Goal: Information Seeking & Learning: Learn about a topic

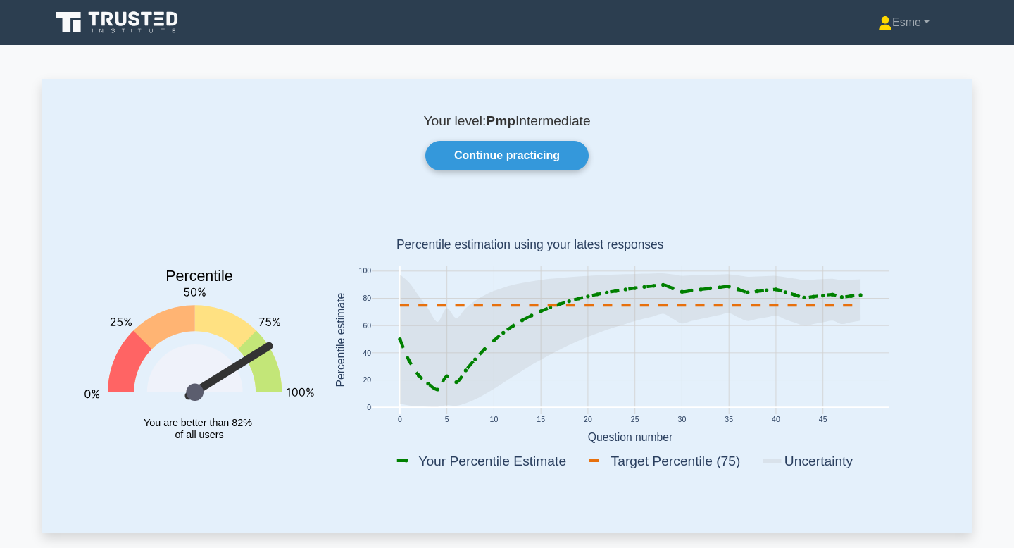
click at [160, 19] on icon at bounding box center [160, 19] width 8 height 3
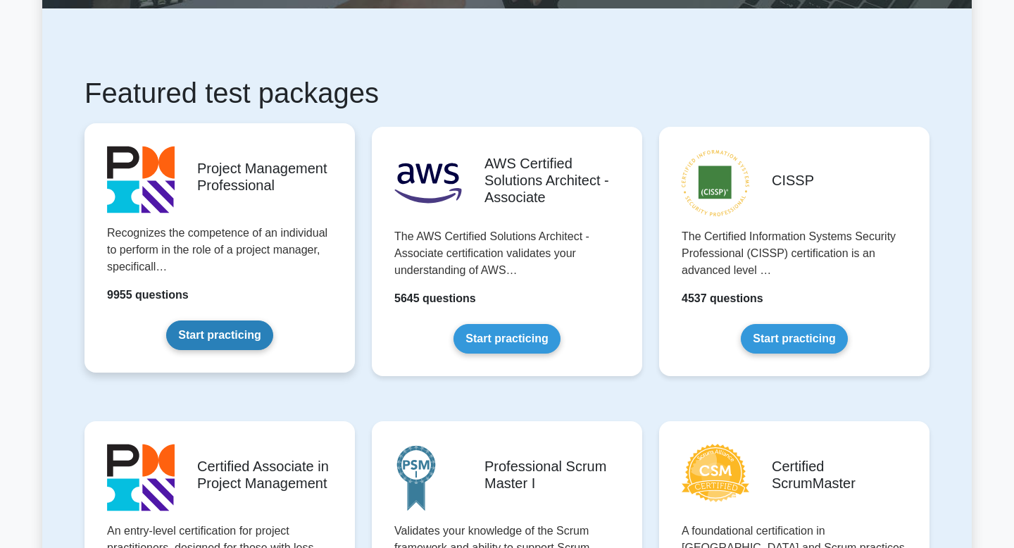
scroll to position [201, 0]
click at [204, 332] on link "Start practicing" at bounding box center [219, 336] width 106 height 30
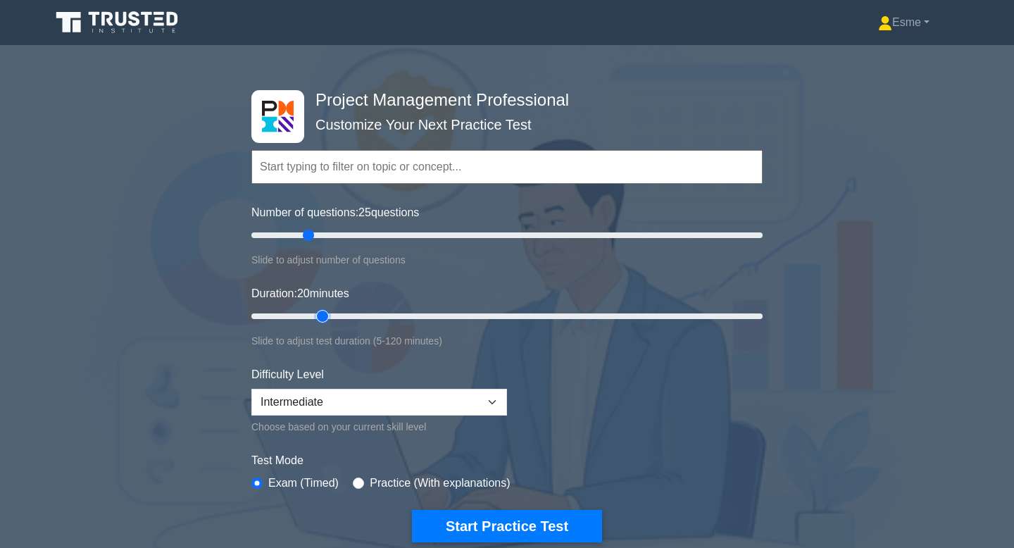
type input "20"
drag, startPoint x: 366, startPoint y: 318, endPoint x: 329, endPoint y: 316, distance: 37.4
click at [329, 316] on input "Duration: 20 minutes" at bounding box center [506, 316] width 511 height 17
type input "20"
drag, startPoint x: 307, startPoint y: 237, endPoint x: 296, endPoint y: 237, distance: 11.3
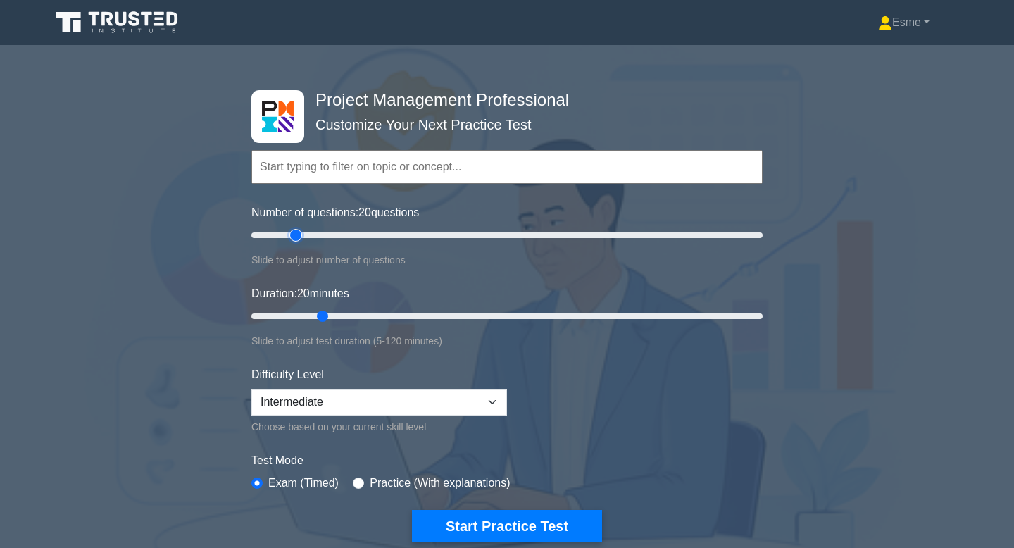
click at [296, 237] on input "Number of questions: 20 questions" at bounding box center [506, 235] width 511 height 17
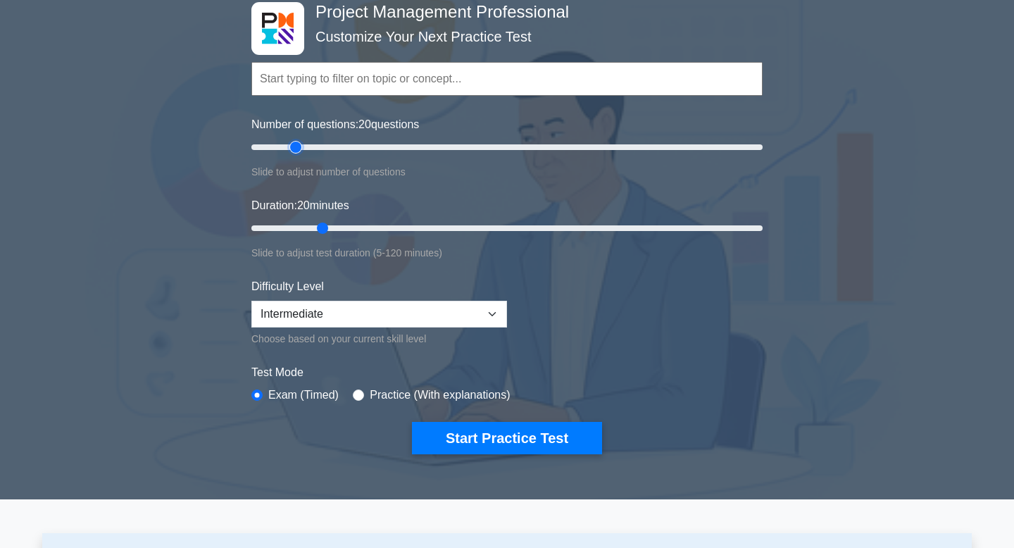
scroll to position [104, 0]
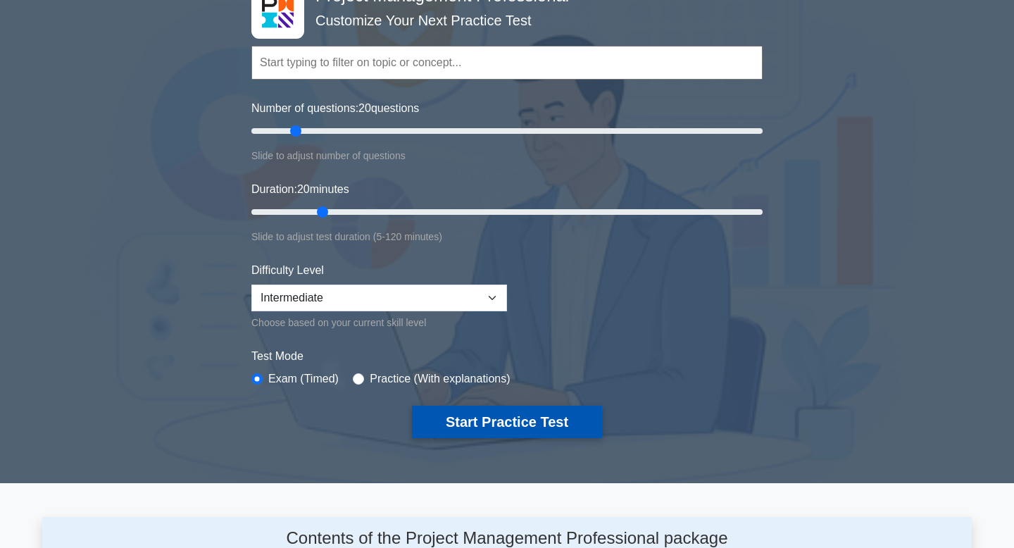
click at [476, 430] on button "Start Practice Test" at bounding box center [507, 422] width 190 height 32
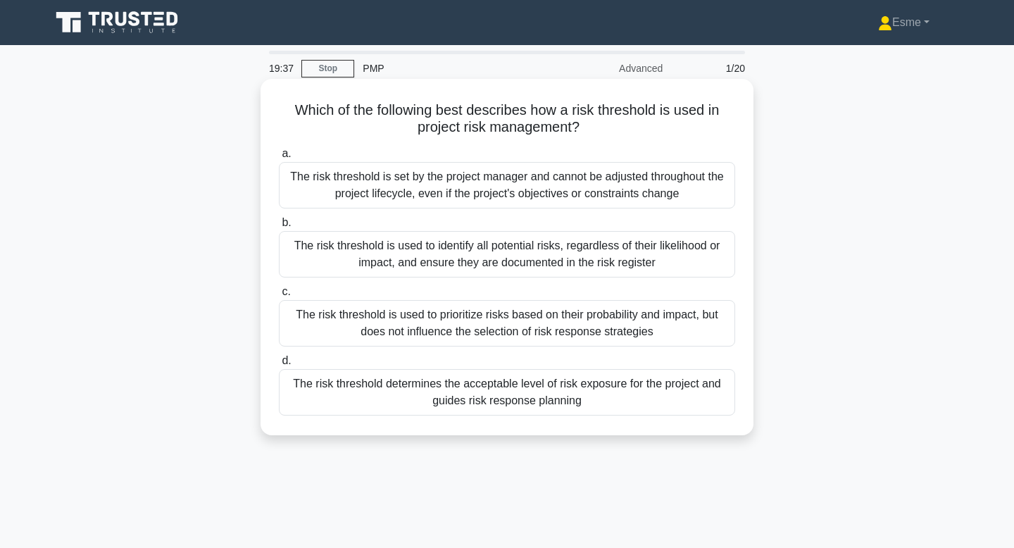
click at [488, 389] on div "The risk threshold determines the acceptable level of risk exposure for the pro…" at bounding box center [507, 392] width 456 height 46
click at [279, 366] on input "d. The risk threshold determines the acceptable level of risk exposure for the …" at bounding box center [279, 360] width 0 height 9
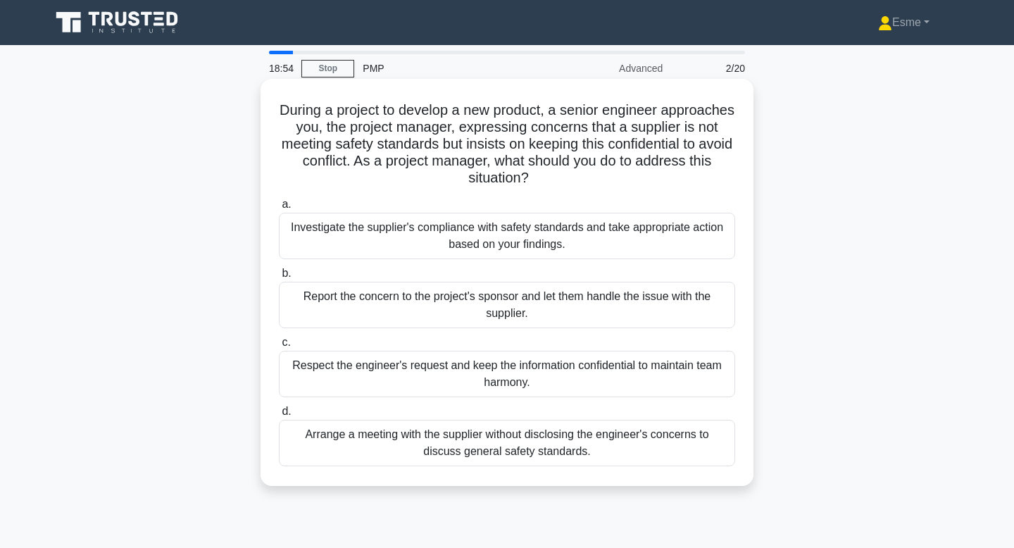
click at [386, 246] on div "Investigate the supplier's compliance with safety standards and take appropriat…" at bounding box center [507, 236] width 456 height 46
click at [279, 209] on input "a. Investigate the supplier's compliance with safety standards and take appropr…" at bounding box center [279, 204] width 0 height 9
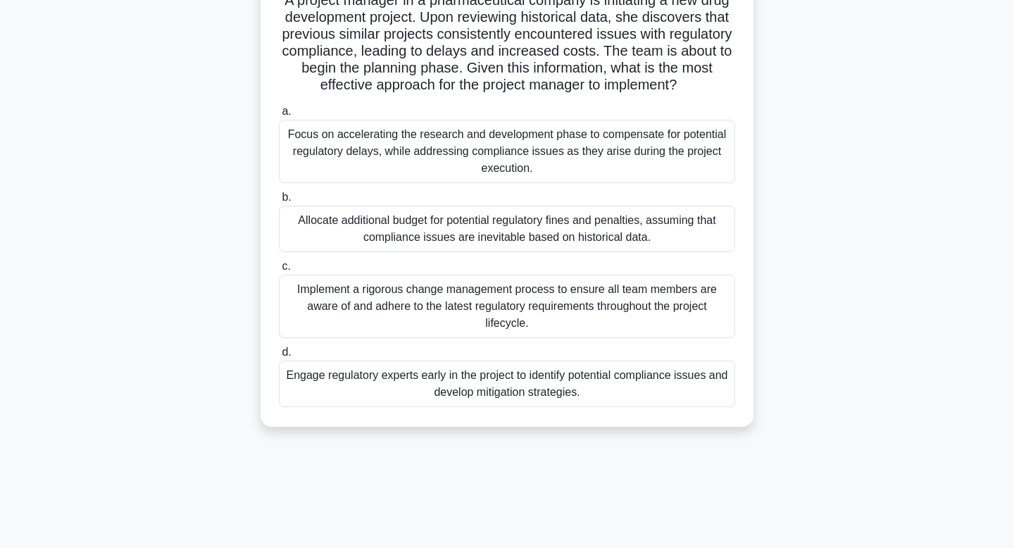
scroll to position [116, 0]
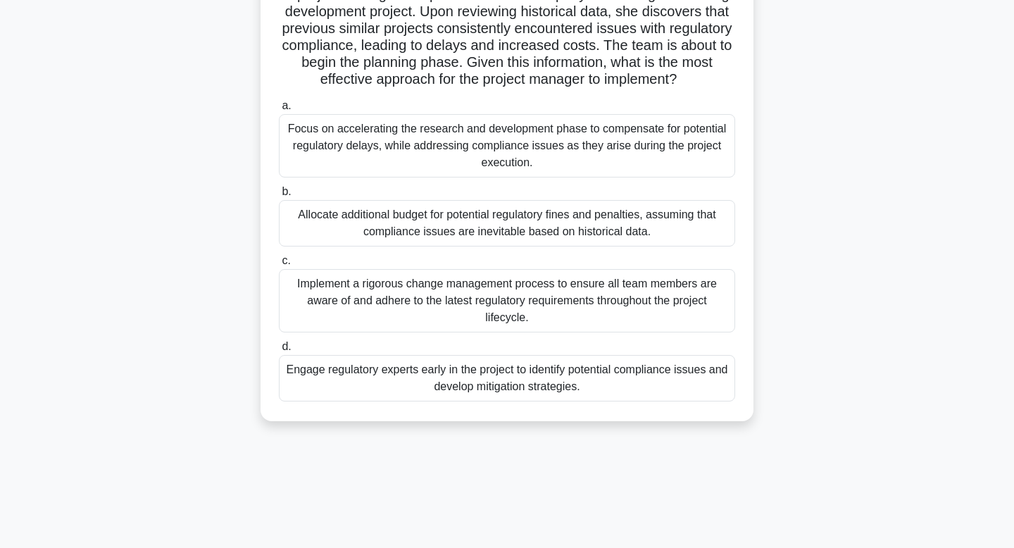
click at [397, 380] on div "Engage regulatory experts early in the project to identify potential compliance…" at bounding box center [507, 378] width 456 height 46
click at [279, 351] on input "d. Engage regulatory experts early in the project to identify potential complia…" at bounding box center [279, 346] width 0 height 9
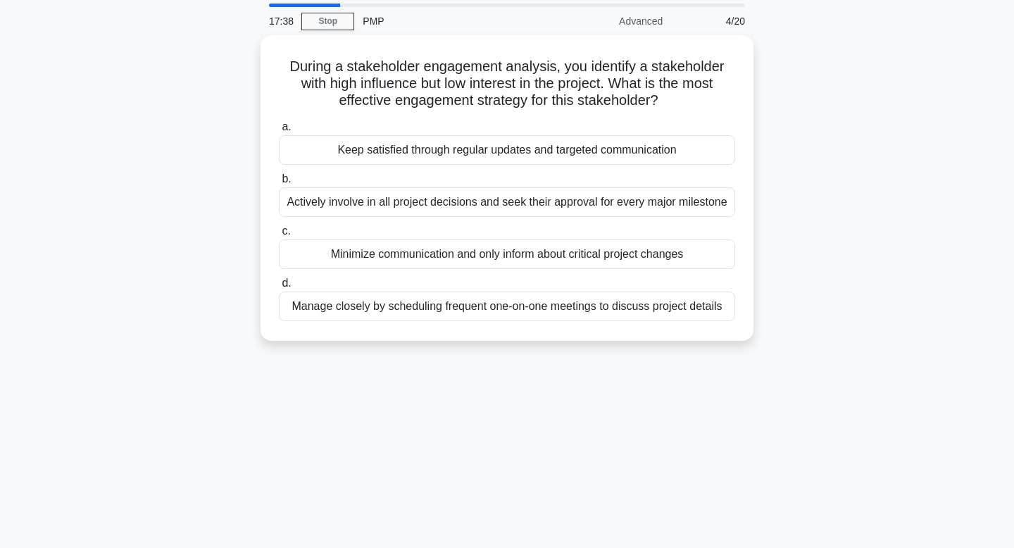
scroll to position [0, 0]
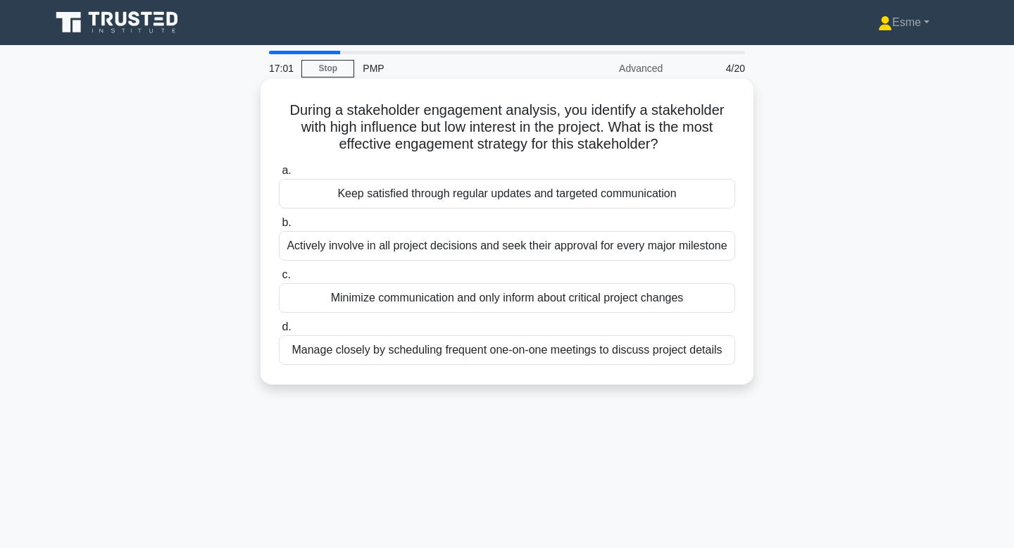
click at [359, 197] on div "Keep satisfied through regular updates and targeted communication" at bounding box center [507, 194] width 456 height 30
click at [279, 175] on input "a. Keep satisfied through regular updates and targeted communication" at bounding box center [279, 170] width 0 height 9
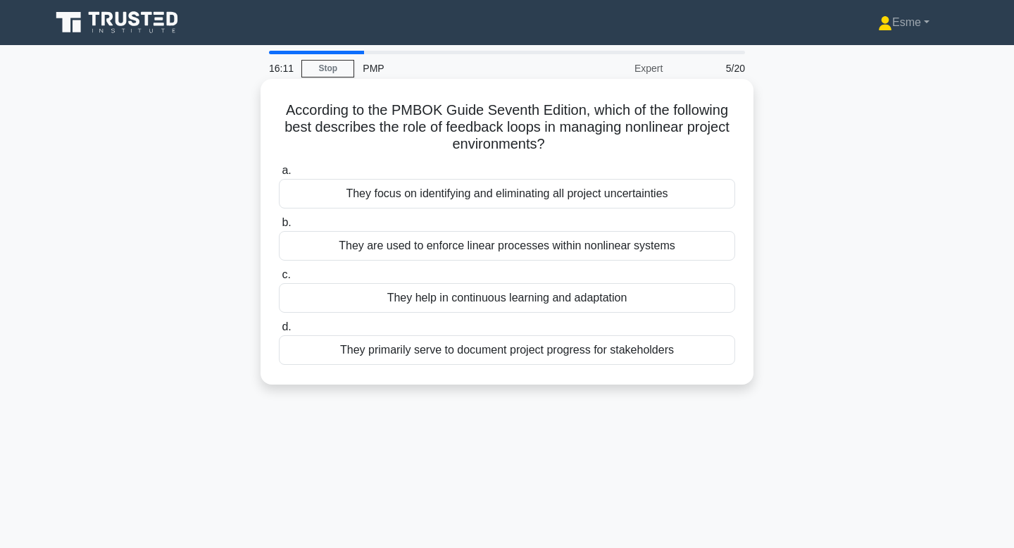
click at [419, 299] on div "They help in continuous learning and adaptation" at bounding box center [507, 298] width 456 height 30
click at [279, 280] on input "c. They help in continuous learning and adaptation" at bounding box center [279, 274] width 0 height 9
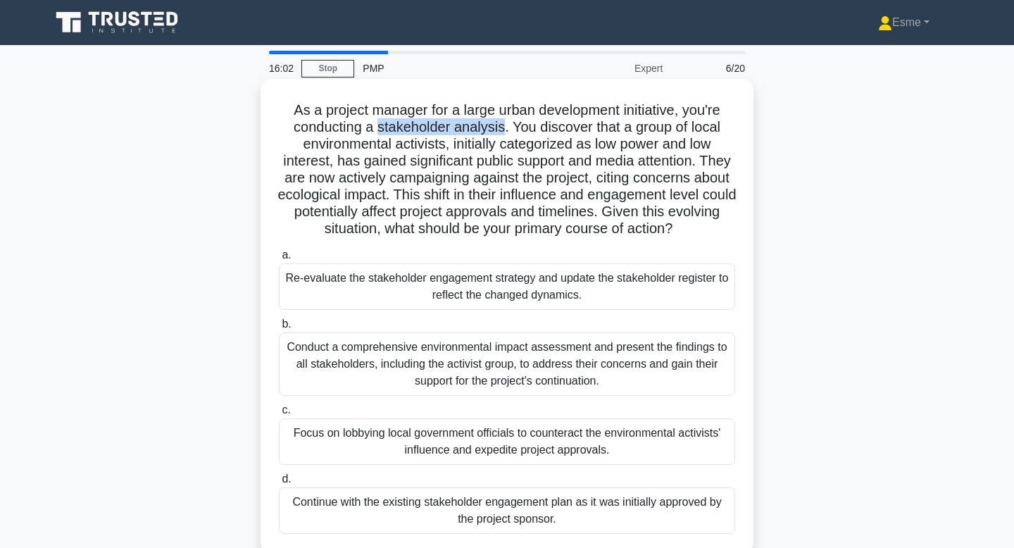
drag, startPoint x: 378, startPoint y: 128, endPoint x: 503, endPoint y: 125, distance: 124.7
click at [503, 125] on h5 "As a project manager for a large urban development initiative, you're conductin…" at bounding box center [507, 169] width 459 height 137
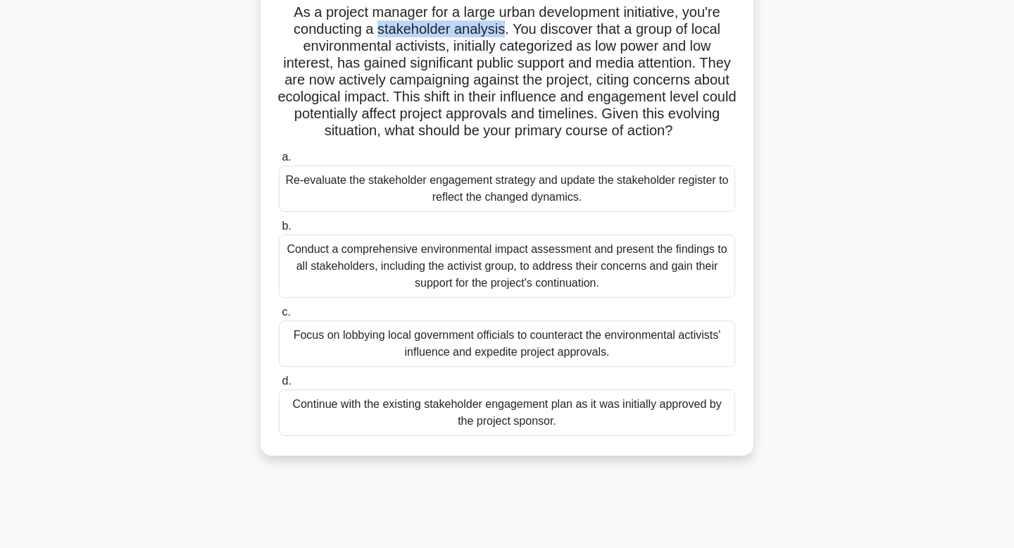
scroll to position [112, 0]
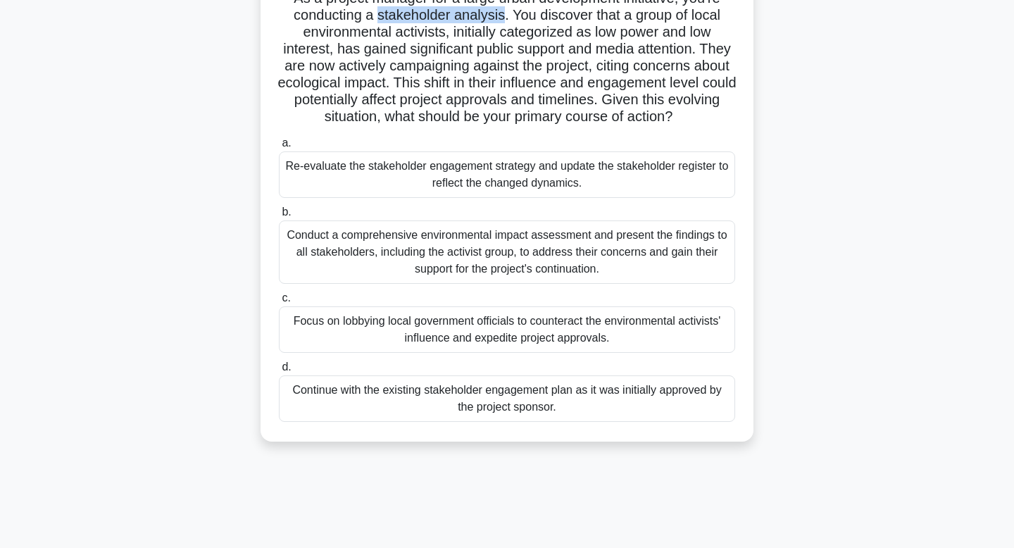
click at [441, 161] on div "Re-evaluate the stakeholder engagement strategy and update the stakeholder regi…" at bounding box center [507, 174] width 456 height 46
click at [279, 148] on input "a. Re-evaluate the stakeholder engagement strategy and update the stakeholder r…" at bounding box center [279, 143] width 0 height 9
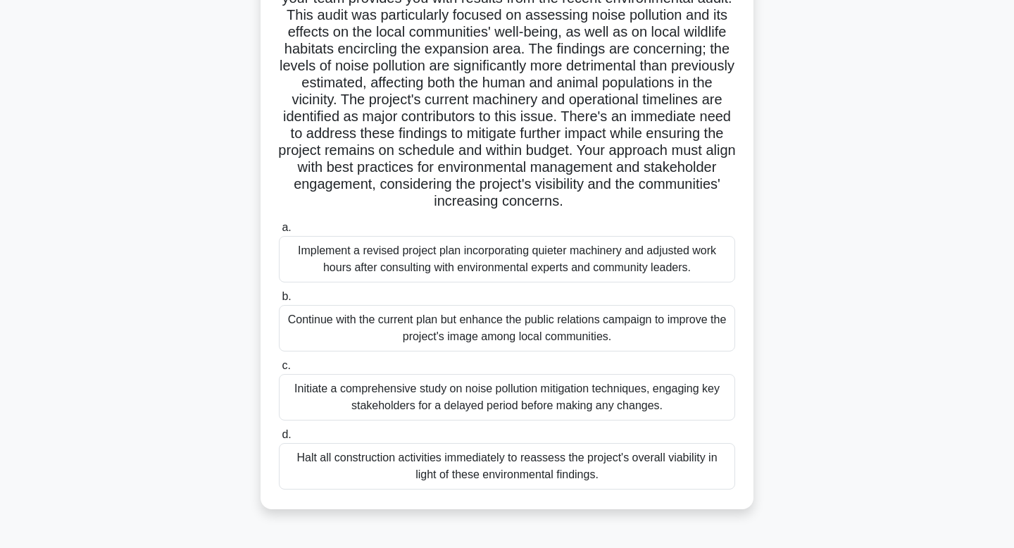
scroll to position [130, 0]
click at [512, 403] on div "Initiate a comprehensive study on noise pollution mitigation techniques, engagi…" at bounding box center [507, 396] width 456 height 46
click at [279, 370] on input "c. Initiate a comprehensive study on noise pollution mitigation techniques, eng…" at bounding box center [279, 365] width 0 height 9
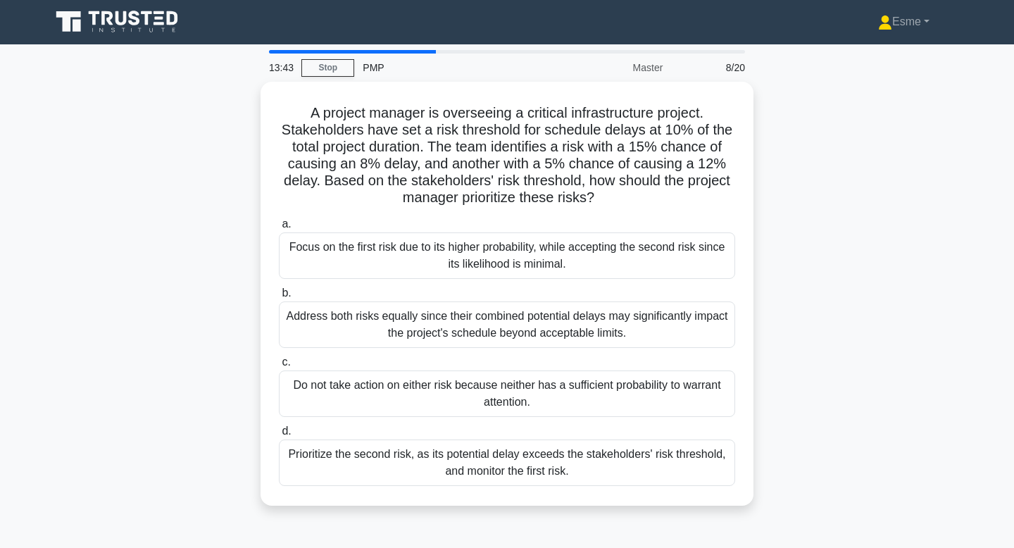
scroll to position [0, 0]
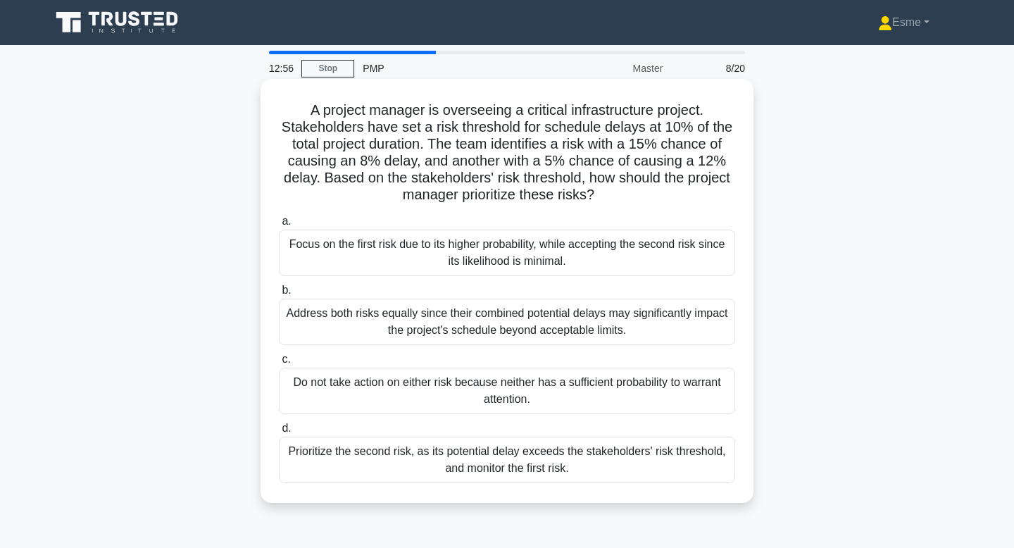
click at [350, 456] on div "Prioritize the second risk, as its potential delay exceeds the stakeholders' ri…" at bounding box center [507, 460] width 456 height 46
click at [279, 433] on input "d. Prioritize the second risk, as its potential delay exceeds the stakeholders'…" at bounding box center [279, 428] width 0 height 9
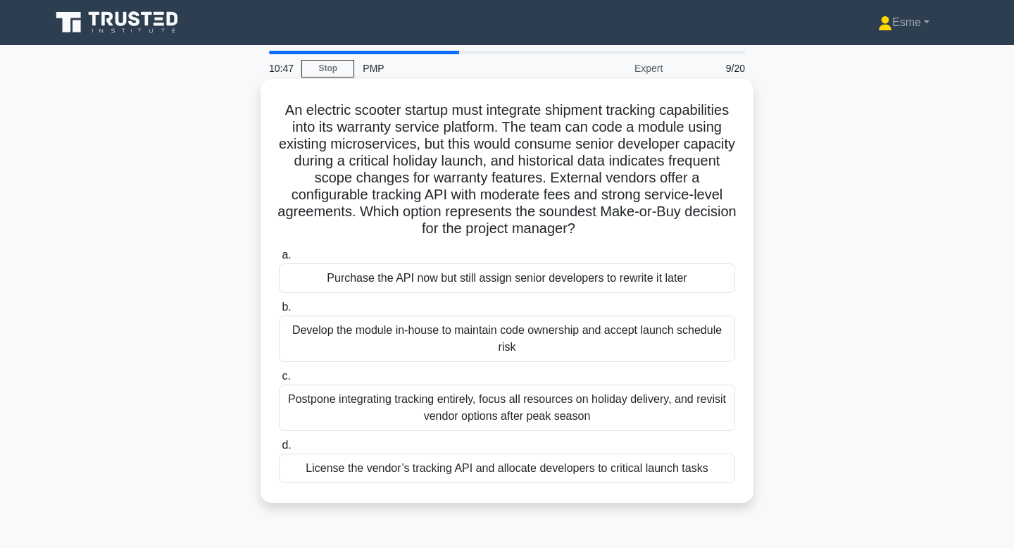
click at [365, 465] on div "License the vendor’s tracking API and allocate developers to critical launch ta…" at bounding box center [507, 469] width 456 height 30
click at [279, 450] on input "d. License the vendor’s tracking API and allocate developers to critical launch…" at bounding box center [279, 445] width 0 height 9
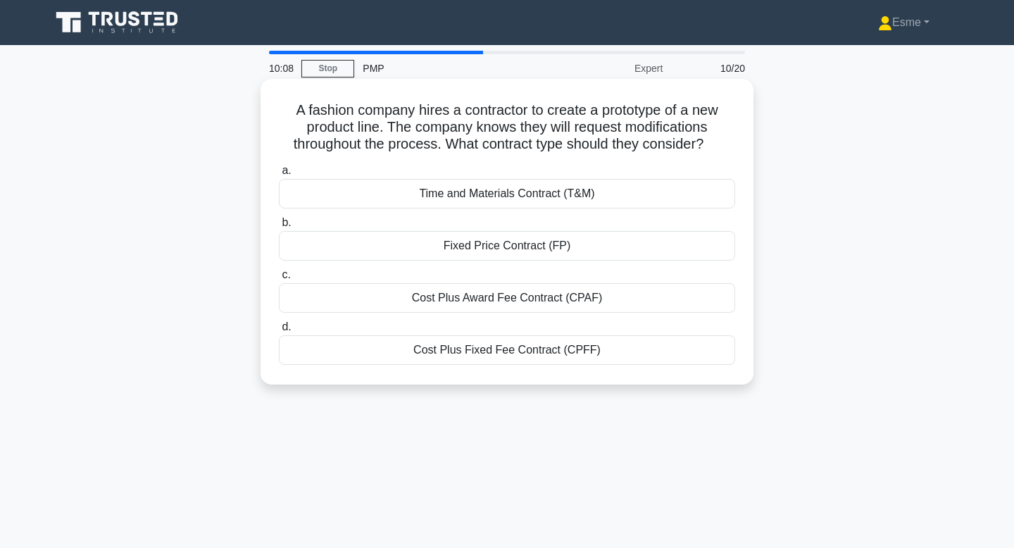
click at [485, 357] on div "Cost Plus Fixed Fee Contract (CPFF)" at bounding box center [507, 350] width 456 height 30
click at [279, 332] on input "d. Cost Plus Fixed Fee Contract (CPFF)" at bounding box center [279, 327] width 0 height 9
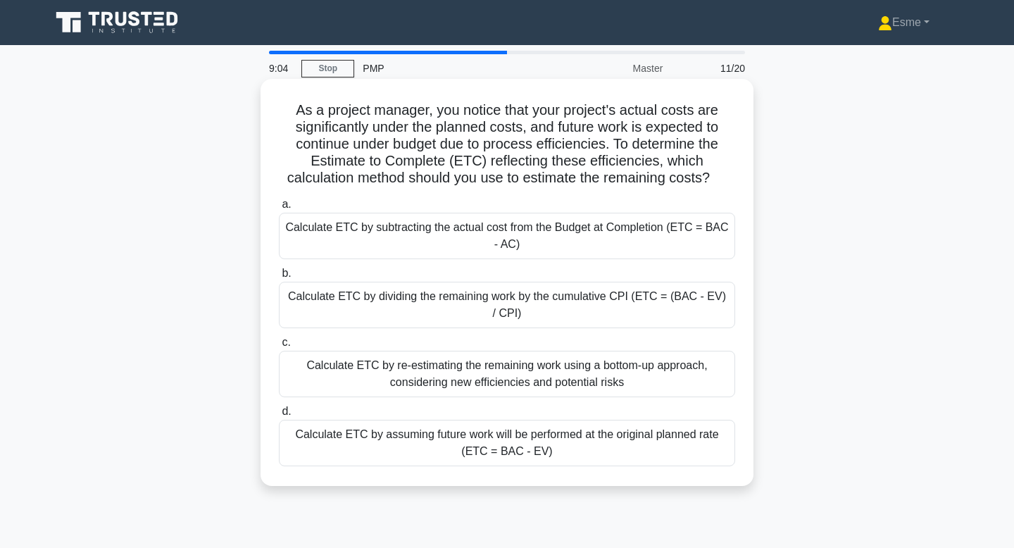
click at [402, 365] on div "Calculate ETC by re-estimating the remaining work using a bottom-up approach, c…" at bounding box center [507, 374] width 456 height 46
click at [279, 347] on input "c. Calculate ETC by re-estimating the remaining work using a bottom-up approach…" at bounding box center [279, 342] width 0 height 9
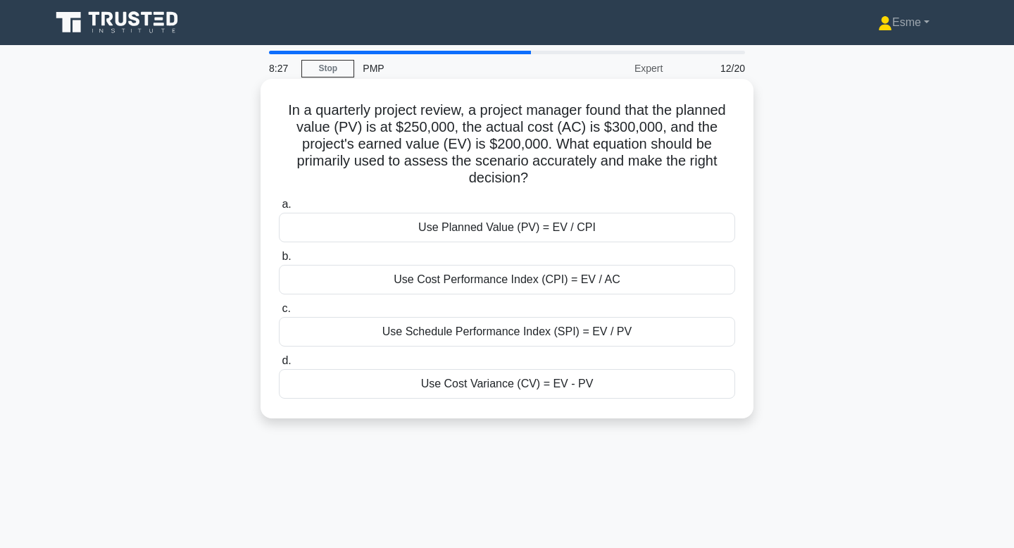
click at [371, 380] on div "Use Cost Variance (CV) = EV - PV" at bounding box center [507, 384] width 456 height 30
click at [279, 366] on input "d. Use Cost Variance (CV) = EV - PV" at bounding box center [279, 360] width 0 height 9
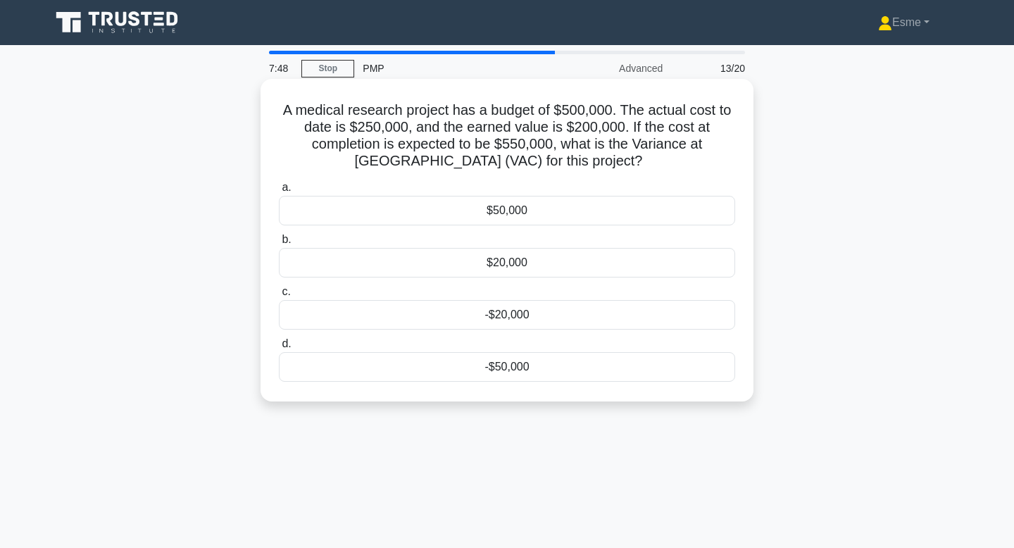
click at [337, 375] on div "-$50,000" at bounding box center [507, 367] width 456 height 30
click at [279, 349] on input "d. -$50,000" at bounding box center [279, 344] width 0 height 9
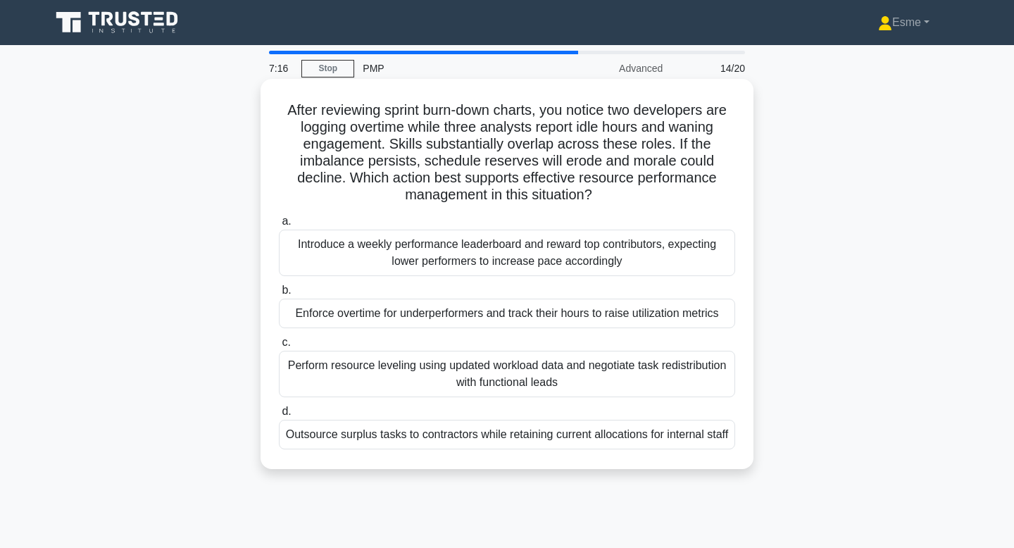
click at [399, 376] on div "Perform resource leveling using updated workload data and negotiate task redist…" at bounding box center [507, 374] width 456 height 46
click at [279, 347] on input "c. Perform resource leveling using updated workload data and negotiate task red…" at bounding box center [279, 342] width 0 height 9
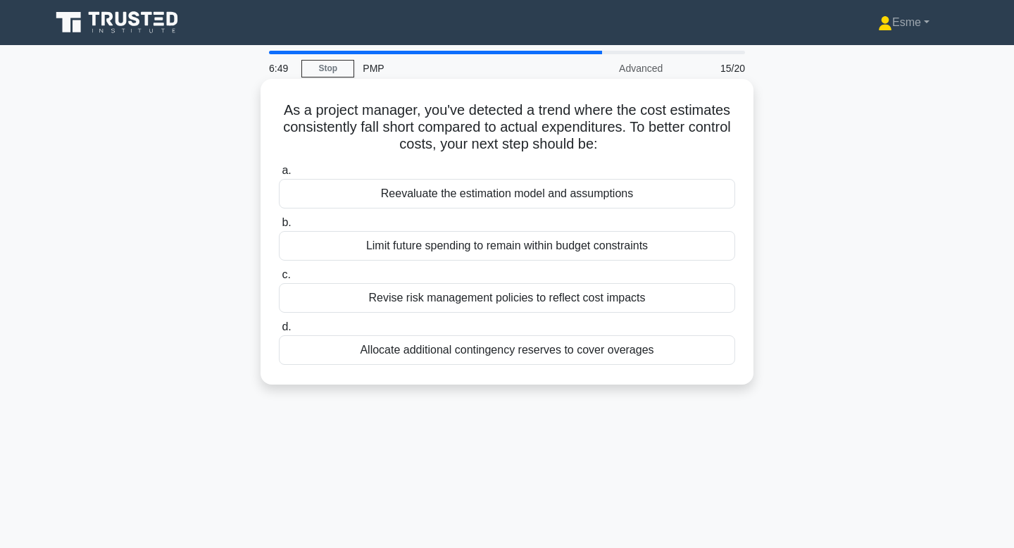
click at [385, 189] on div "Reevaluate the estimation model and assumptions" at bounding box center [507, 194] width 456 height 30
click at [279, 175] on input "a. Reevaluate the estimation model and assumptions" at bounding box center [279, 170] width 0 height 9
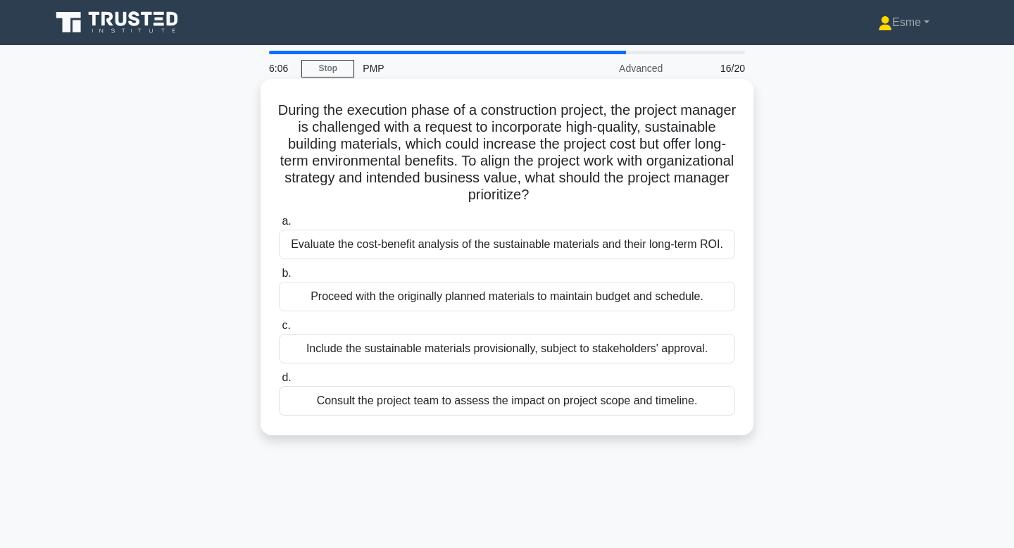
click at [433, 250] on div "Evaluate the cost-benefit analysis of the sustainable materials and their long-…" at bounding box center [507, 245] width 456 height 30
click at [279, 226] on input "a. Evaluate the cost-benefit analysis of the sustainable materials and their lo…" at bounding box center [279, 221] width 0 height 9
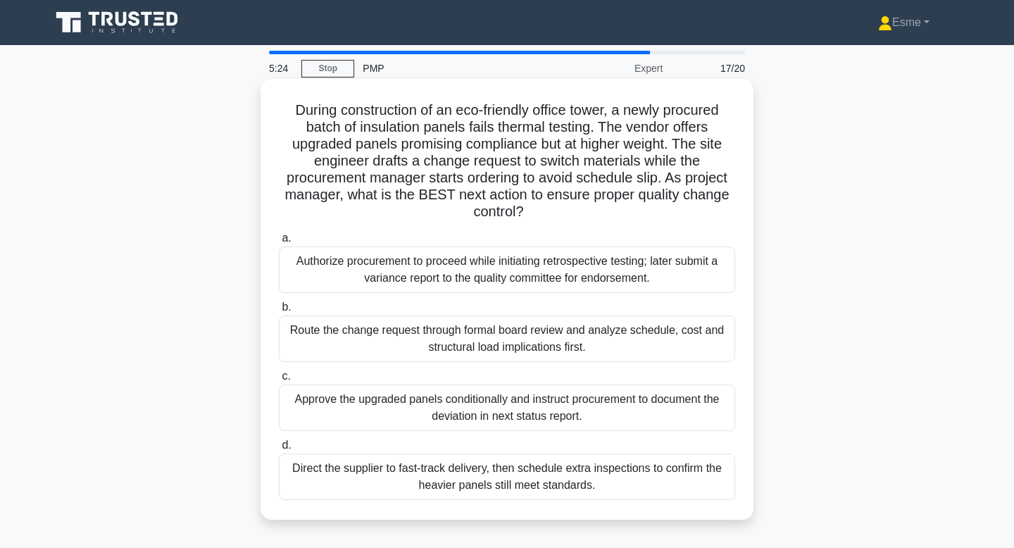
click at [350, 353] on div "Route the change request through formal board review and analyze schedule, cost…" at bounding box center [507, 339] width 456 height 46
click at [279, 312] on input "b. Route the change request through formal board review and analyze schedule, c…" at bounding box center [279, 307] width 0 height 9
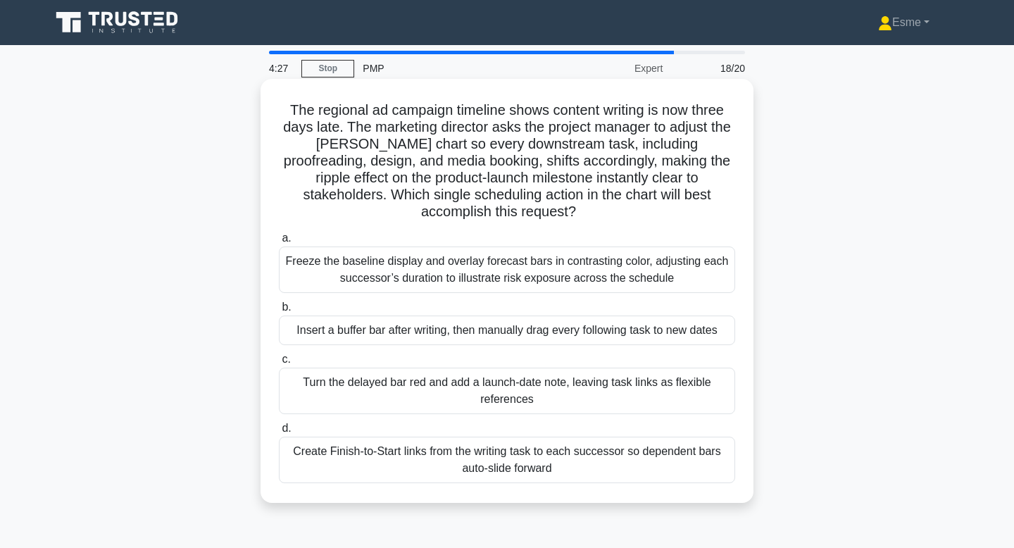
click at [337, 268] on div "Freeze the baseline display and overlay forecast bars in contrasting color, adj…" at bounding box center [507, 270] width 456 height 46
click at [279, 243] on input "a. Freeze the baseline display and overlay forecast bars in contrasting color, …" at bounding box center [279, 238] width 0 height 9
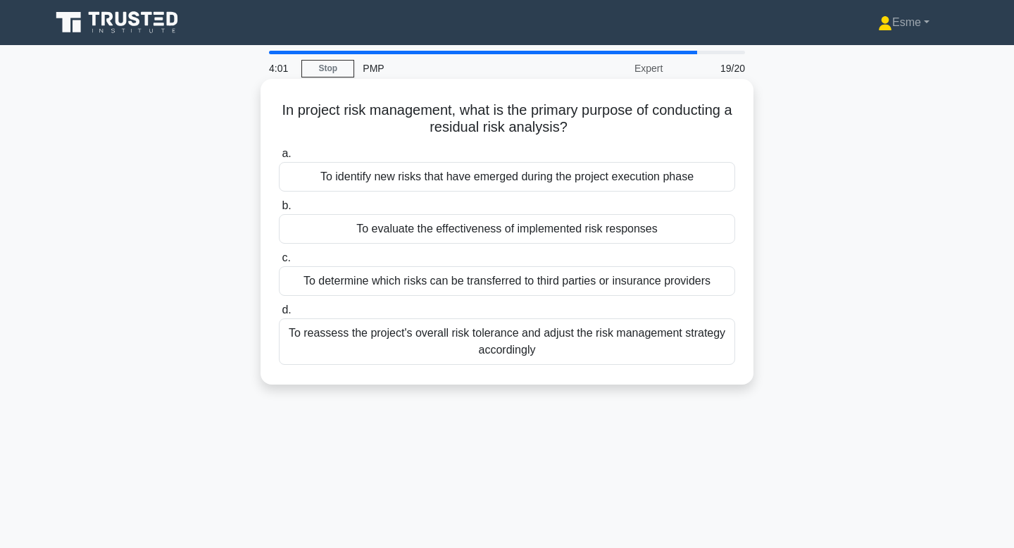
click at [364, 236] on div "To evaluate the effectiveness of implemented risk responses" at bounding box center [507, 229] width 456 height 30
click at [279, 211] on input "b. To evaluate the effectiveness of implemented risk responses" at bounding box center [279, 205] width 0 height 9
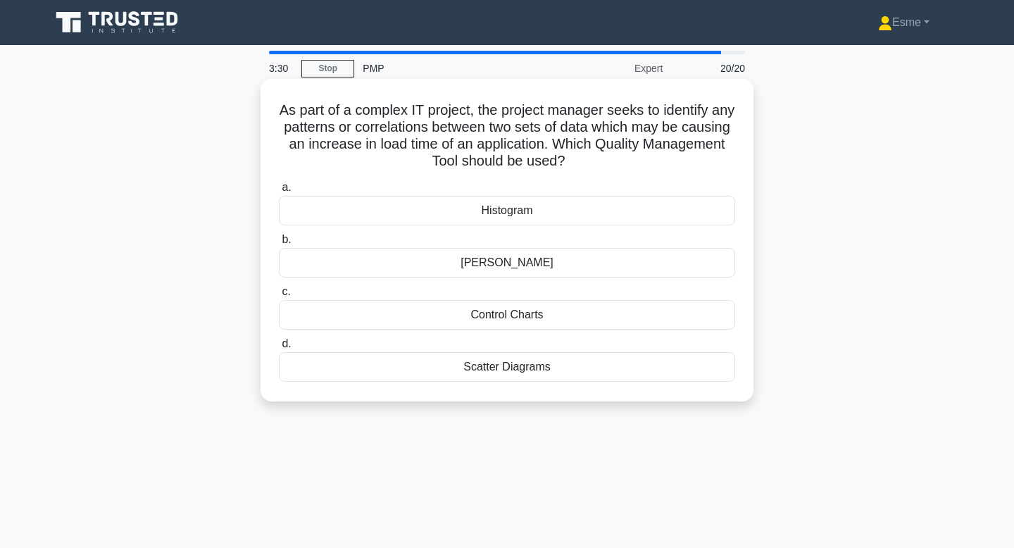
click at [431, 369] on div "Scatter Diagrams" at bounding box center [507, 367] width 456 height 30
click at [279, 349] on input "d. Scatter Diagrams" at bounding box center [279, 344] width 0 height 9
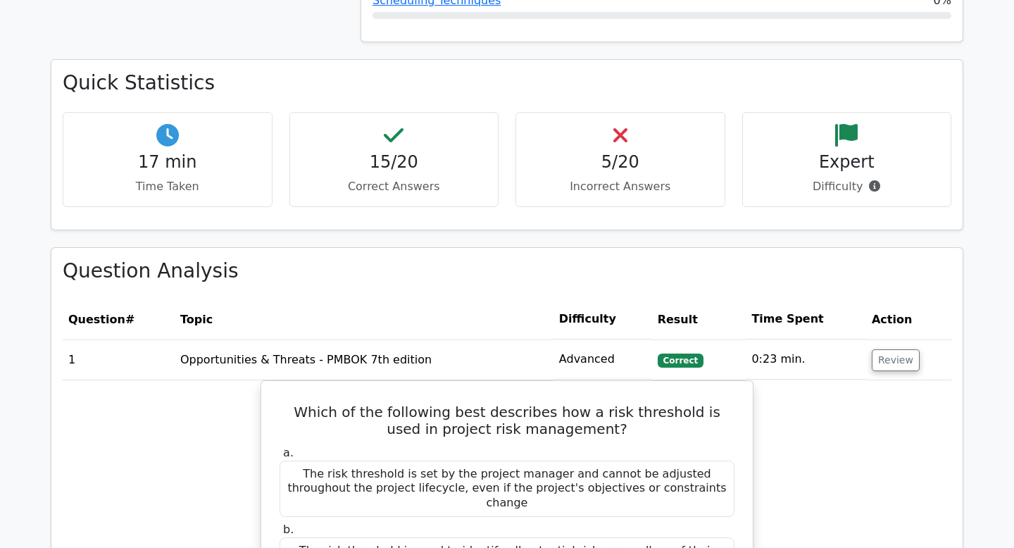
scroll to position [902, 0]
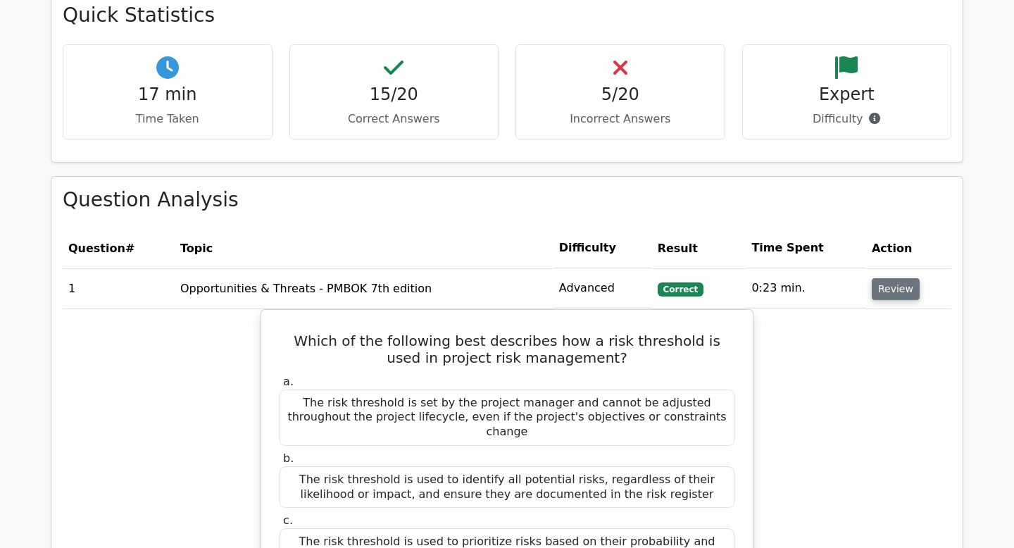
click at [885, 296] on button "Review" at bounding box center [896, 289] width 48 height 22
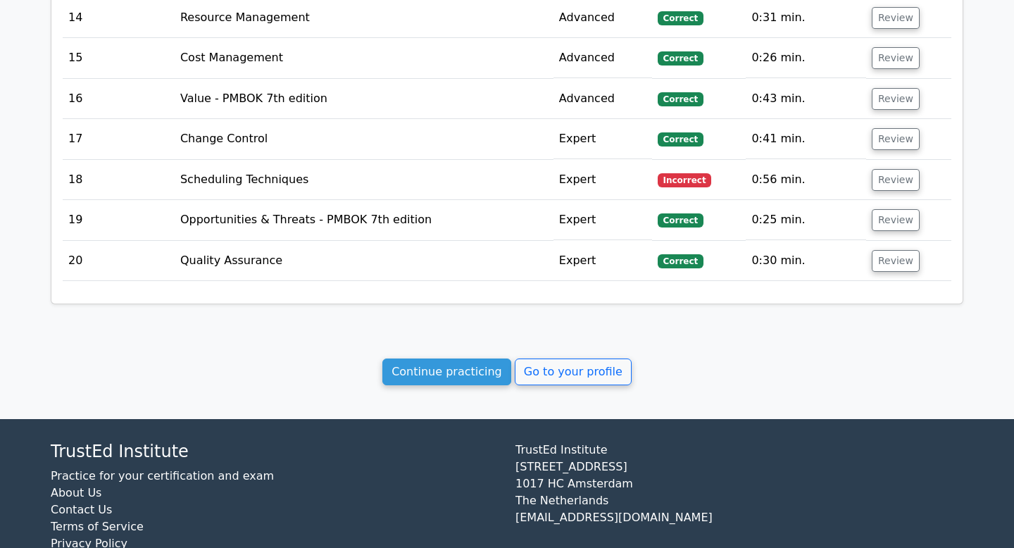
scroll to position [1701, 0]
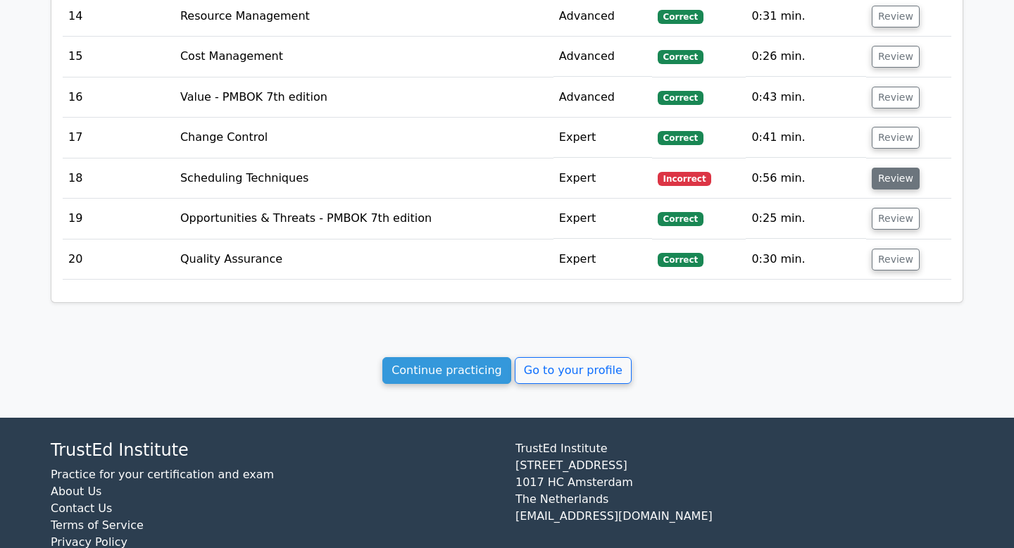
click at [893, 178] on button "Review" at bounding box center [896, 179] width 48 height 22
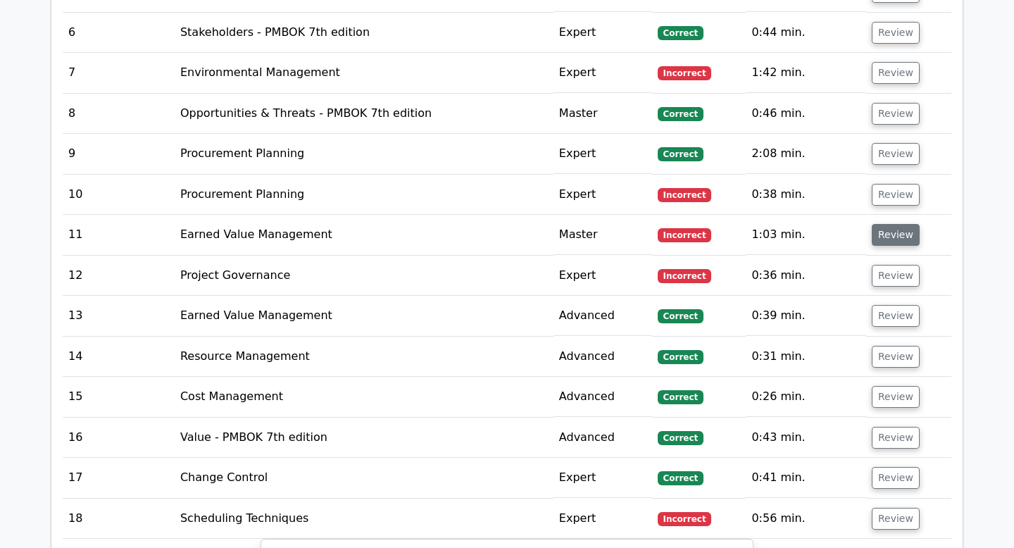
scroll to position [1358, 0]
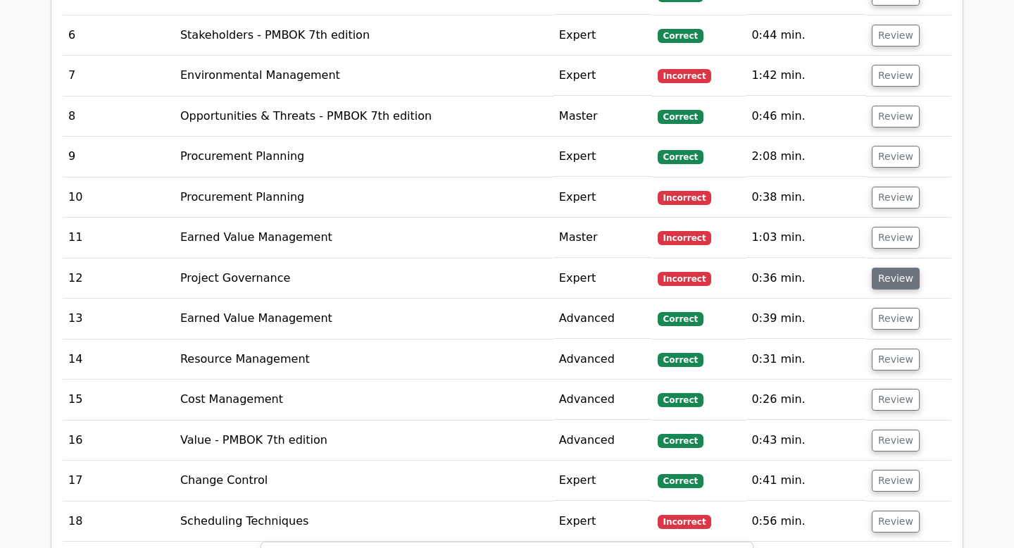
click at [891, 273] on button "Review" at bounding box center [896, 279] width 48 height 22
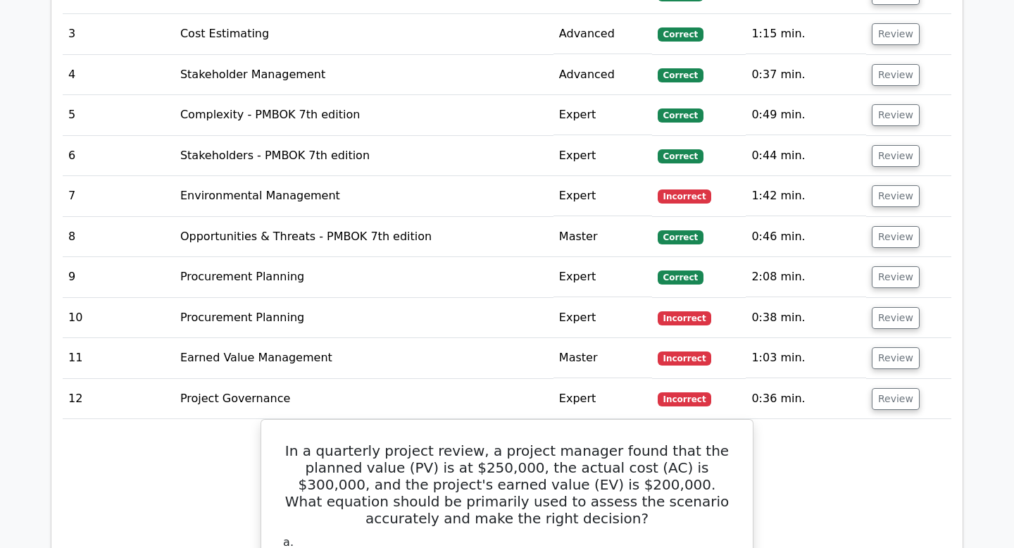
scroll to position [1243, 0]
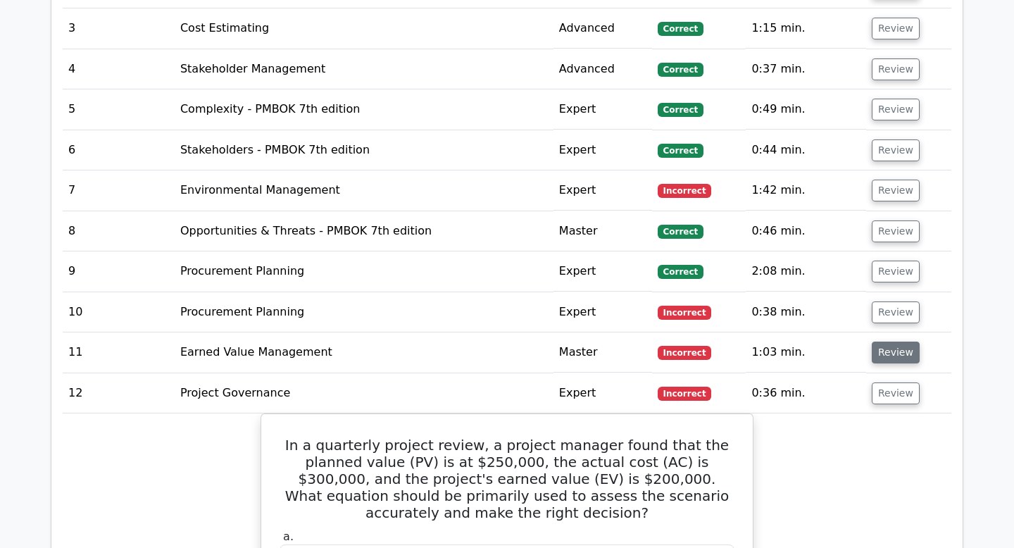
click at [899, 354] on button "Review" at bounding box center [896, 353] width 48 height 22
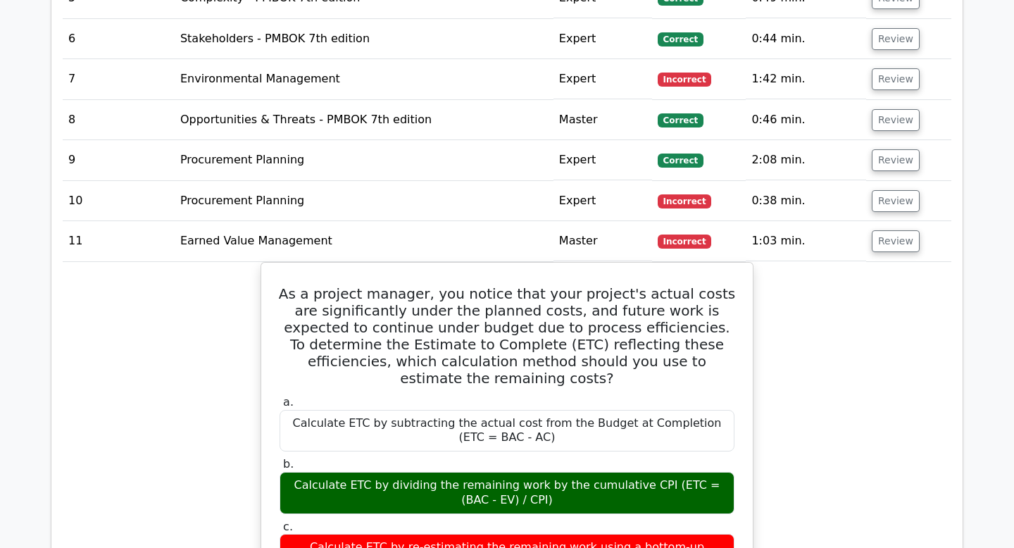
scroll to position [1355, 0]
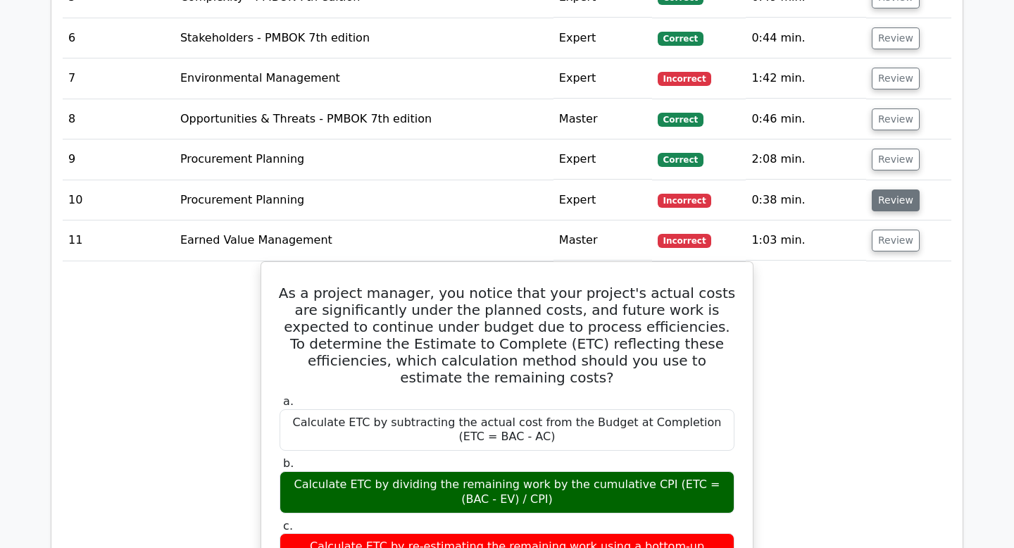
click at [883, 203] on button "Review" at bounding box center [896, 200] width 48 height 22
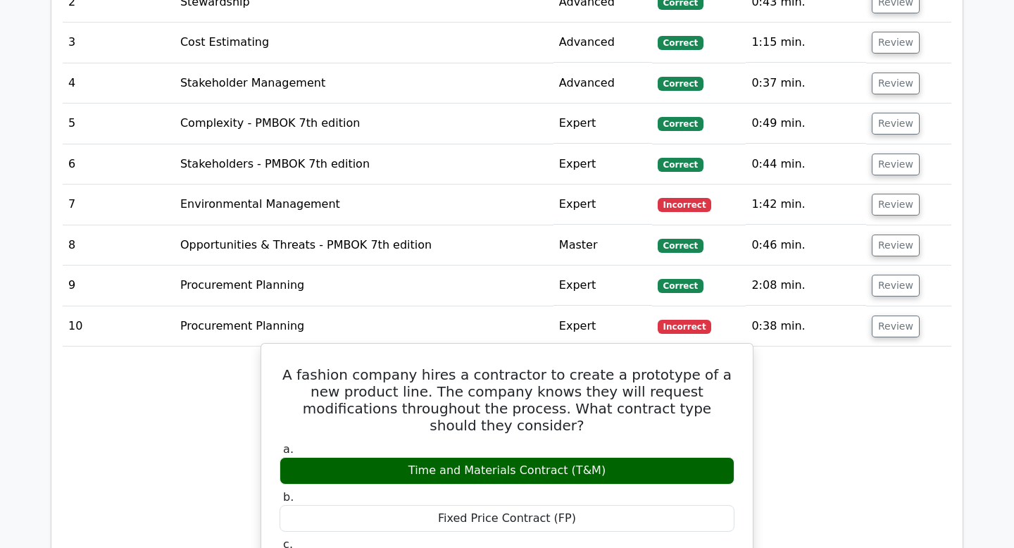
scroll to position [1224, 0]
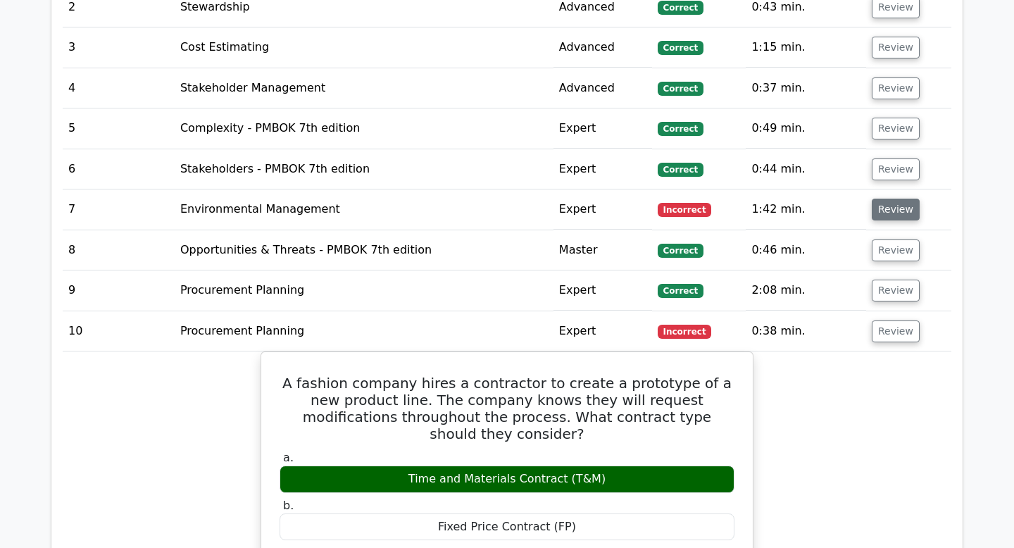
click at [905, 208] on button "Review" at bounding box center [896, 210] width 48 height 22
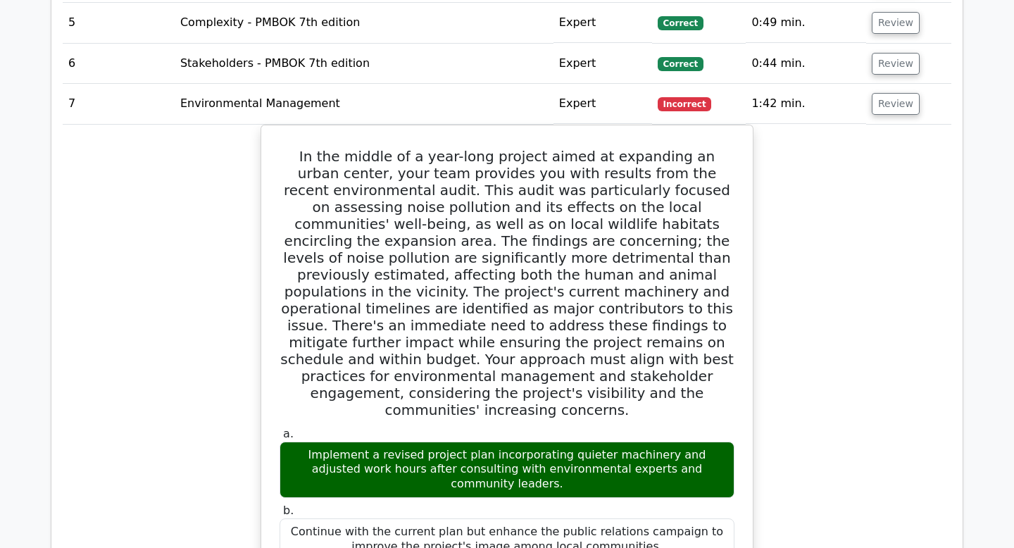
scroll to position [1329, 0]
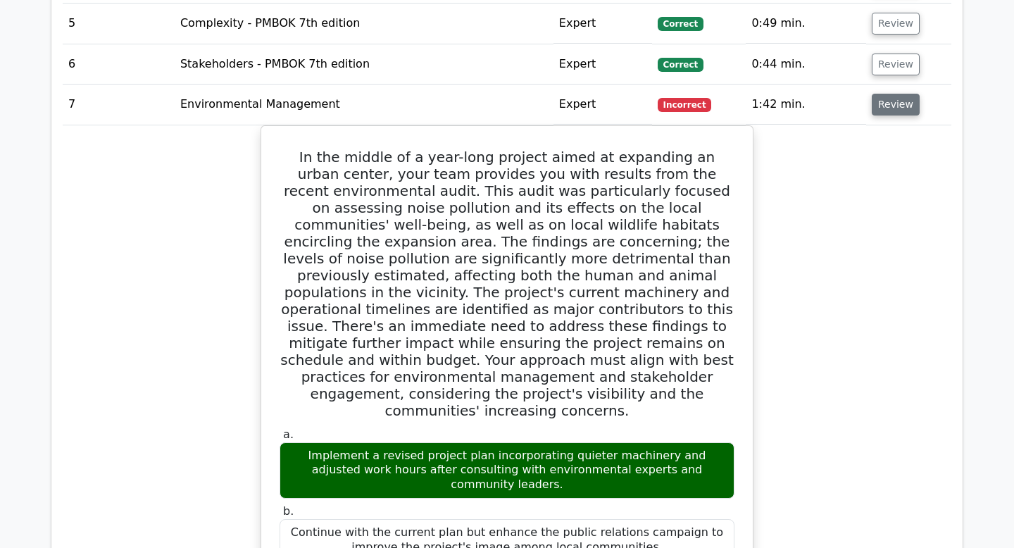
click at [884, 104] on button "Review" at bounding box center [896, 105] width 48 height 22
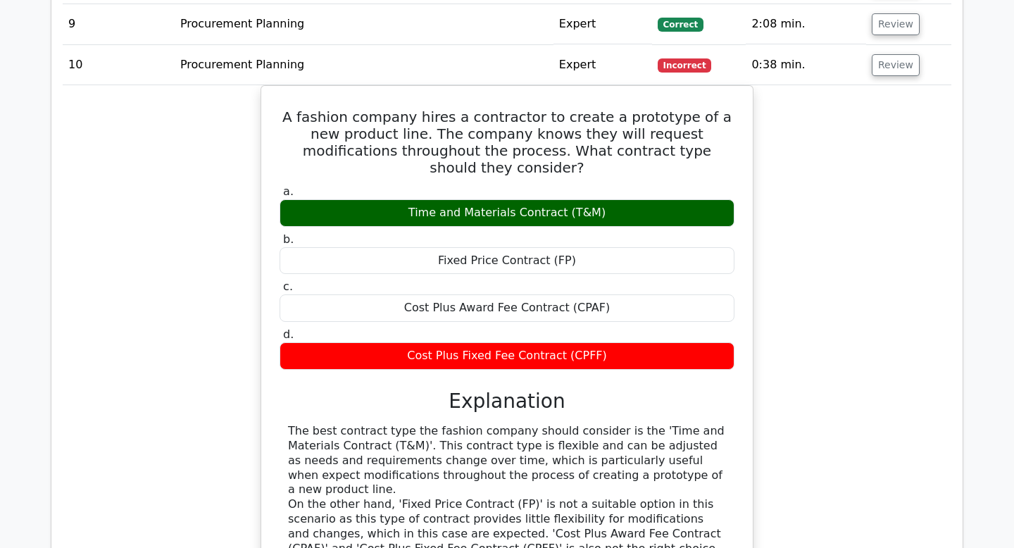
scroll to position [1472, 0]
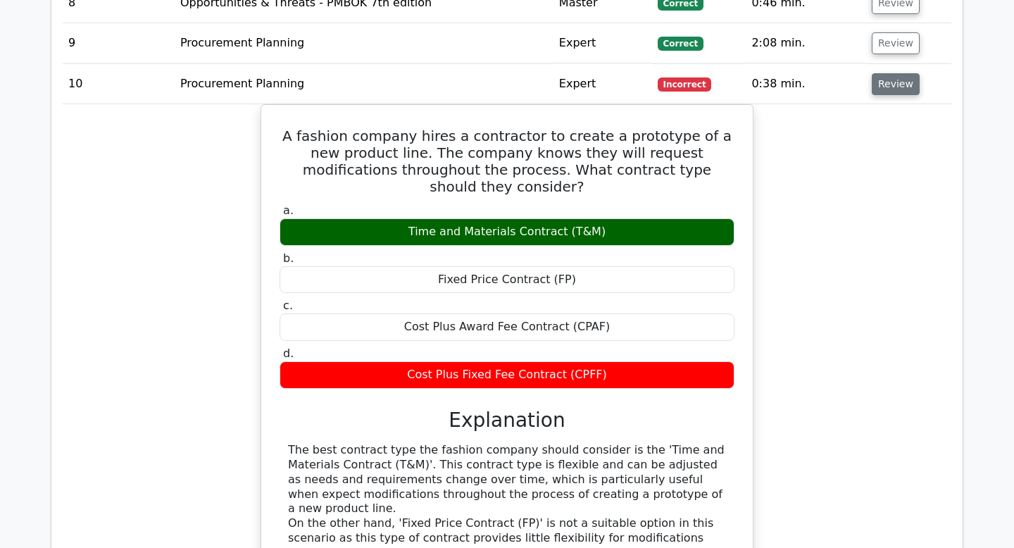
click at [881, 77] on button "Review" at bounding box center [896, 84] width 48 height 22
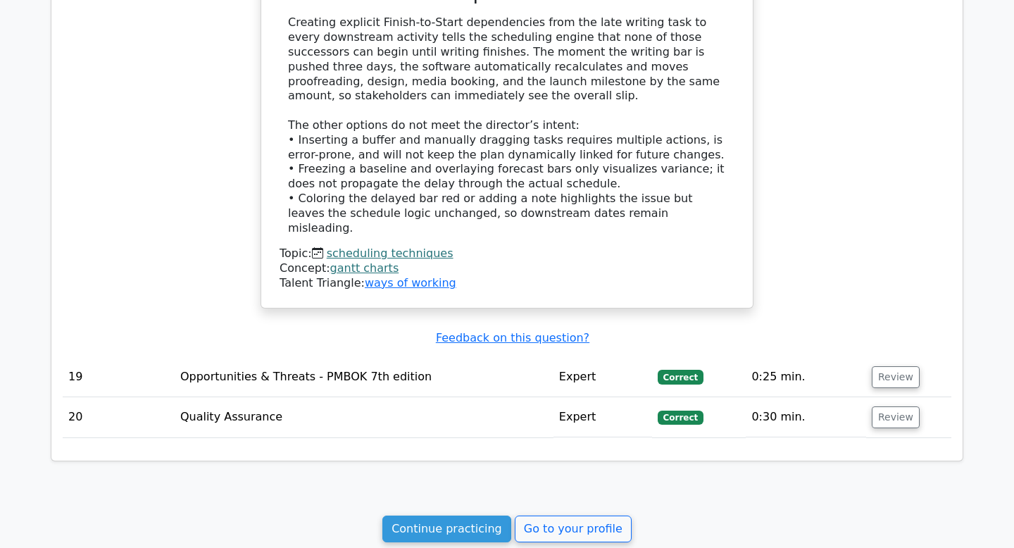
scroll to position [3698, 0]
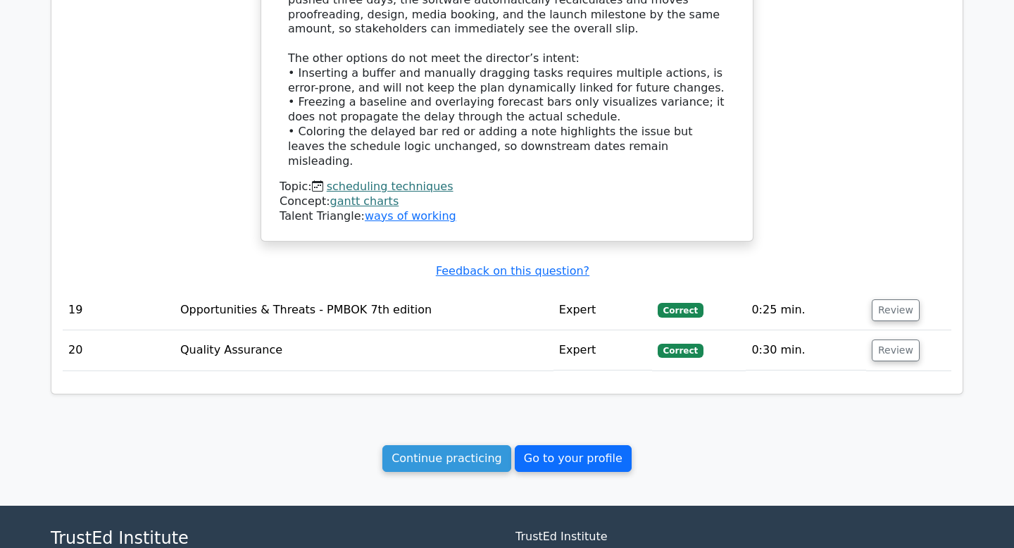
click at [567, 445] on link "Go to your profile" at bounding box center [573, 458] width 117 height 27
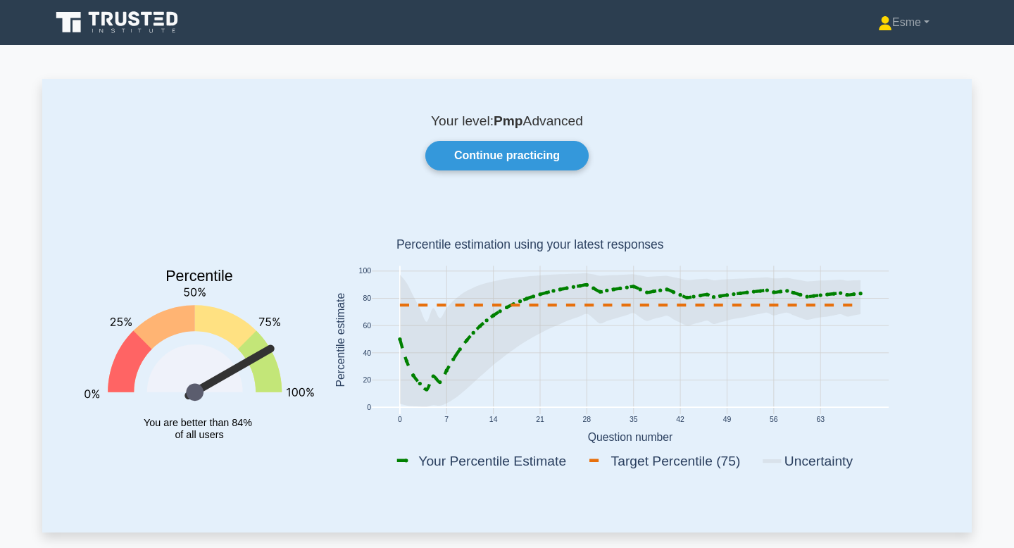
click at [145, 11] on icon at bounding box center [118, 22] width 135 height 27
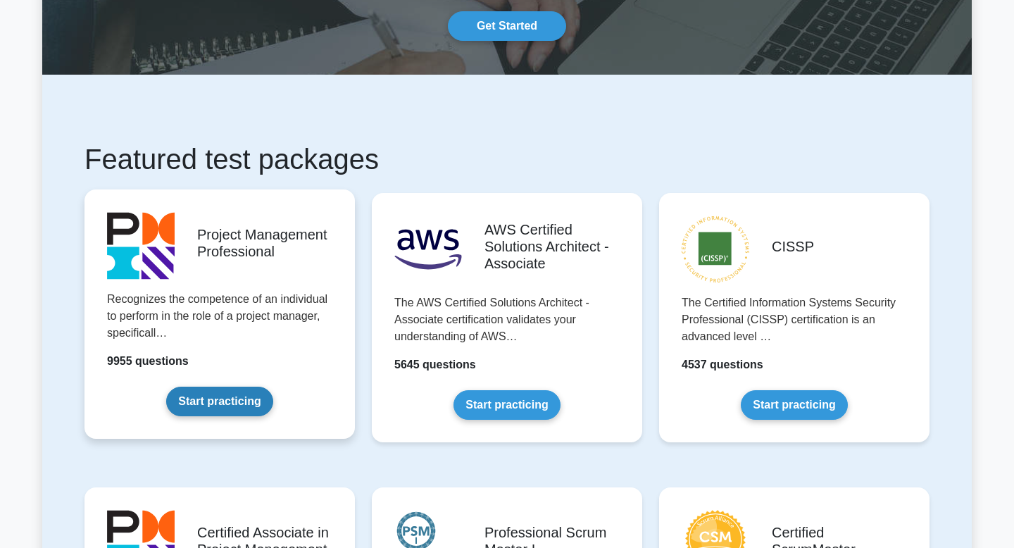
click at [213, 395] on link "Start practicing" at bounding box center [219, 402] width 106 height 30
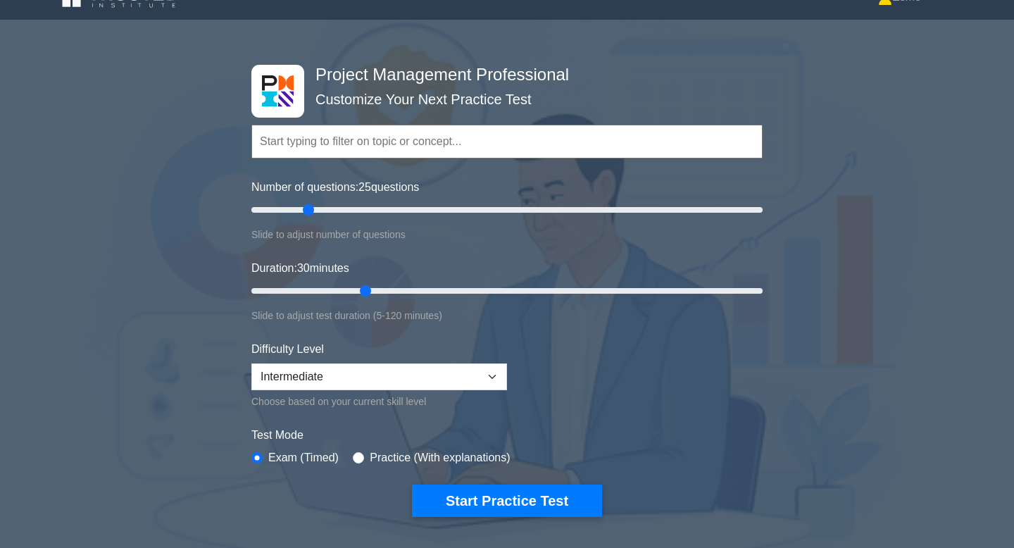
scroll to position [100, 0]
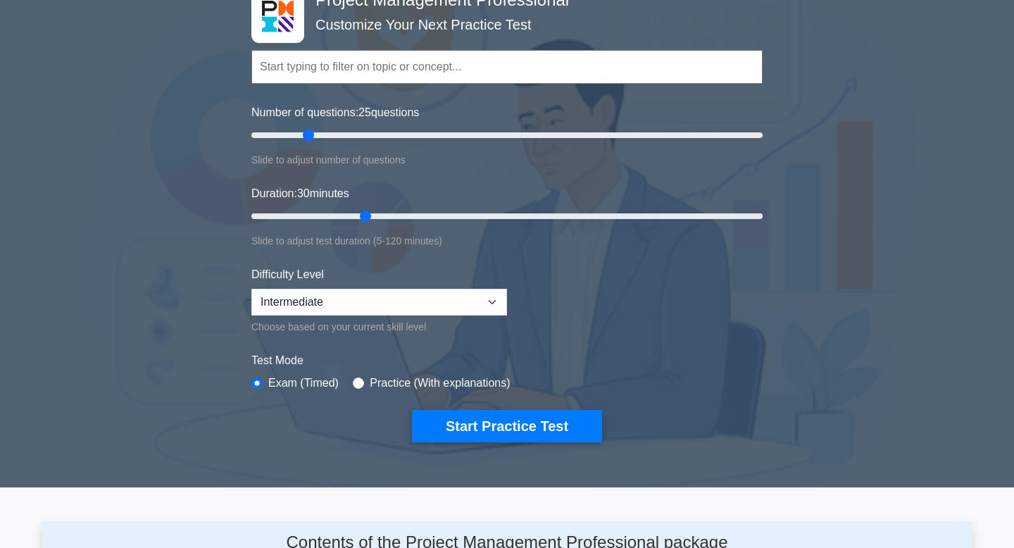
click at [456, 68] on input "text" at bounding box center [506, 67] width 511 height 34
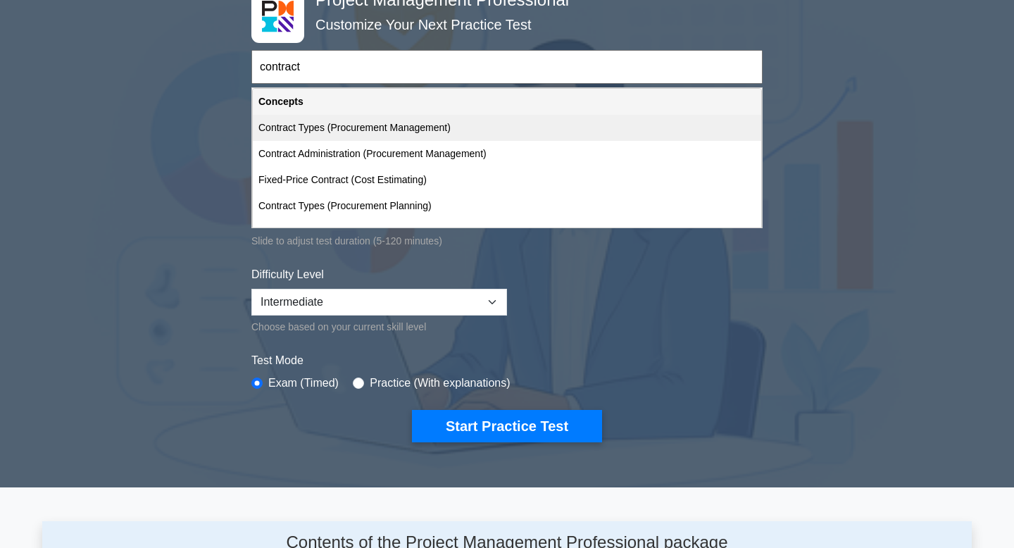
click at [419, 130] on div "Contract Types (Procurement Management)" at bounding box center [507, 128] width 509 height 26
type input "Contract Types (Procurement Management)"
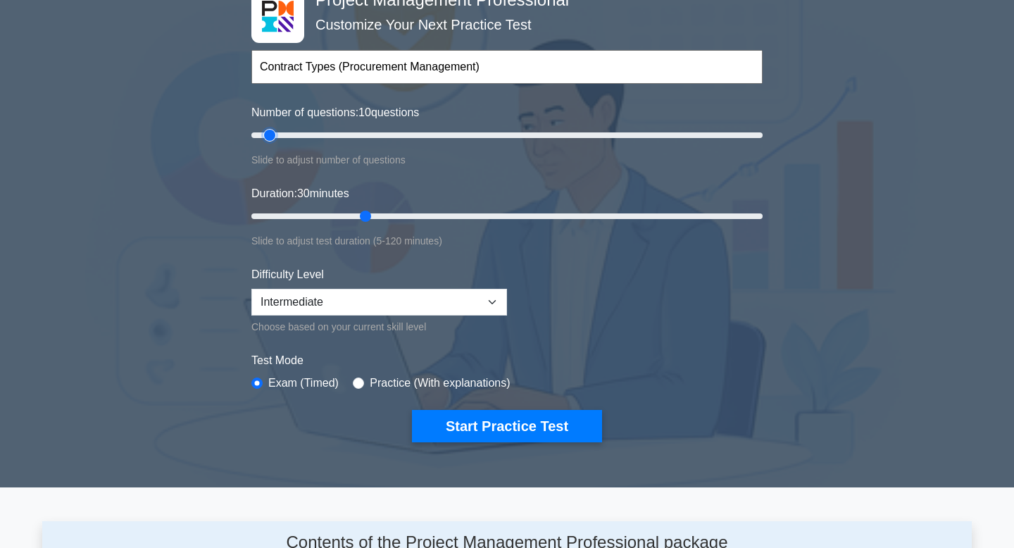
type input "10"
drag, startPoint x: 306, startPoint y: 134, endPoint x: 278, endPoint y: 130, distance: 29.1
click at [277, 130] on input "Number of questions: 10 questions" at bounding box center [506, 135] width 511 height 17
click at [359, 385] on input "radio" at bounding box center [358, 383] width 11 height 11
radio input "true"
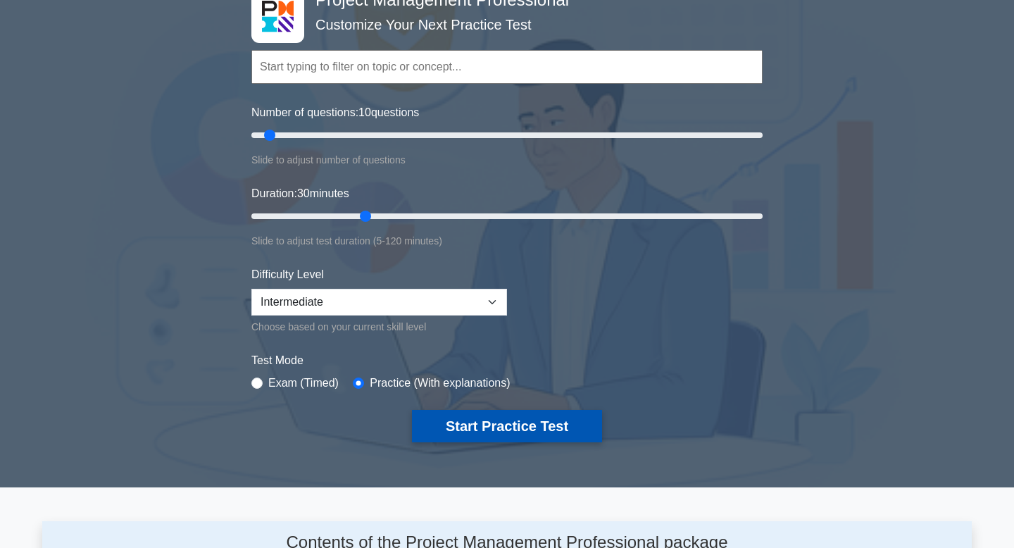
click at [476, 434] on button "Start Practice Test" at bounding box center [507, 426] width 190 height 32
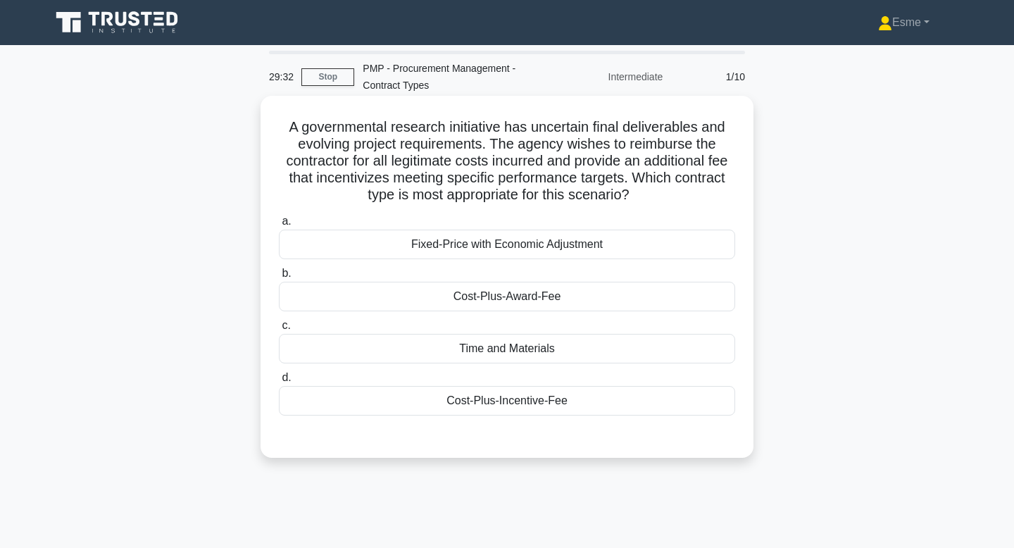
click at [356, 399] on div "Cost-Plus-Incentive-Fee" at bounding box center [507, 401] width 456 height 30
click at [279, 382] on input "d. Cost-Plus-Incentive-Fee" at bounding box center [279, 377] width 0 height 9
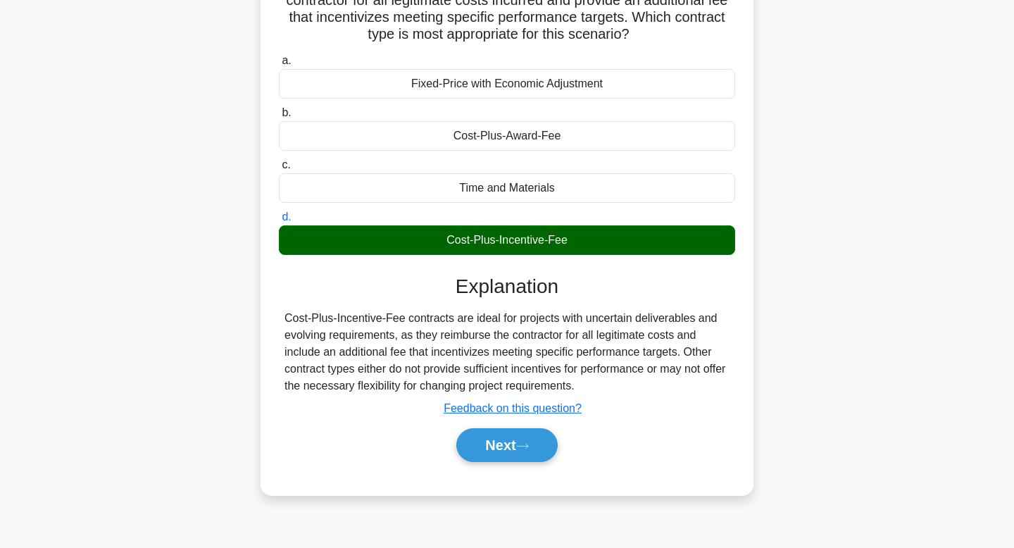
scroll to position [166, 0]
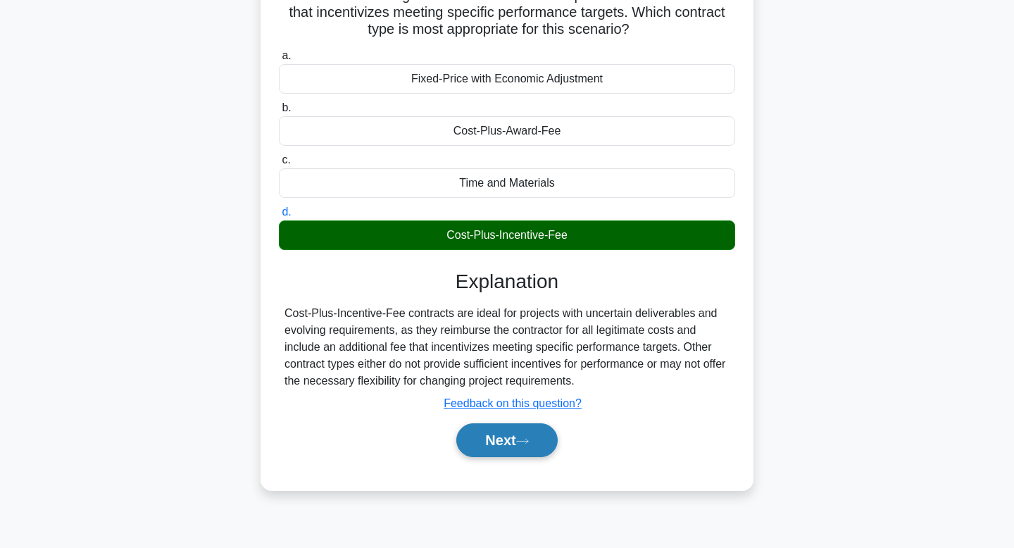
click at [485, 436] on button "Next" at bounding box center [506, 440] width 101 height 34
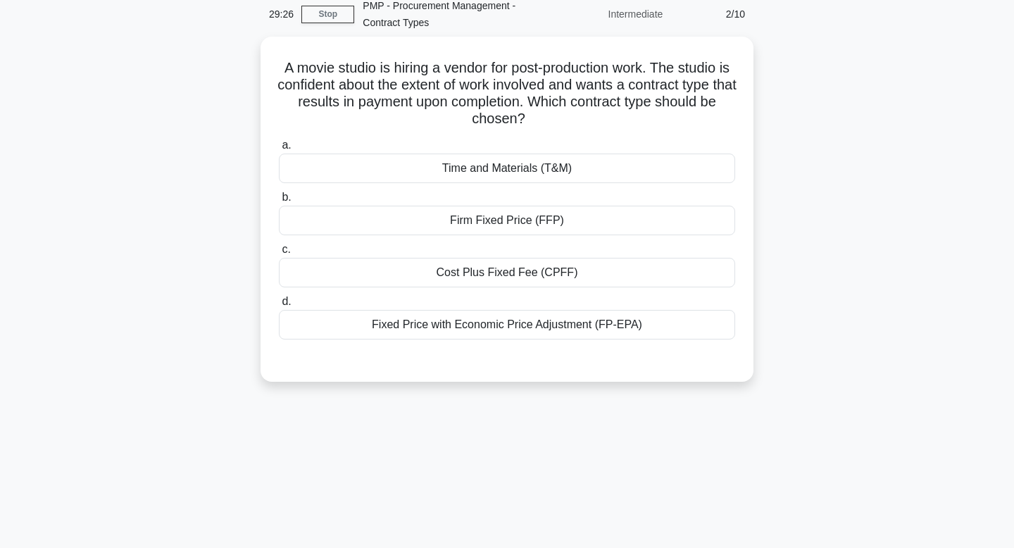
scroll to position [54, 0]
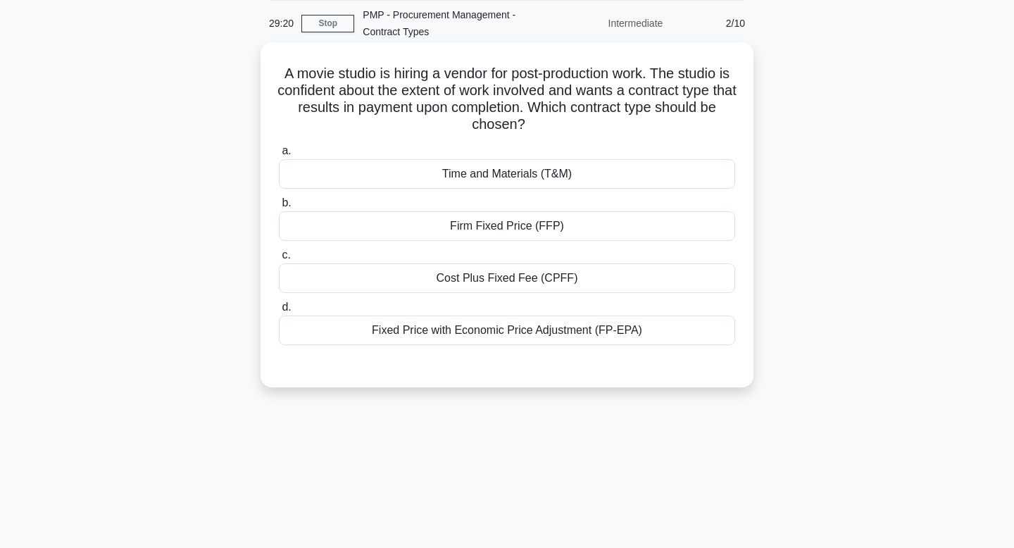
click at [516, 182] on div "Time and Materials (T&M)" at bounding box center [507, 174] width 456 height 30
click at [279, 156] on input "a. Time and Materials (T&M)" at bounding box center [279, 151] width 0 height 9
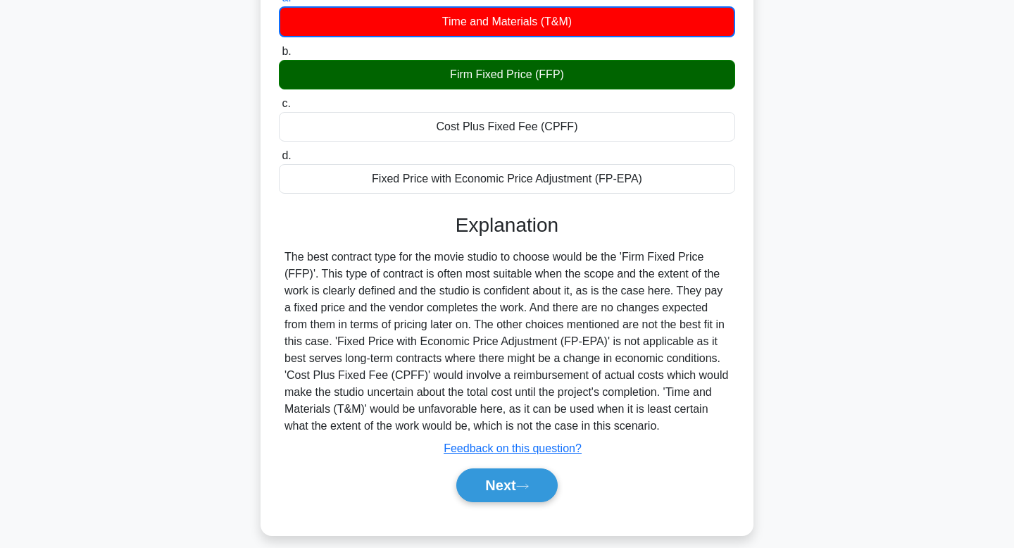
scroll to position [220, 0]
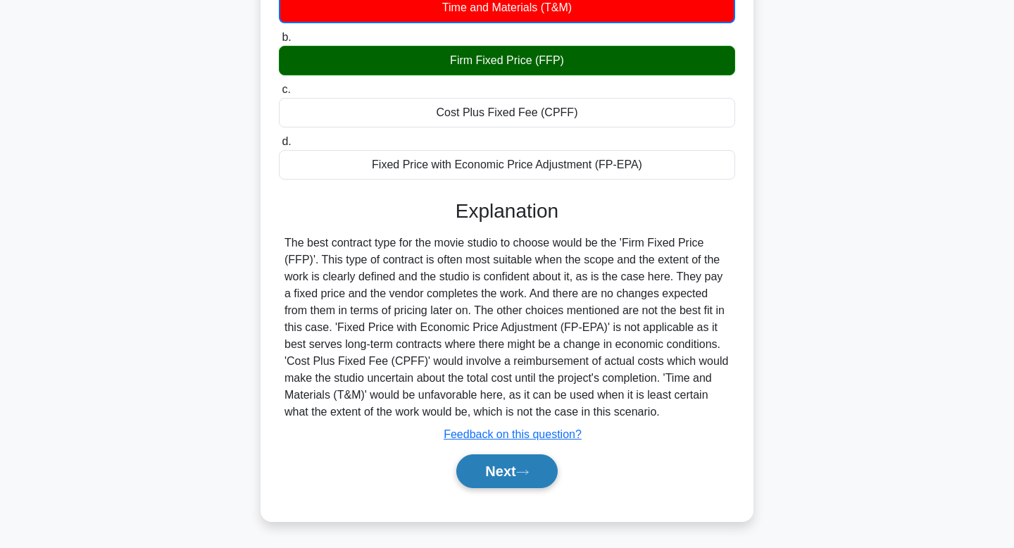
click at [505, 468] on button "Next" at bounding box center [506, 471] width 101 height 34
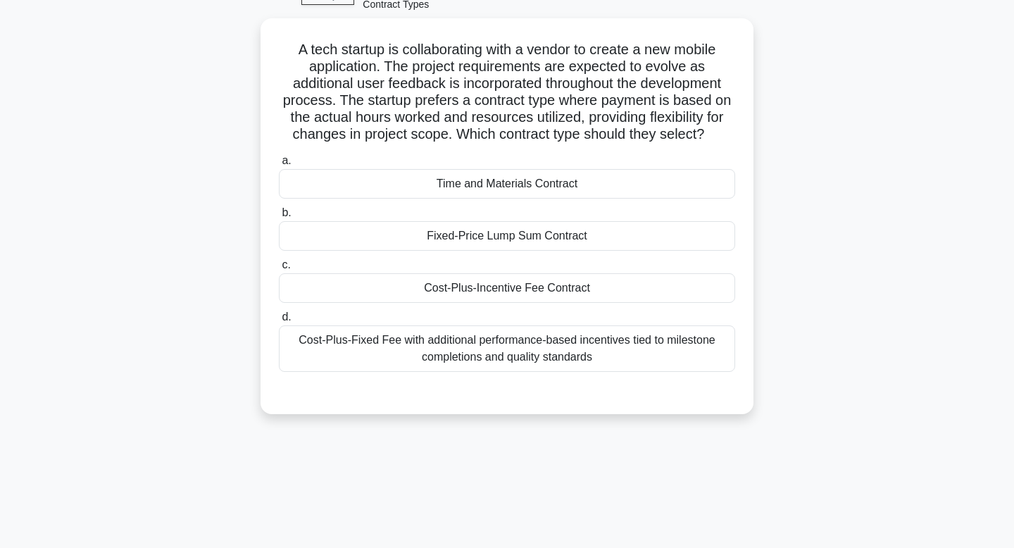
scroll to position [80, 0]
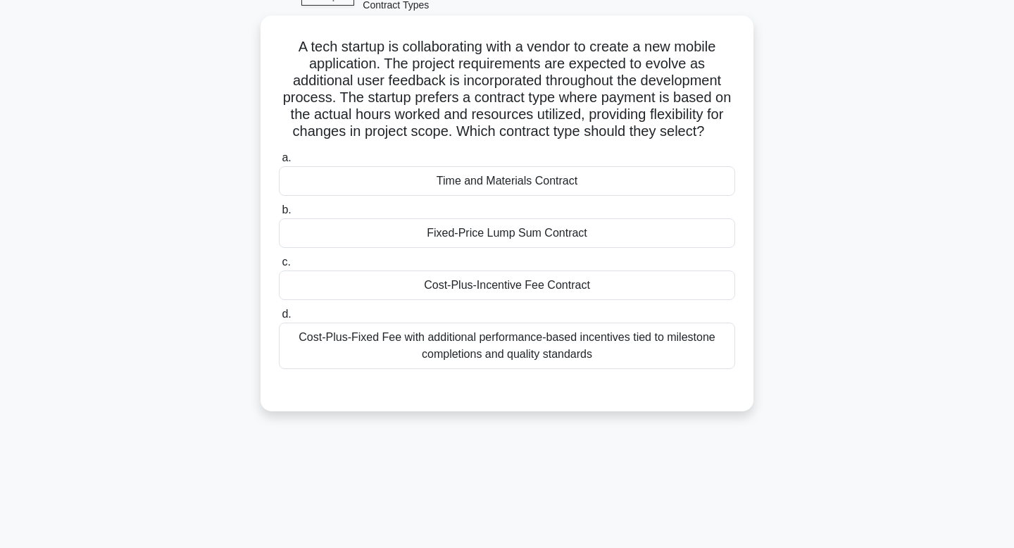
click at [423, 349] on div "Cost-Plus-Fixed Fee with additional performance-based incentives tied to milest…" at bounding box center [507, 346] width 456 height 46
click at [279, 319] on input "d. Cost-Plus-Fixed Fee with additional performance-based incentives tied to mil…" at bounding box center [279, 314] width 0 height 9
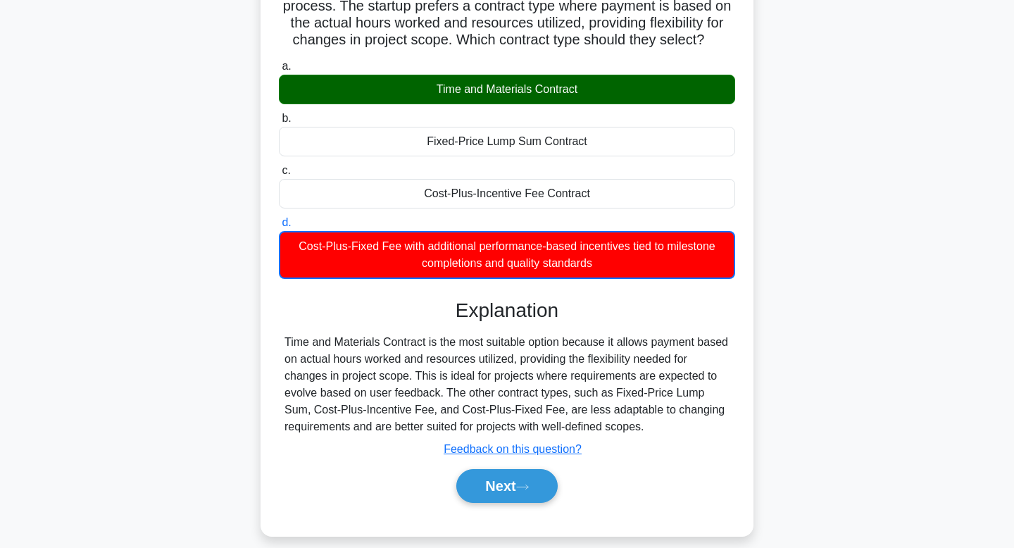
scroll to position [213, 0]
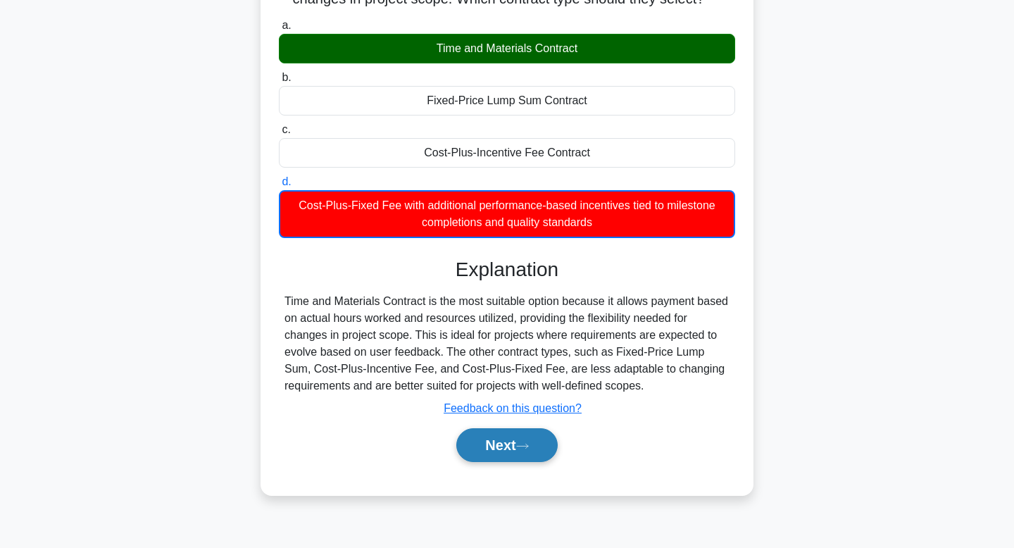
click at [492, 450] on button "Next" at bounding box center [506, 445] width 101 height 34
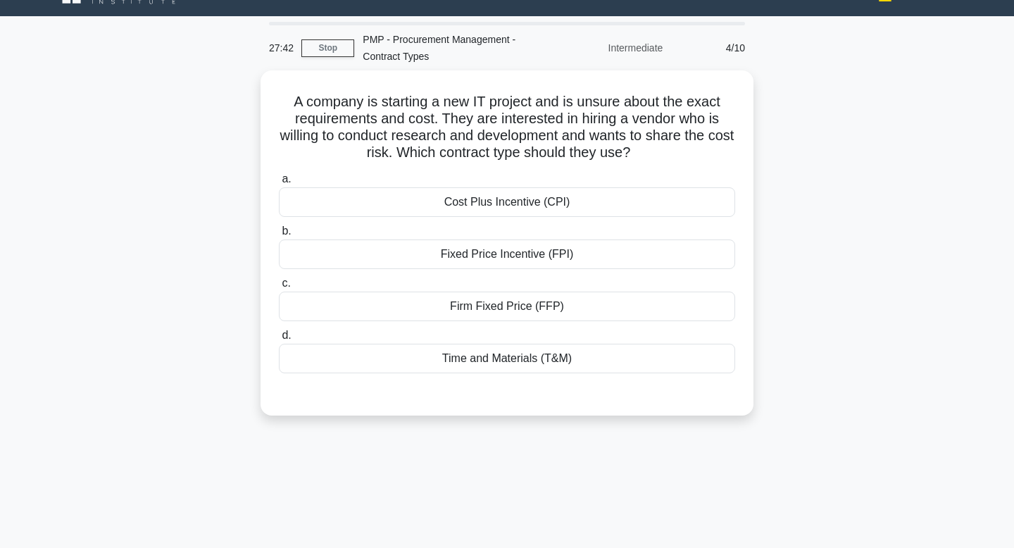
scroll to position [24, 0]
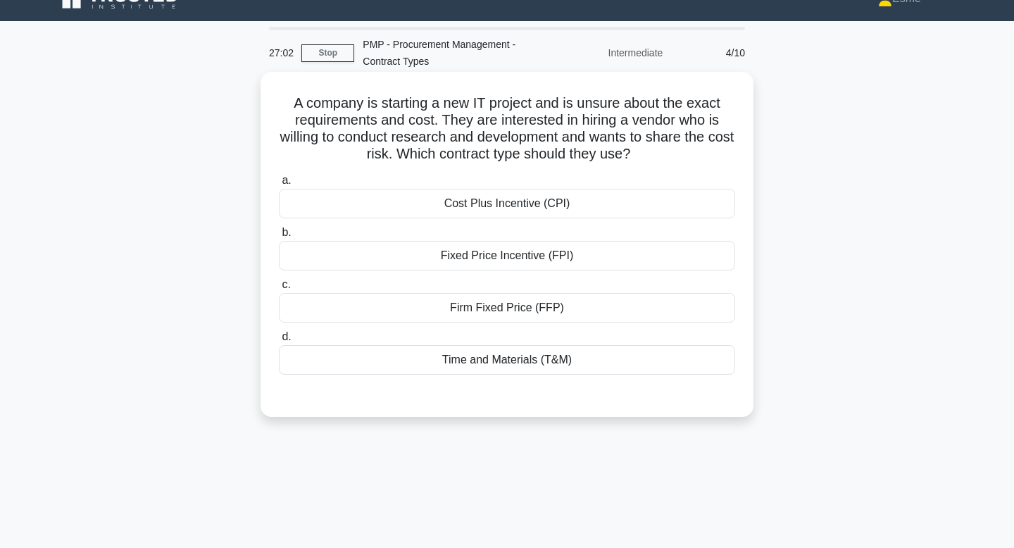
click at [478, 363] on div "Time and Materials (T&M)" at bounding box center [507, 360] width 456 height 30
click at [279, 342] on input "d. Time and Materials (T&M)" at bounding box center [279, 336] width 0 height 9
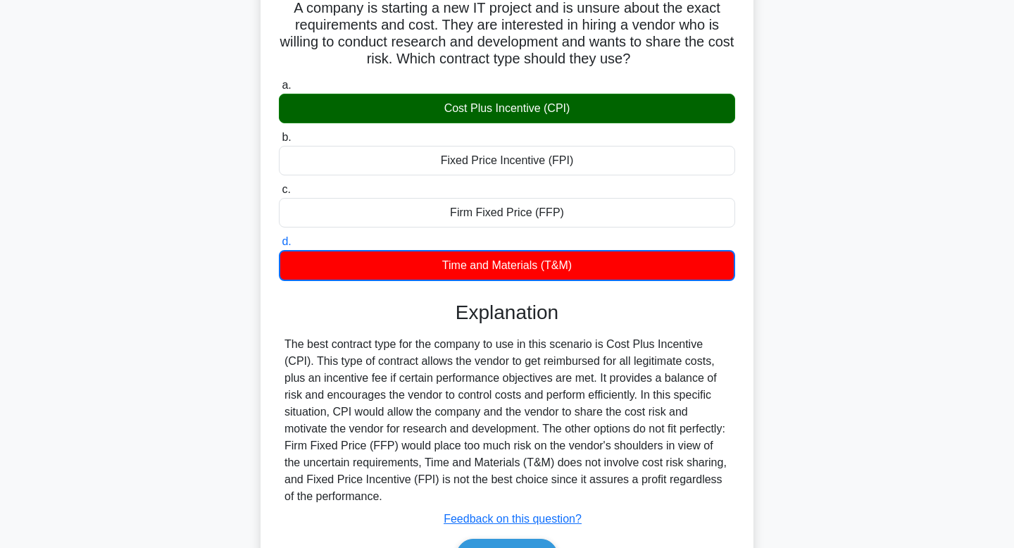
scroll to position [213, 0]
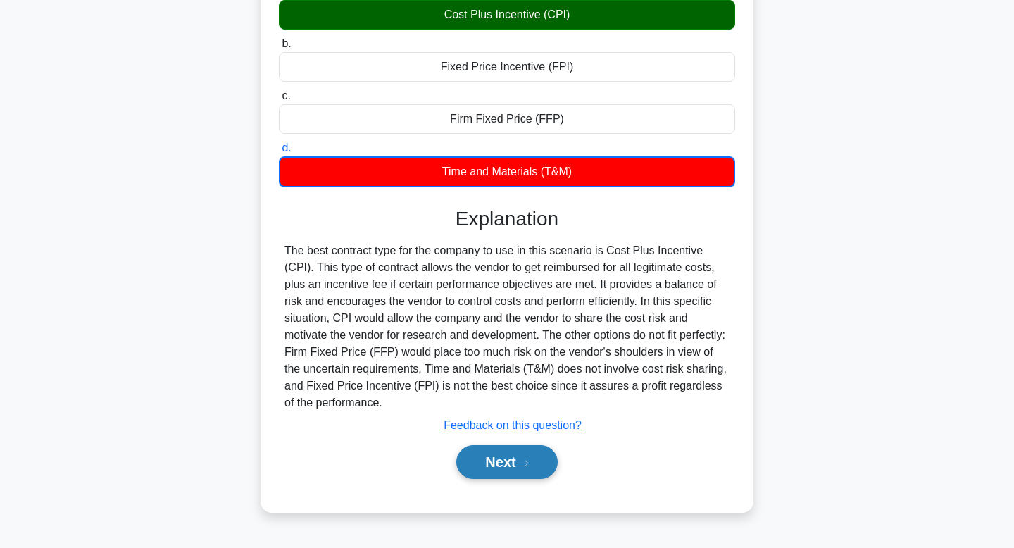
click at [509, 464] on button "Next" at bounding box center [506, 462] width 101 height 34
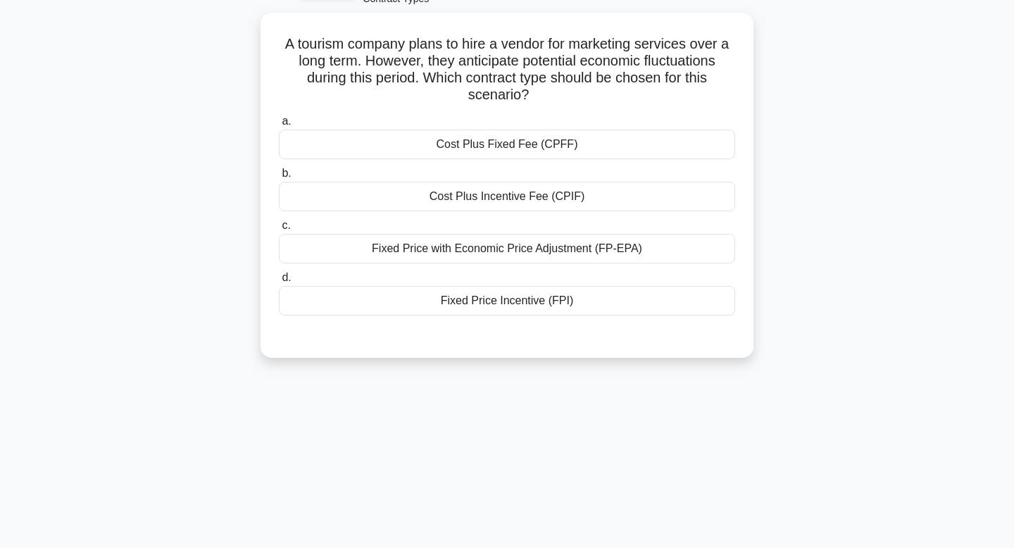
scroll to position [70, 0]
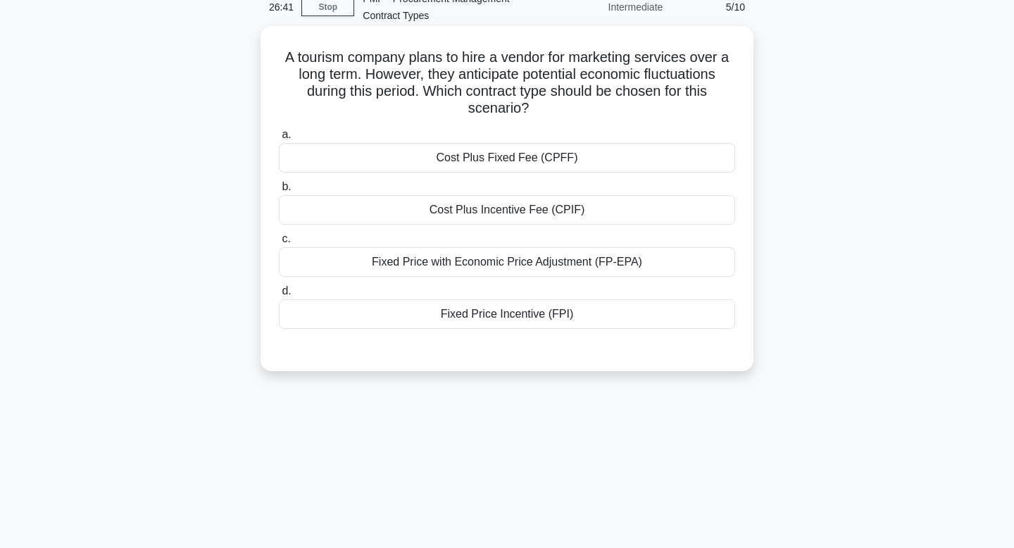
click at [607, 263] on div "Fixed Price with Economic Price Adjustment (FP-EPA)" at bounding box center [507, 262] width 456 height 30
click at [279, 244] on input "c. Fixed Price with Economic Price Adjustment (FP-EPA)" at bounding box center [279, 239] width 0 height 9
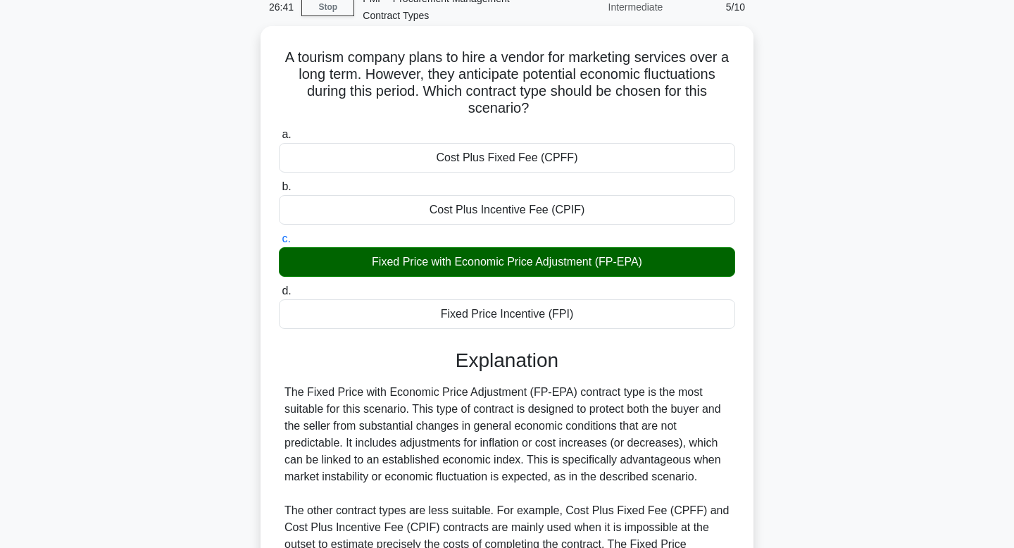
scroll to position [253, 0]
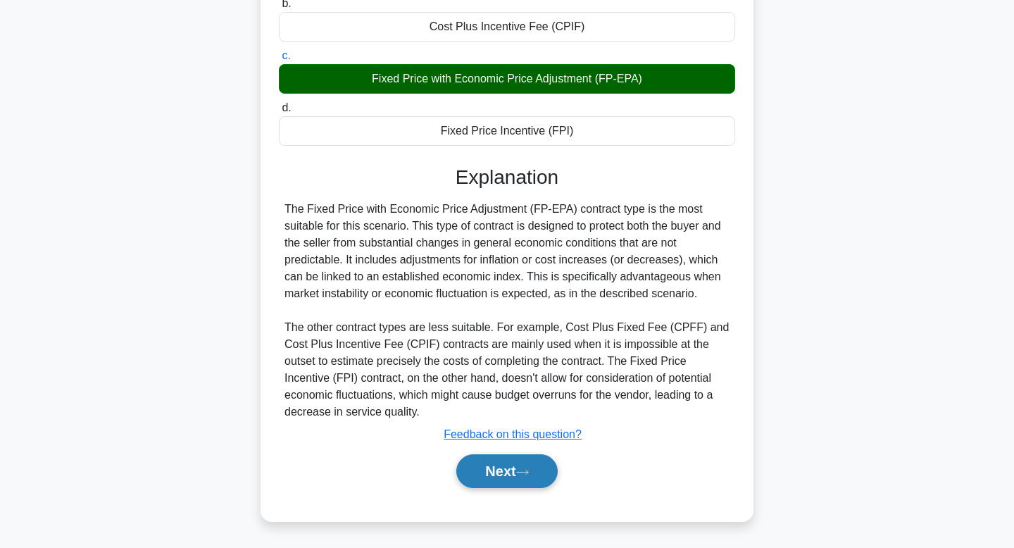
click at [494, 473] on button "Next" at bounding box center [506, 471] width 101 height 34
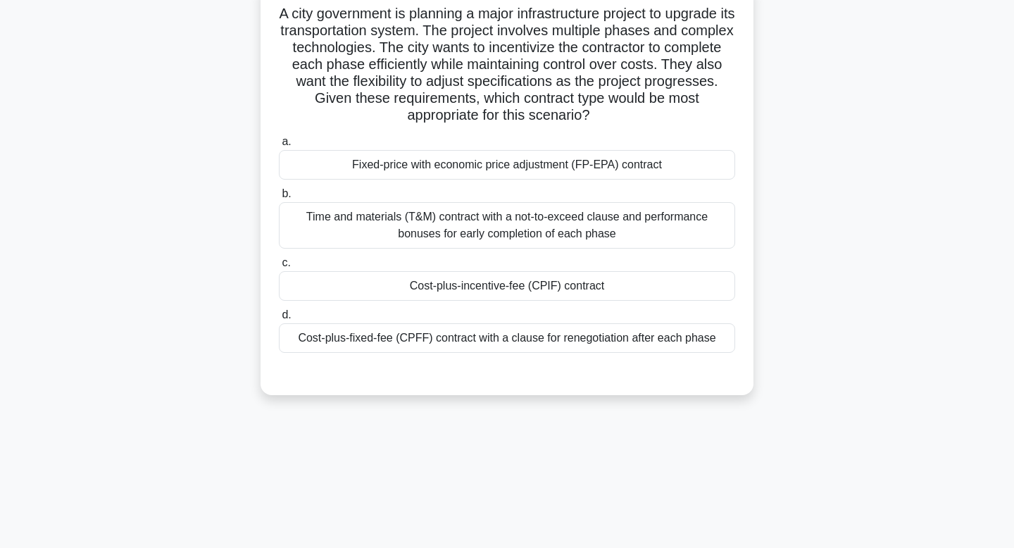
scroll to position [116, 0]
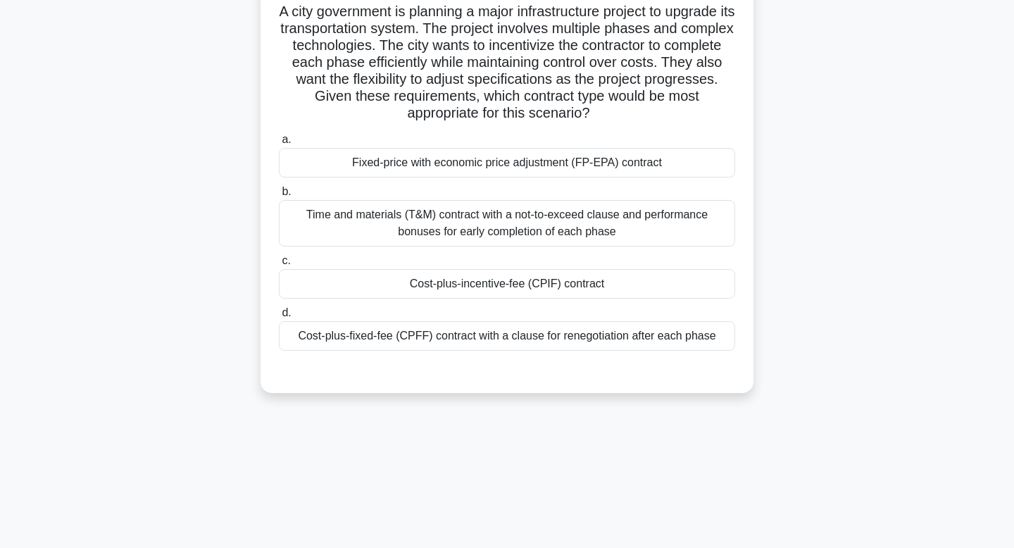
click at [528, 226] on div "Time and materials (T&M) contract with a not-to-exceed clause and performance b…" at bounding box center [507, 223] width 456 height 46
click at [279, 197] on input "b. Time and materials (T&M) contract with a not-to-exceed clause and performanc…" at bounding box center [279, 191] width 0 height 9
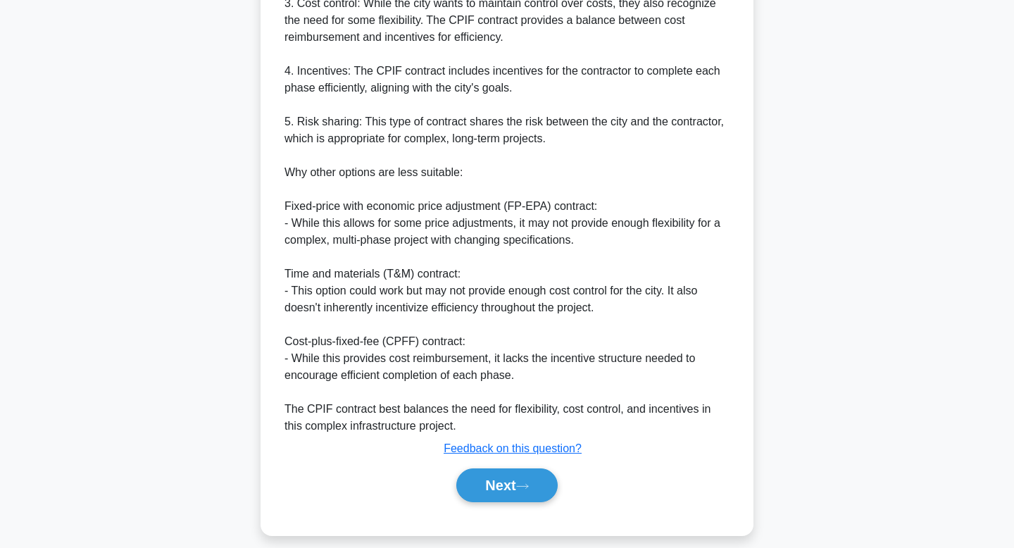
scroll to position [694, 0]
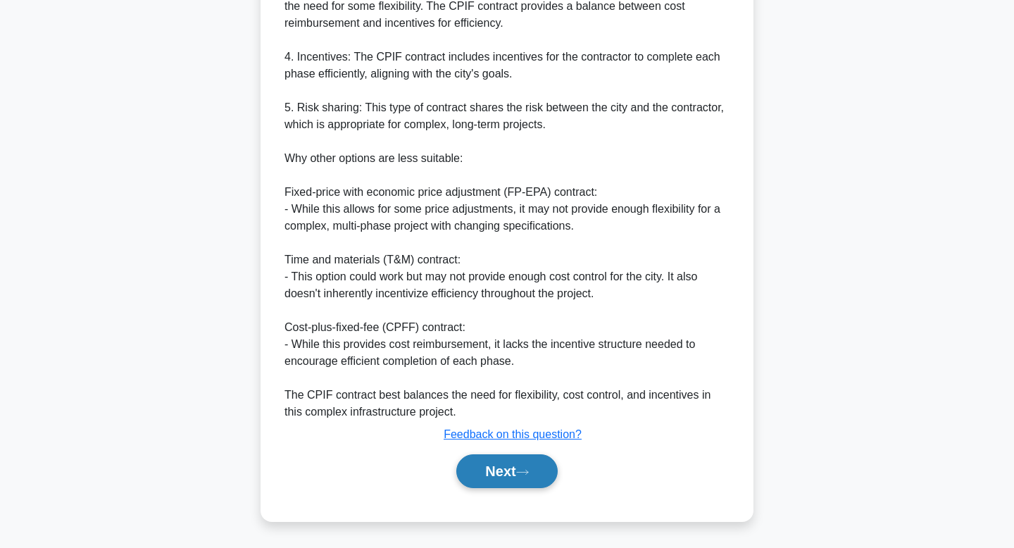
click at [476, 464] on button "Next" at bounding box center [506, 471] width 101 height 34
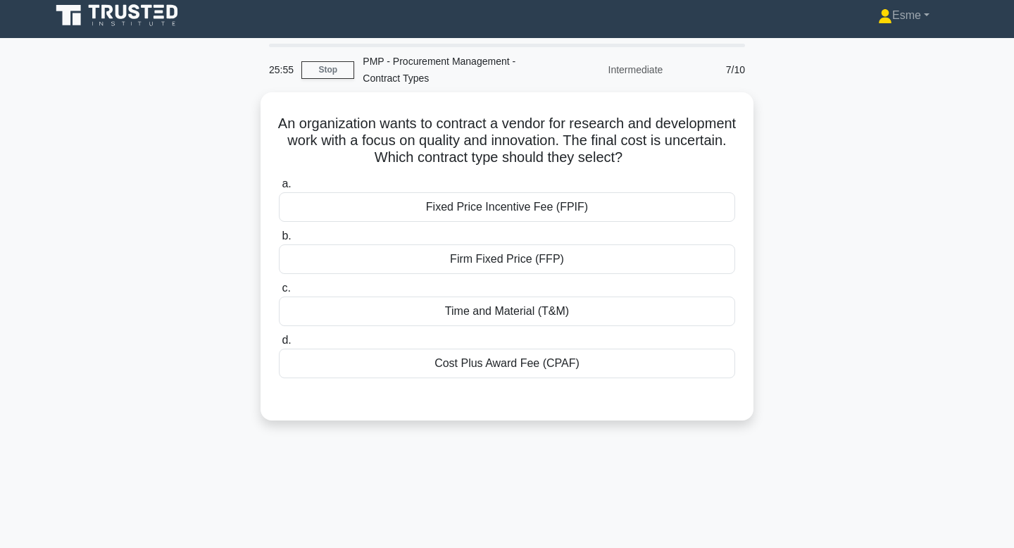
scroll to position [0, 0]
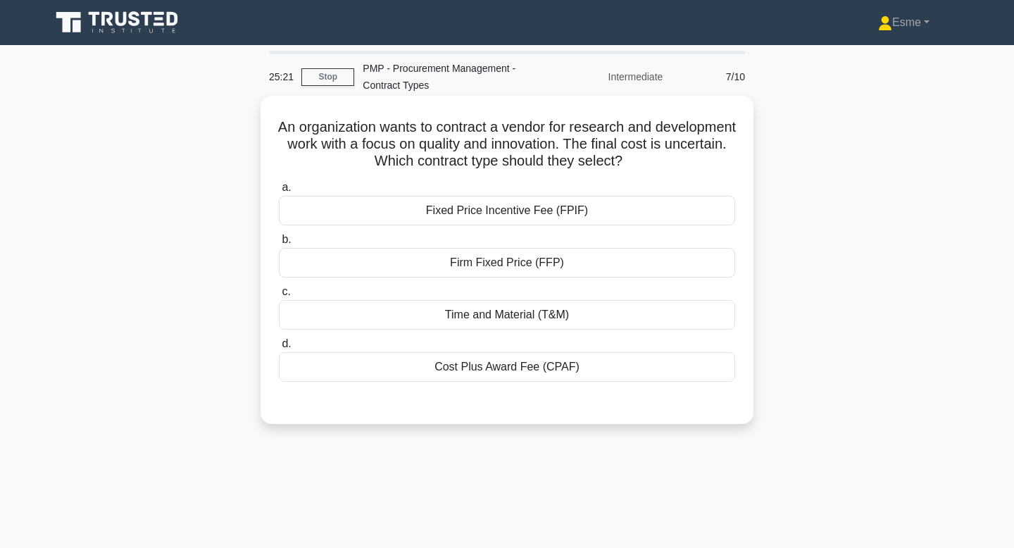
click at [511, 314] on div "Time and Material (T&M)" at bounding box center [507, 315] width 456 height 30
click at [279, 297] on input "c. Time and Material (T&M)" at bounding box center [279, 291] width 0 height 9
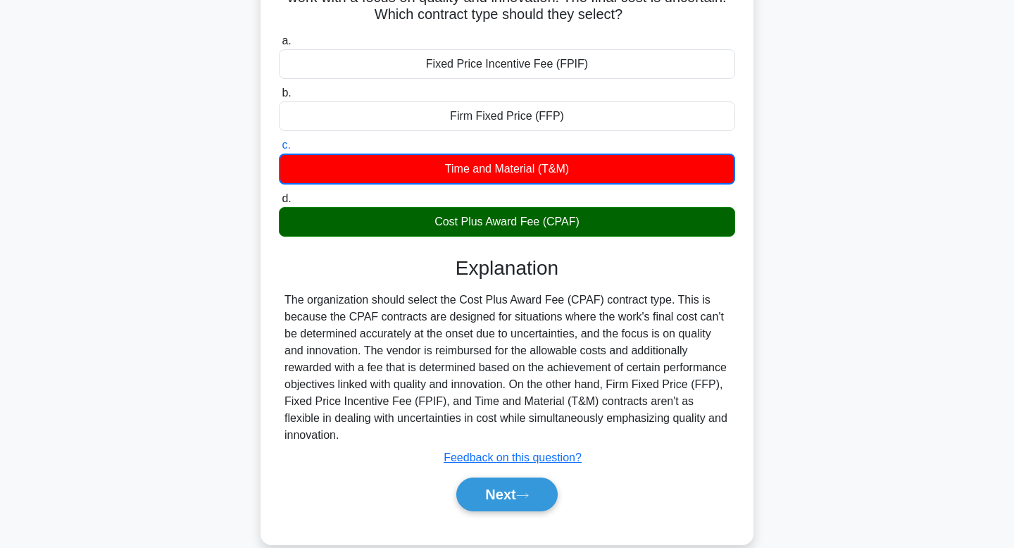
scroll to position [149, 0]
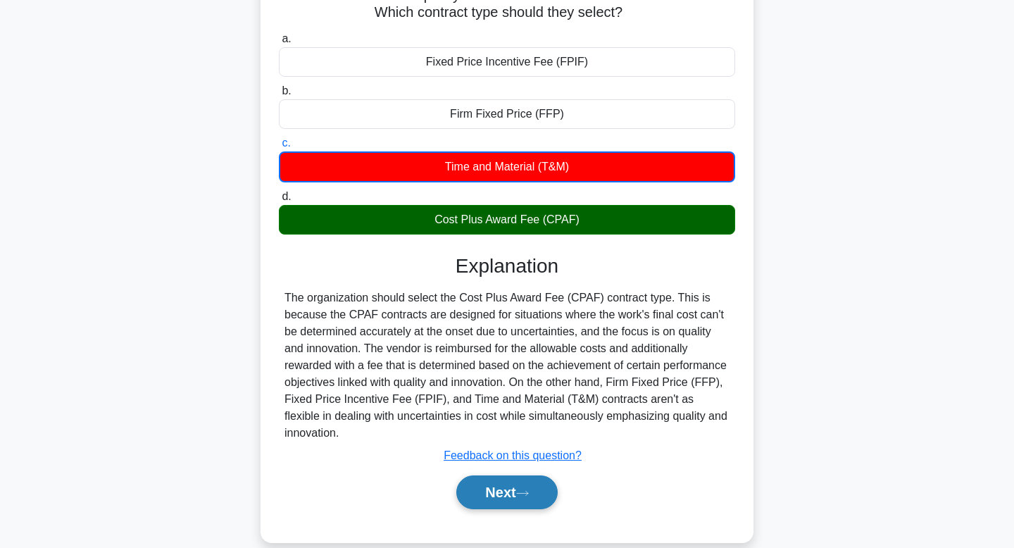
click at [479, 503] on button "Next" at bounding box center [506, 492] width 101 height 34
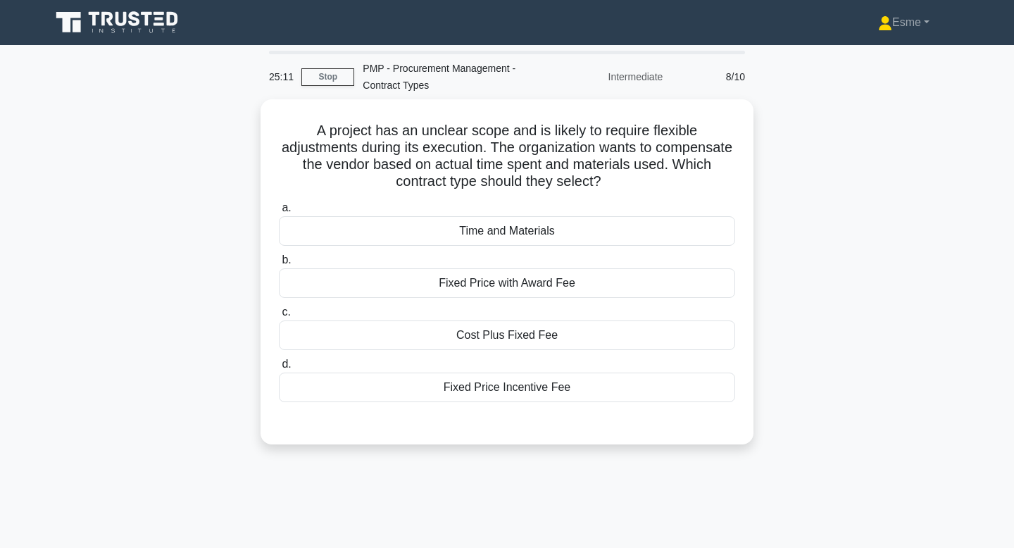
scroll to position [1, 0]
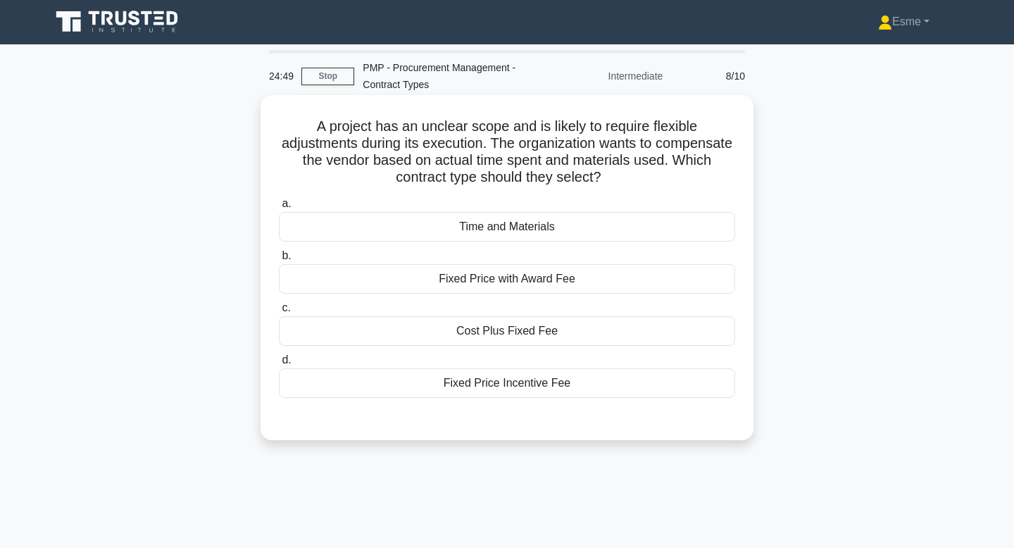
click at [626, 220] on div "Time and Materials" at bounding box center [507, 227] width 456 height 30
click at [279, 209] on input "a. Time and Materials" at bounding box center [279, 203] width 0 height 9
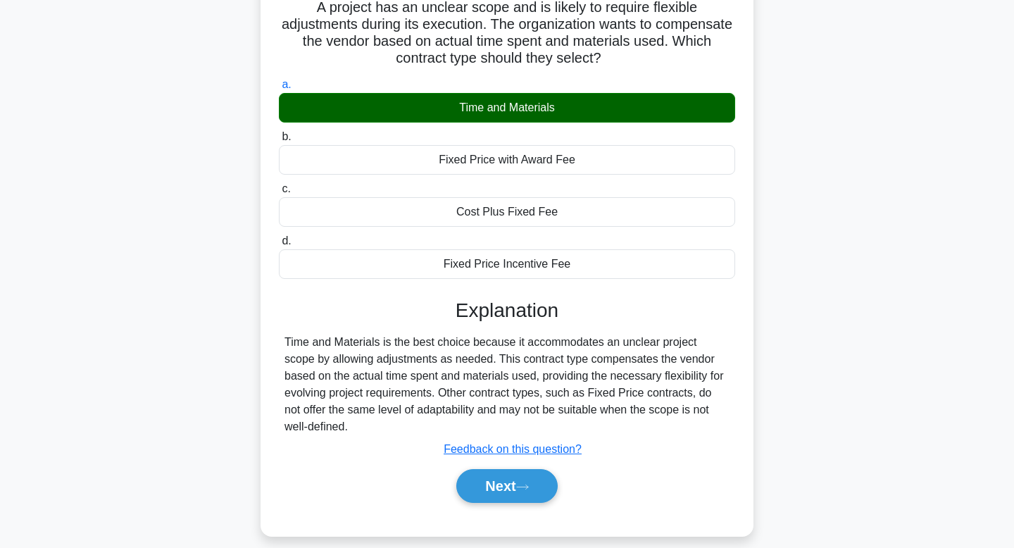
scroll to position [121, 0]
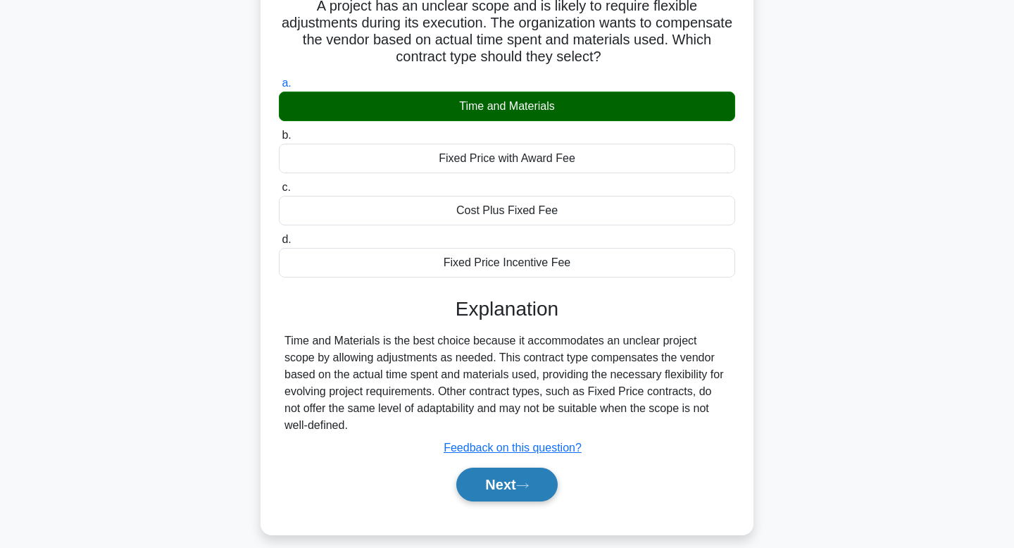
click at [527, 483] on icon at bounding box center [522, 486] width 13 height 8
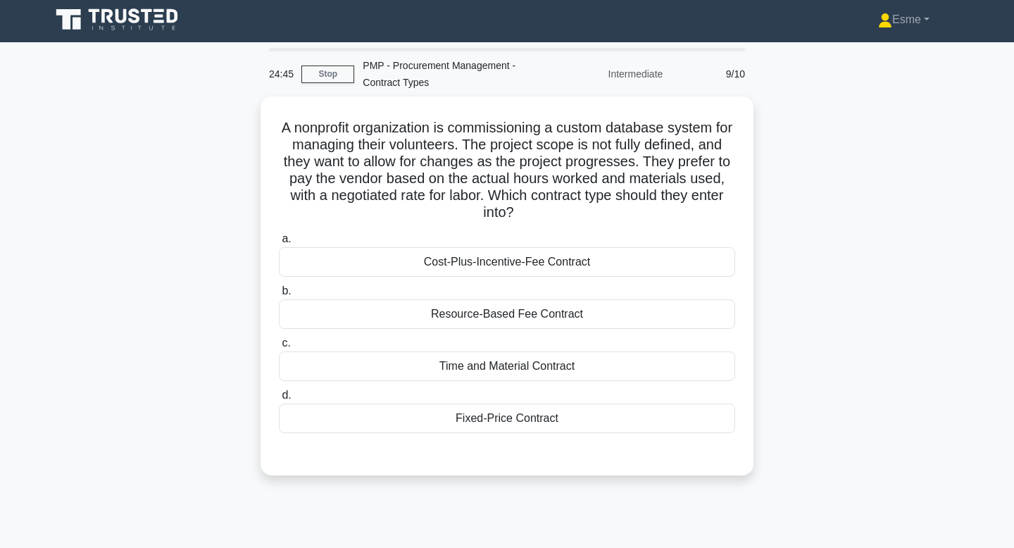
scroll to position [0, 0]
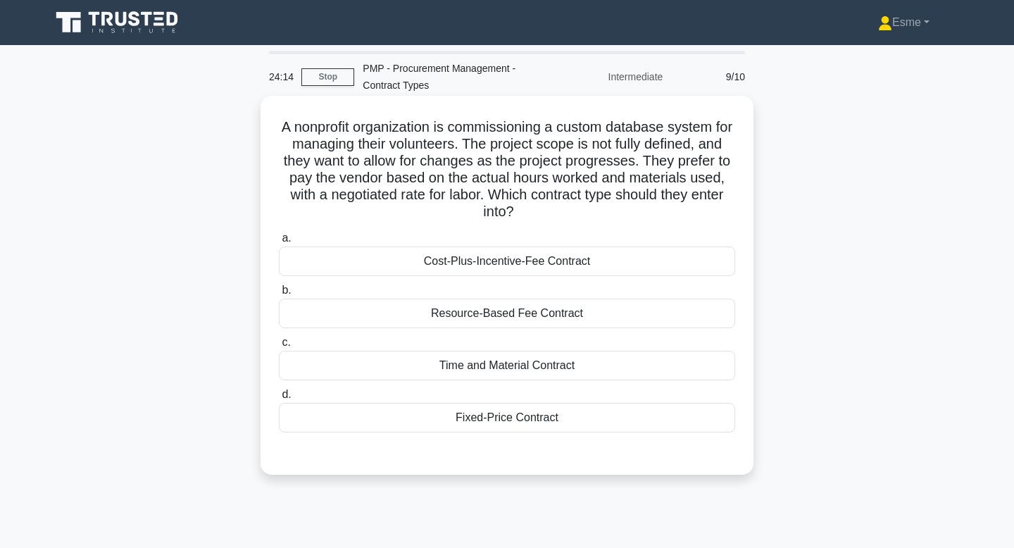
click at [510, 372] on div "Time and Material Contract" at bounding box center [507, 366] width 456 height 30
click at [279, 347] on input "c. Time and Material Contract" at bounding box center [279, 342] width 0 height 9
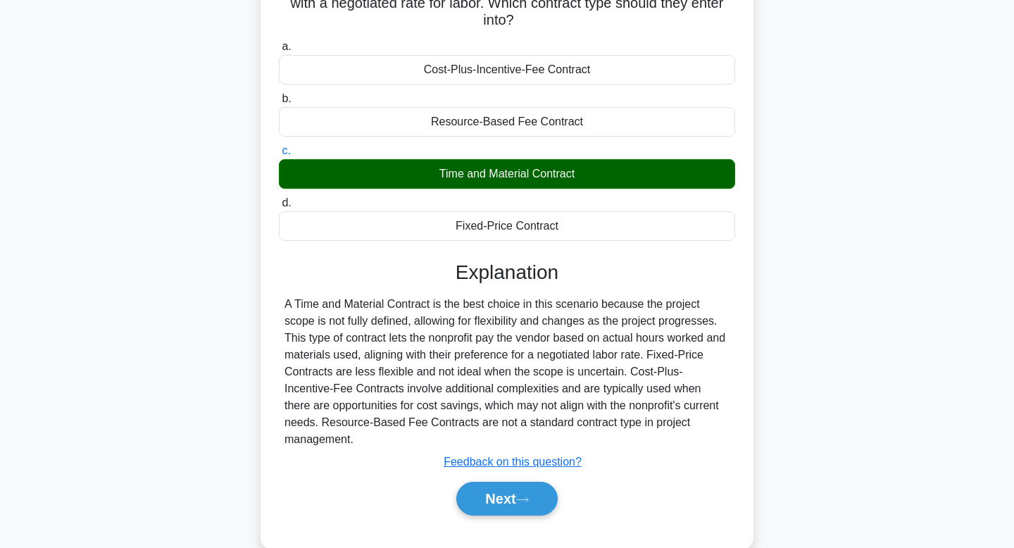
scroll to position [206, 0]
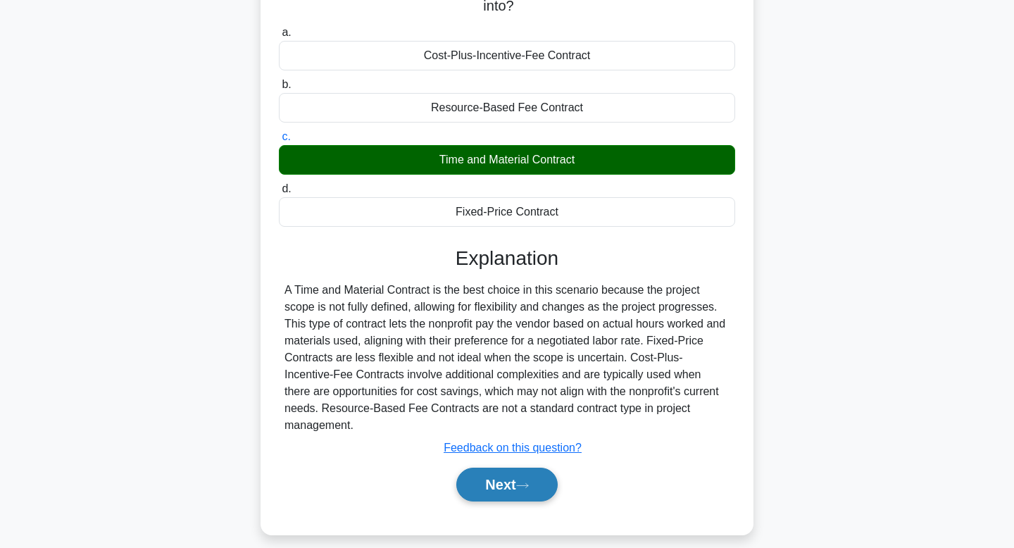
click at [482, 477] on button "Next" at bounding box center [506, 485] width 101 height 34
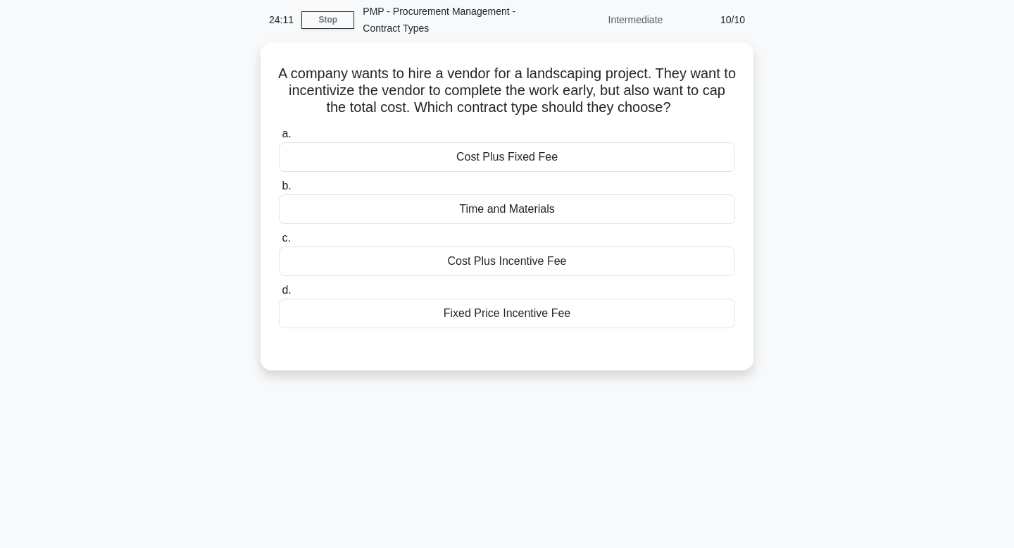
scroll to position [0, 0]
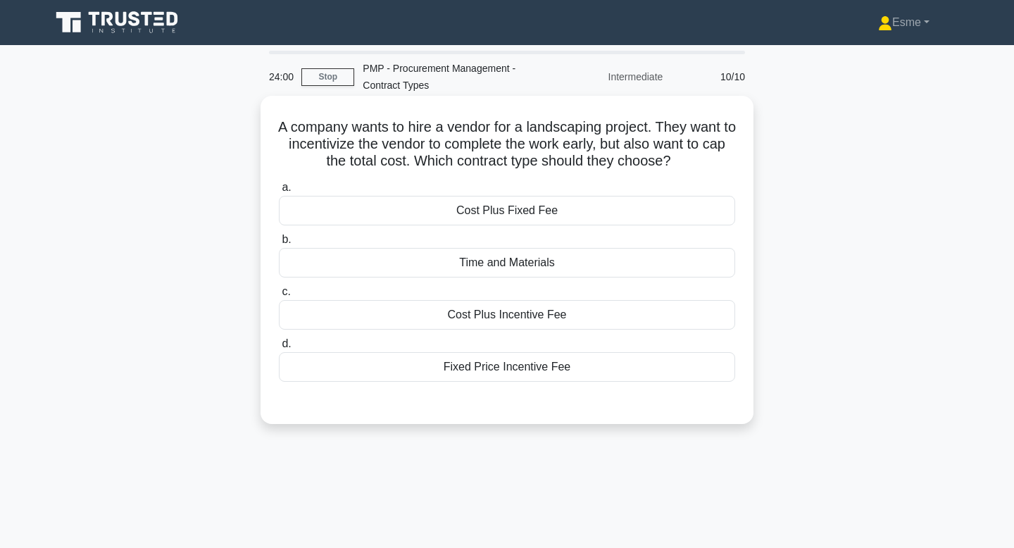
click at [453, 376] on div "Fixed Price Incentive Fee" at bounding box center [507, 367] width 456 height 30
click at [279, 349] on input "d. Fixed Price Incentive Fee" at bounding box center [279, 344] width 0 height 9
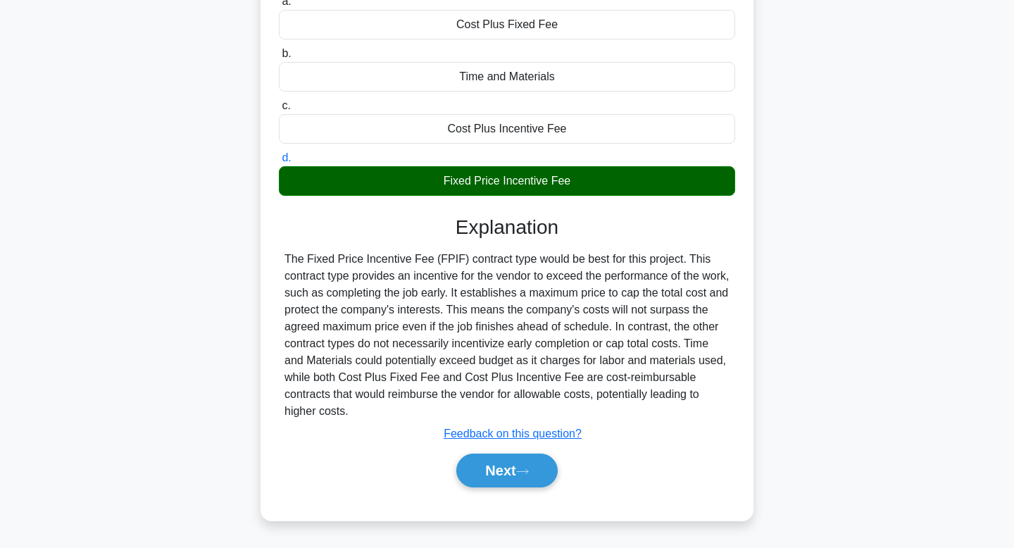
scroll to position [190, 0]
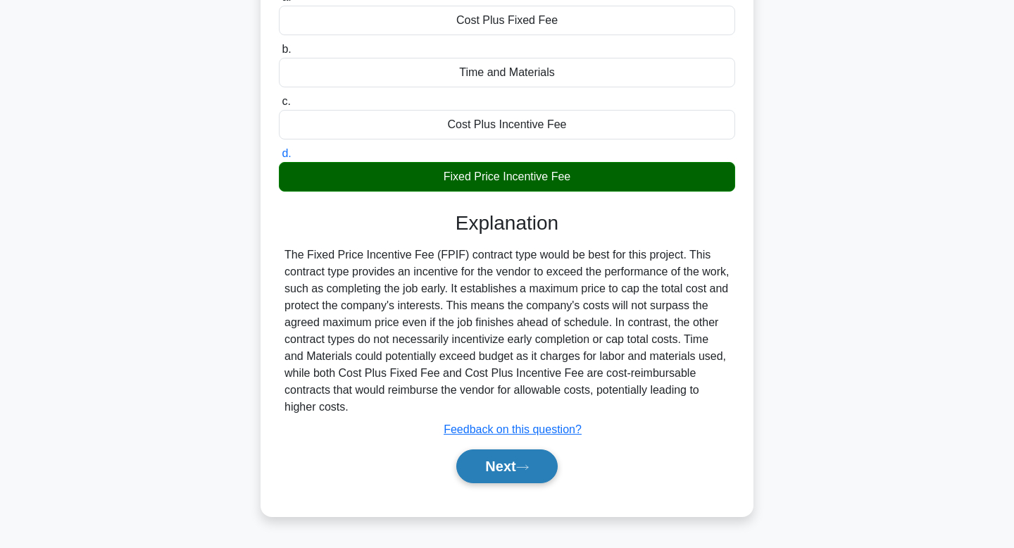
click at [480, 481] on button "Next" at bounding box center [506, 466] width 101 height 34
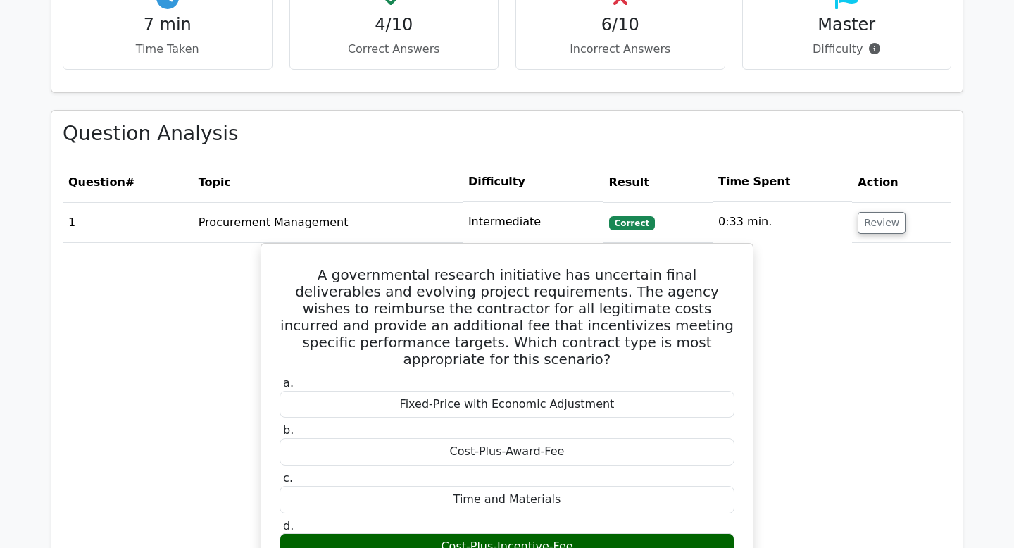
scroll to position [521, 0]
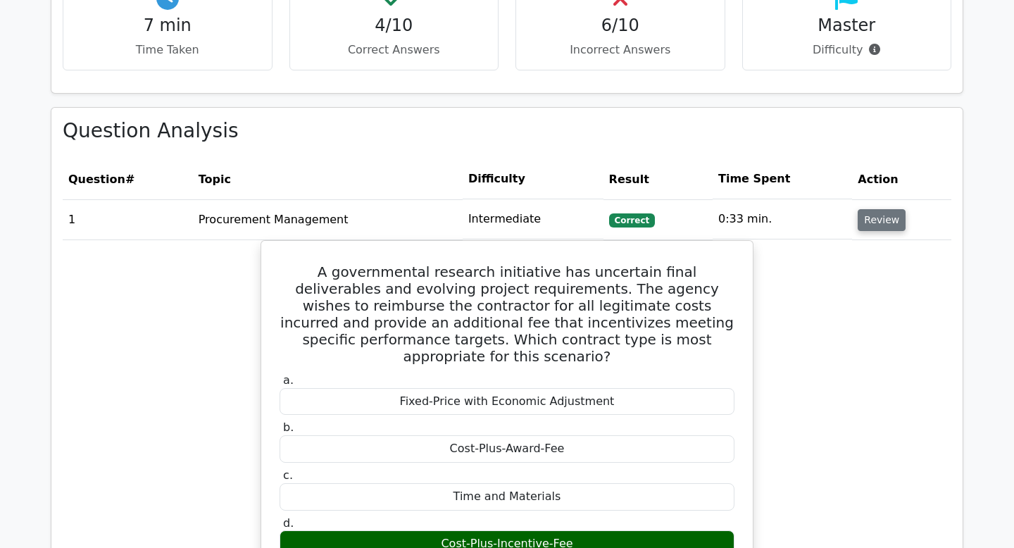
click at [877, 219] on button "Review" at bounding box center [882, 220] width 48 height 22
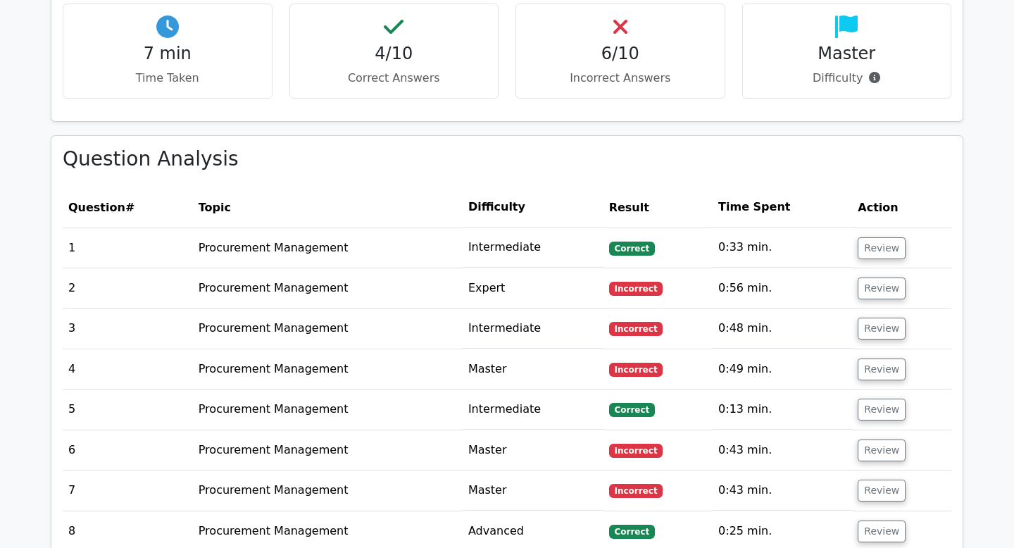
scroll to position [491, 0]
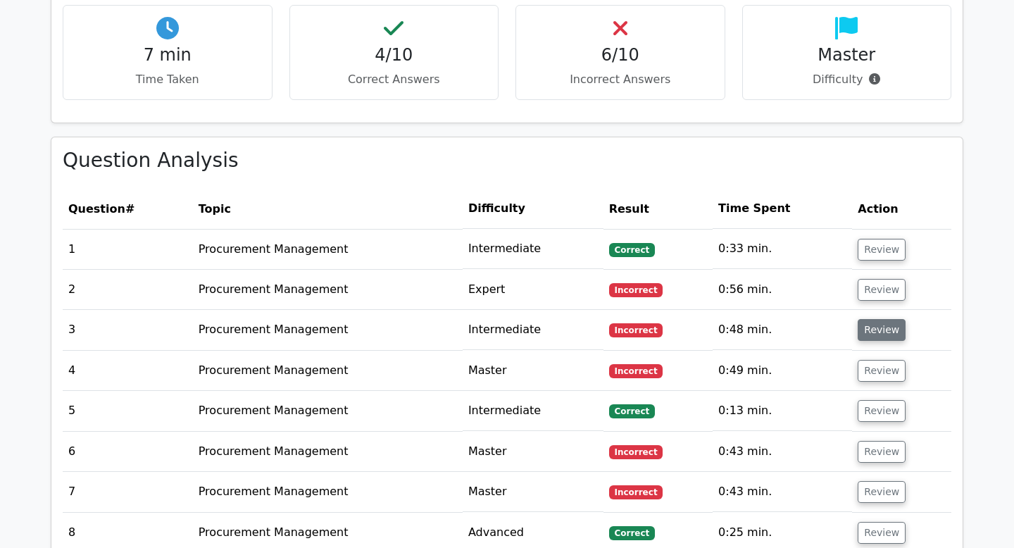
click at [870, 325] on button "Review" at bounding box center [882, 330] width 48 height 22
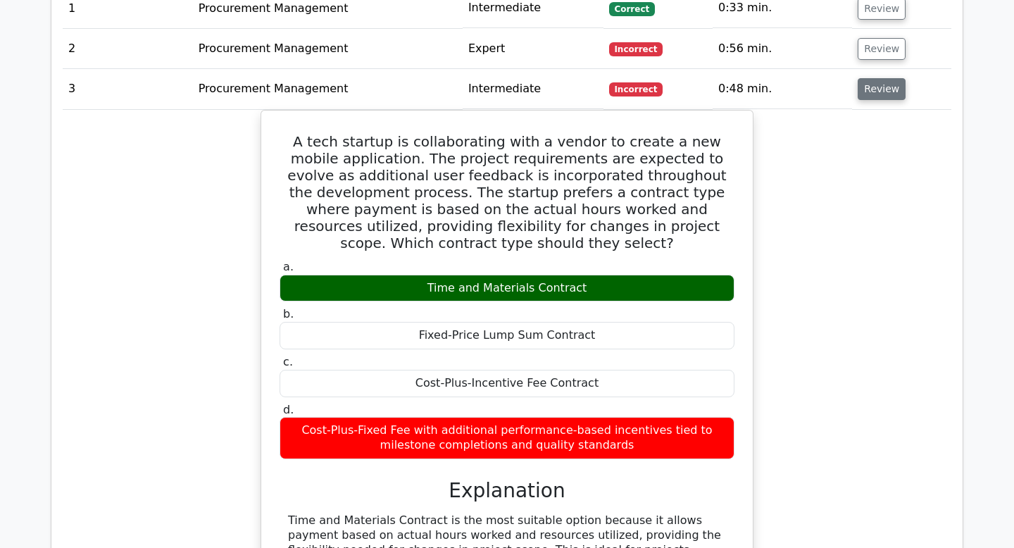
scroll to position [0, 0]
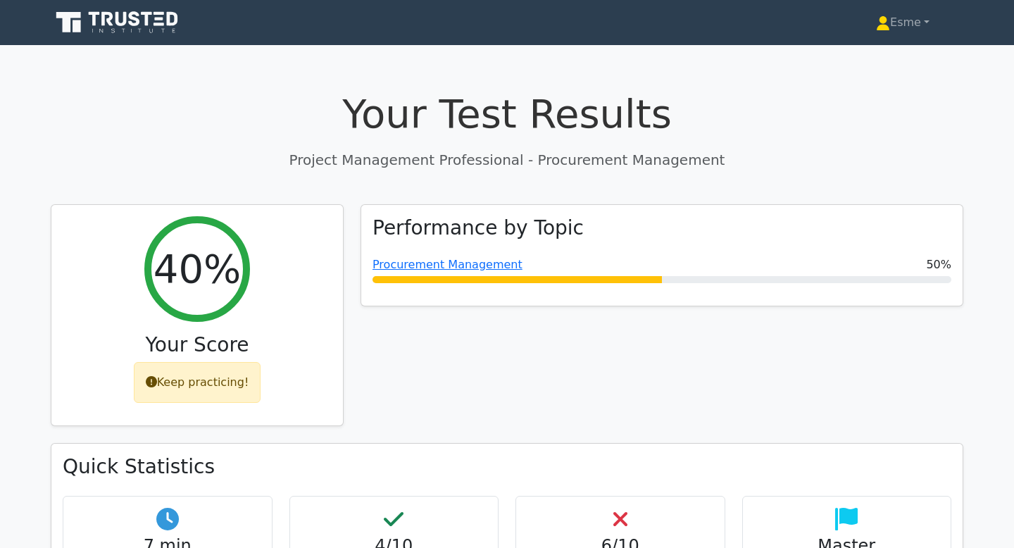
click at [132, 20] on icon at bounding box center [118, 22] width 135 height 27
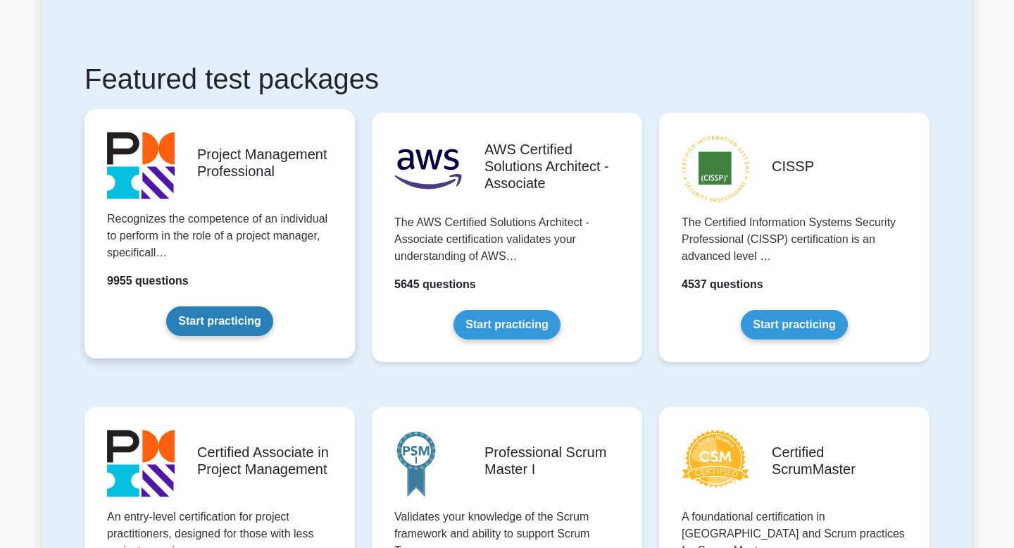
click at [233, 323] on link "Start practicing" at bounding box center [219, 321] width 106 height 30
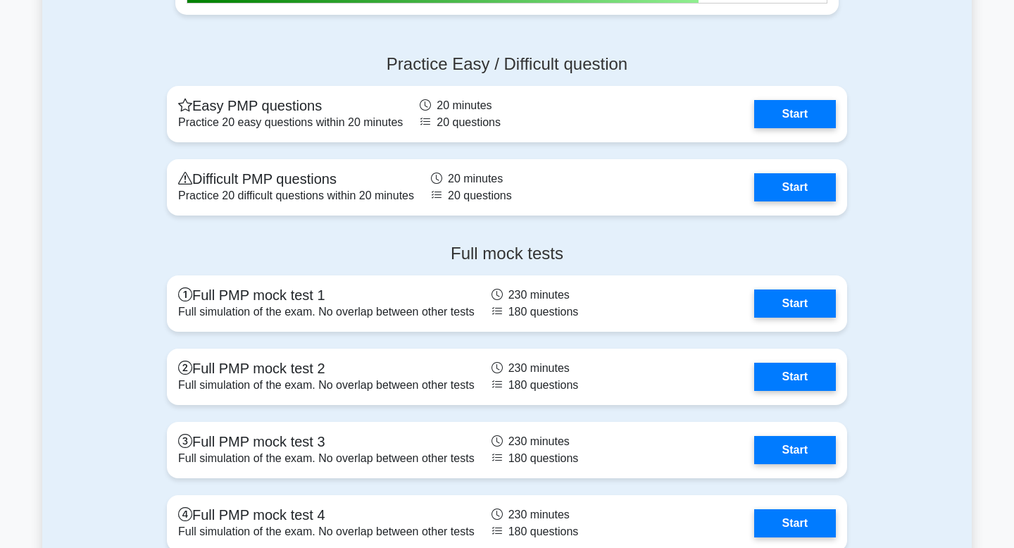
scroll to position [4344, 0]
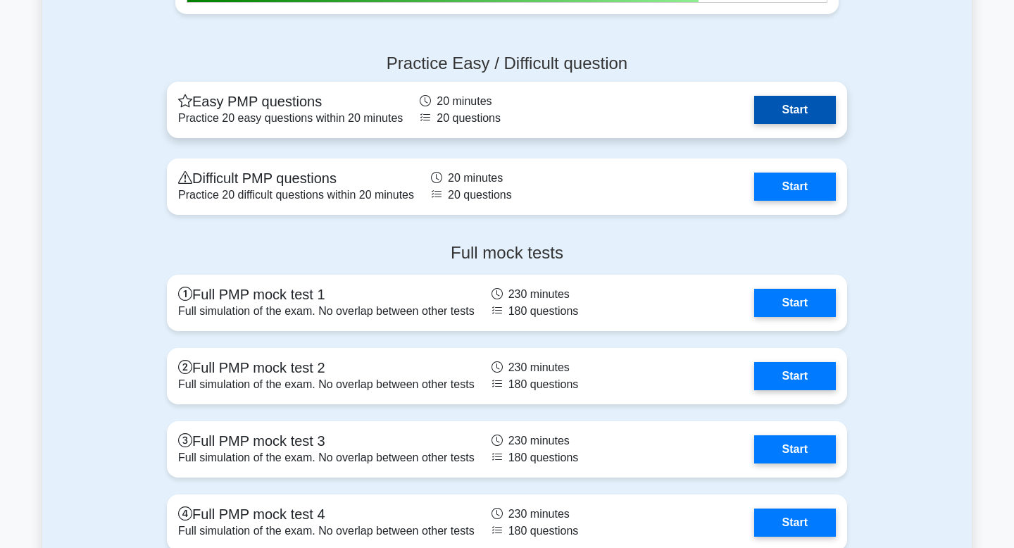
click at [759, 107] on link "Start" at bounding box center [795, 110] width 82 height 28
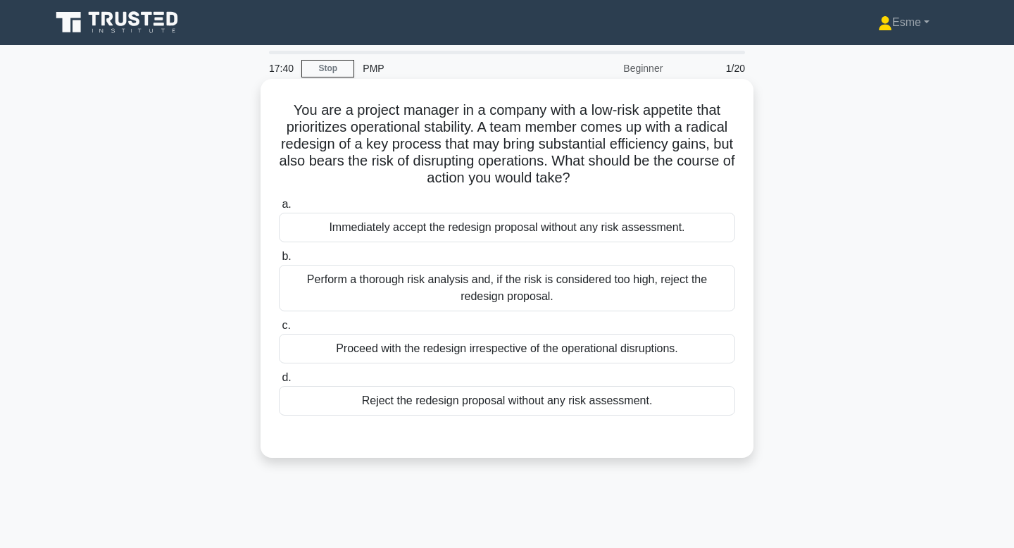
click at [409, 294] on div "Perform a thorough risk analysis and, if the risk is considered too high, rejec…" at bounding box center [507, 288] width 456 height 46
click at [279, 261] on input "b. Perform a thorough risk analysis and, if the risk is considered too high, re…" at bounding box center [279, 256] width 0 height 9
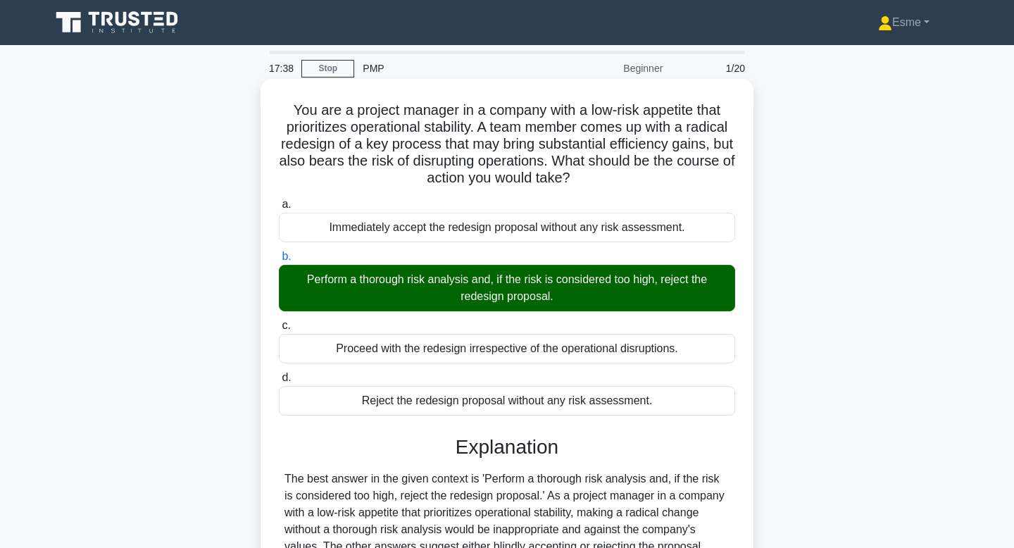
scroll to position [253, 0]
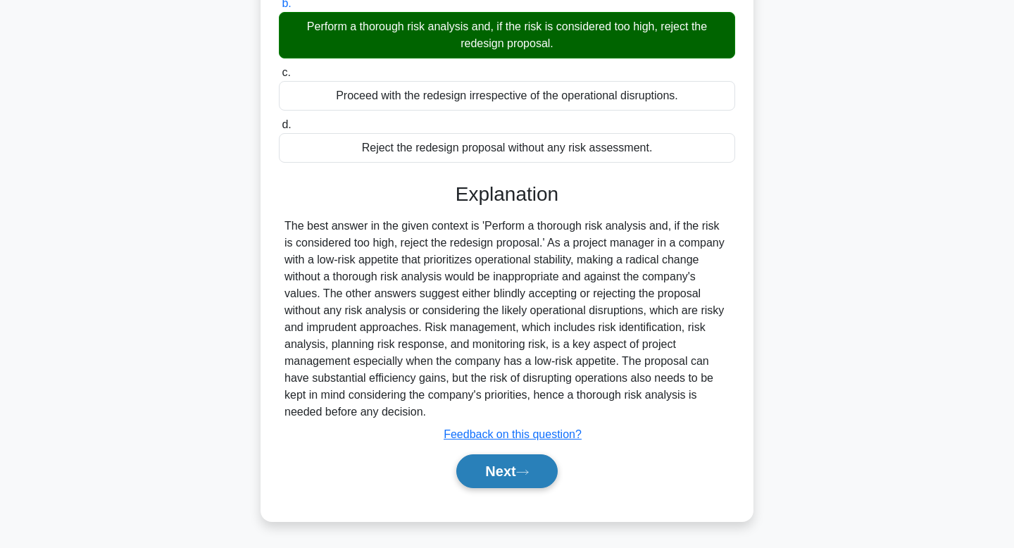
click at [506, 472] on button "Next" at bounding box center [506, 471] width 101 height 34
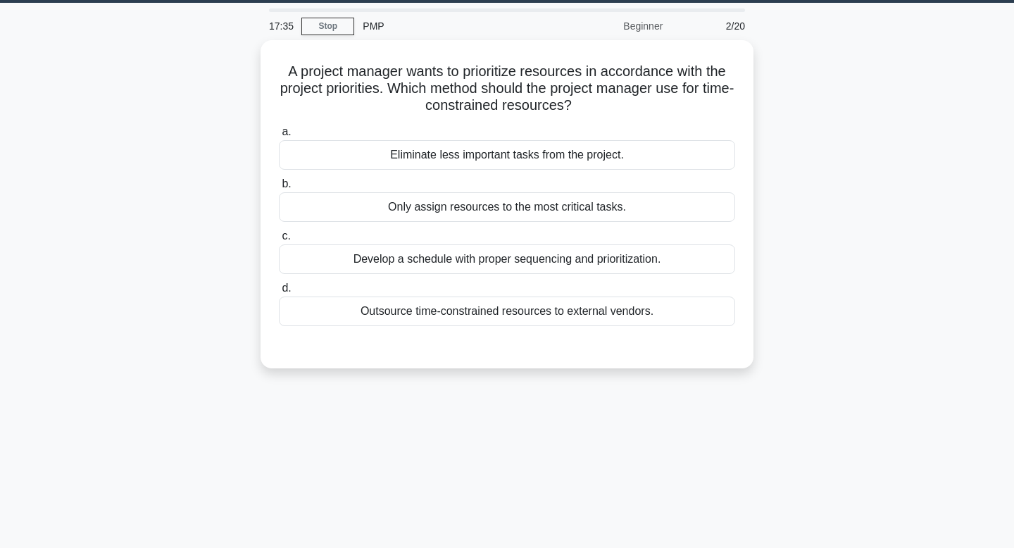
scroll to position [38, 0]
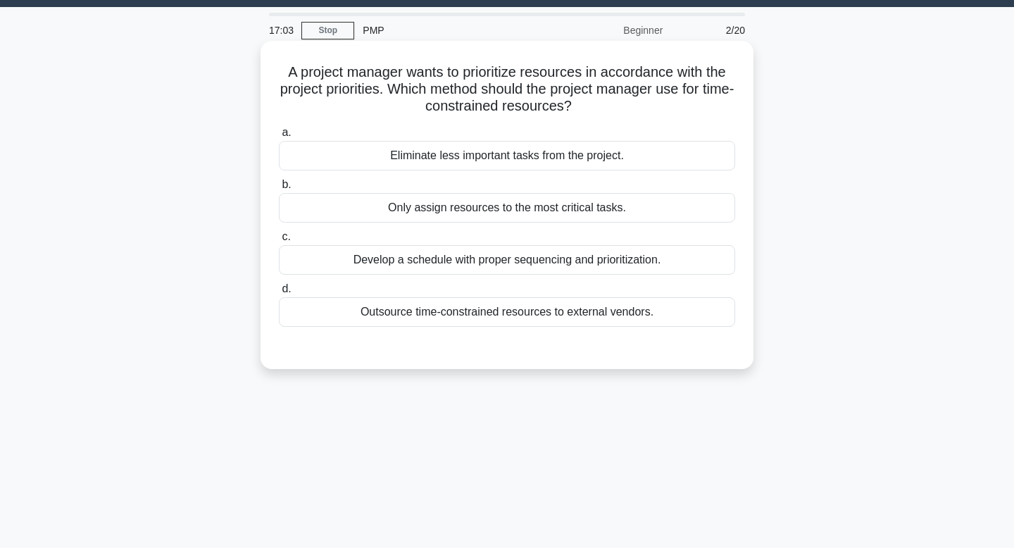
click at [504, 265] on div "Develop a schedule with proper sequencing and prioritization." at bounding box center [507, 260] width 456 height 30
click at [279, 242] on input "c. Develop a schedule with proper sequencing and prioritization." at bounding box center [279, 236] width 0 height 9
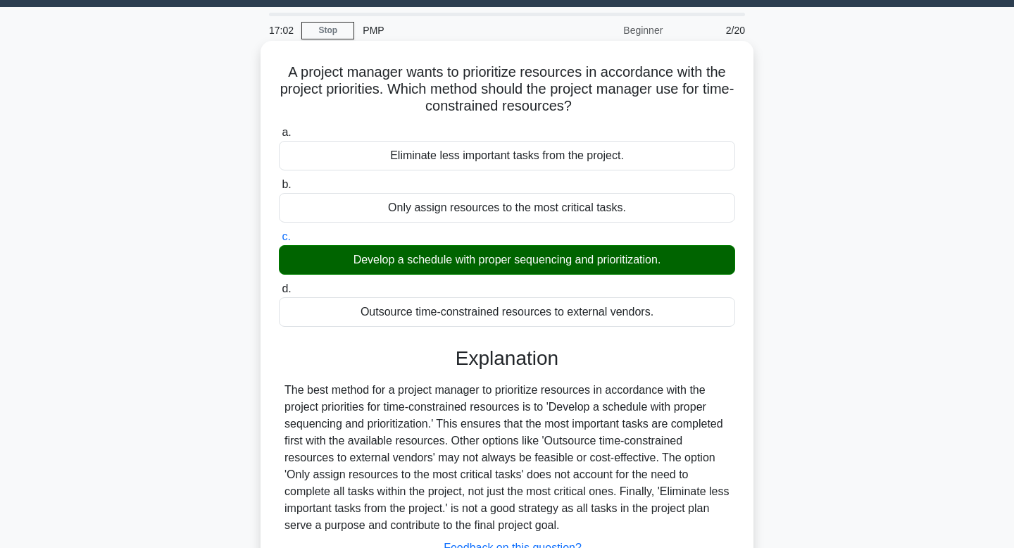
scroll to position [213, 0]
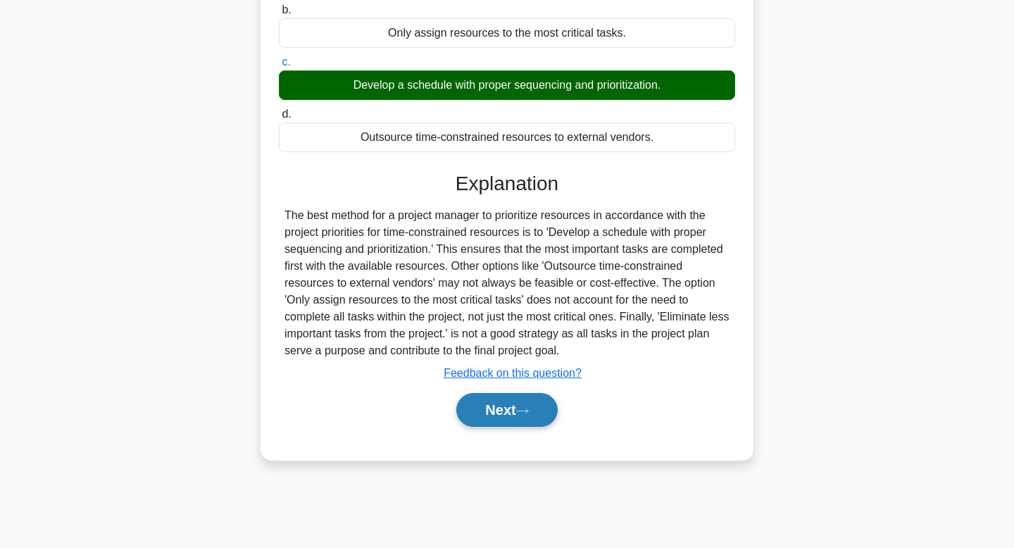
click at [496, 422] on button "Next" at bounding box center [506, 410] width 101 height 34
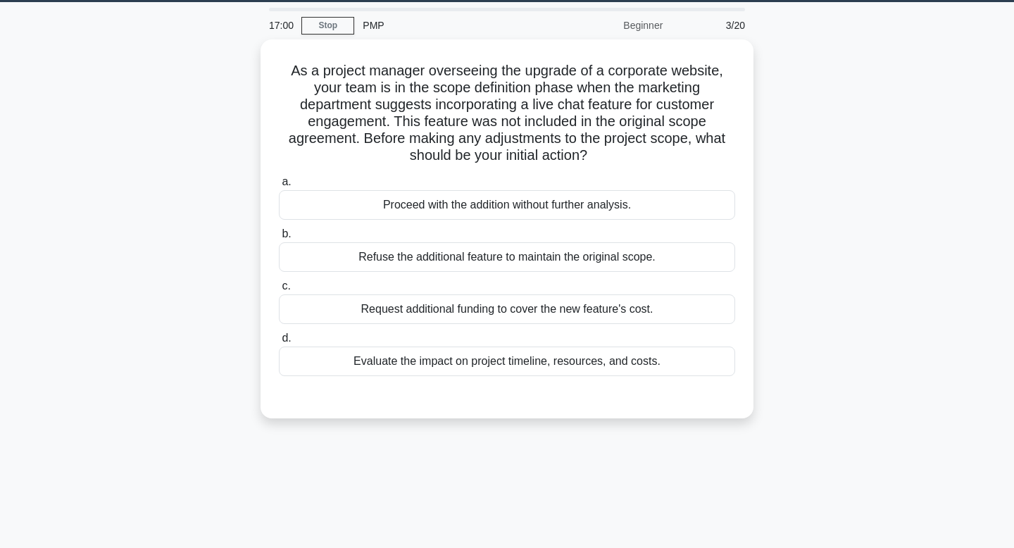
scroll to position [28, 0]
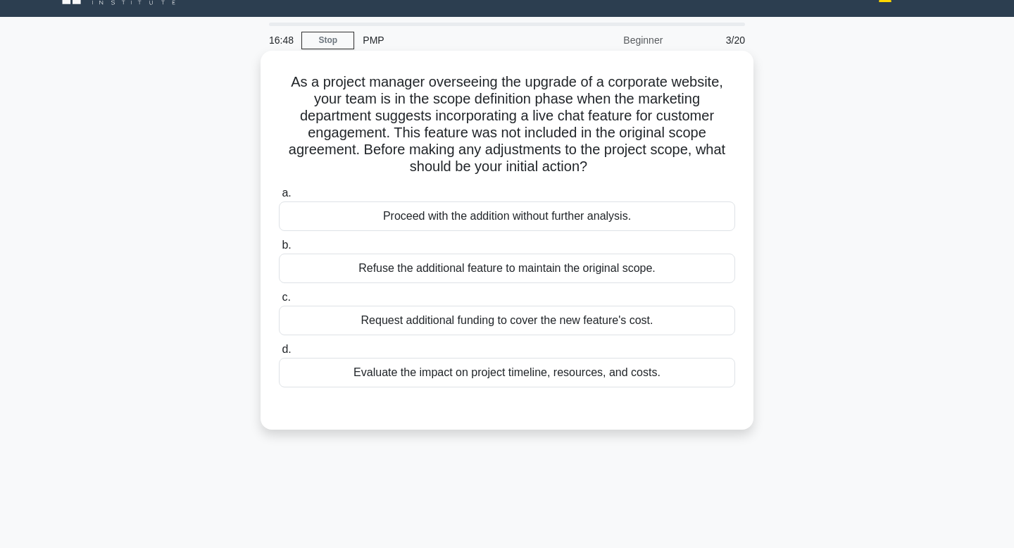
click at [499, 380] on div "Evaluate the impact on project timeline, resources, and costs." at bounding box center [507, 373] width 456 height 30
click at [279, 354] on input "d. Evaluate the impact on project timeline, resources, and costs." at bounding box center [279, 349] width 0 height 9
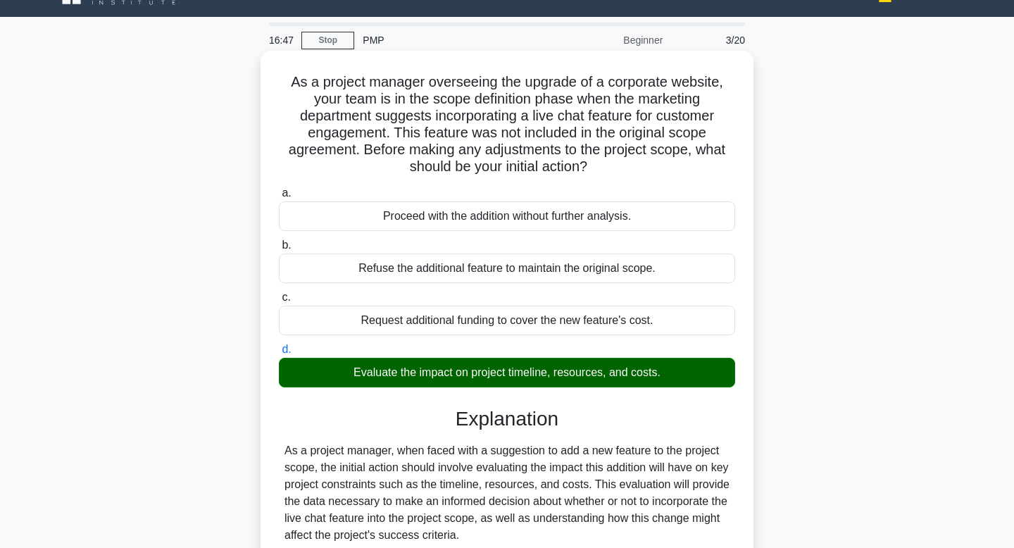
scroll to position [304, 0]
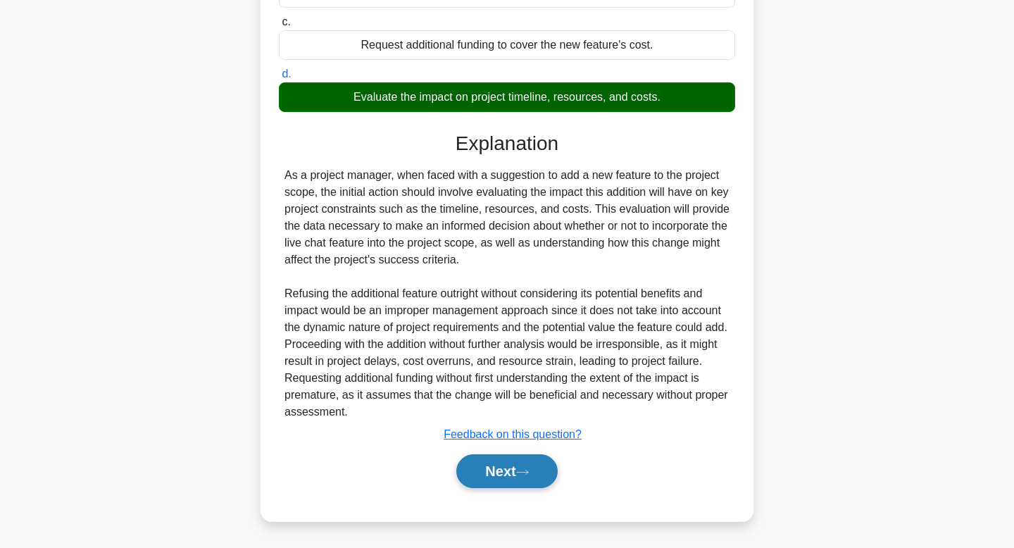
click at [480, 480] on button "Next" at bounding box center [506, 471] width 101 height 34
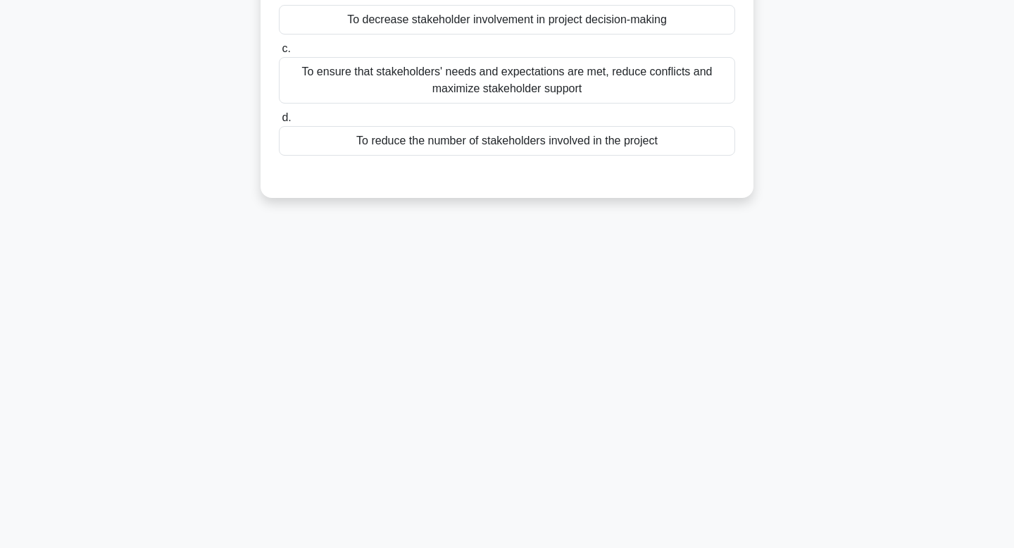
scroll to position [0, 0]
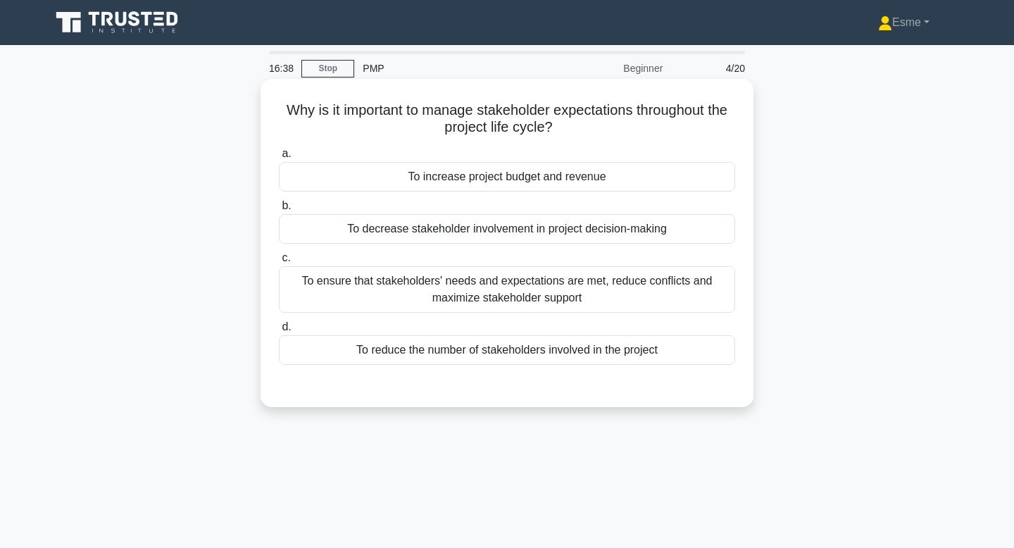
click at [504, 290] on div "To ensure that stakeholders' needs and expectations are met, reduce conflicts a…" at bounding box center [507, 289] width 456 height 46
click at [279, 263] on input "c. To ensure that stakeholders' needs and expectations are met, reduce conflict…" at bounding box center [279, 258] width 0 height 9
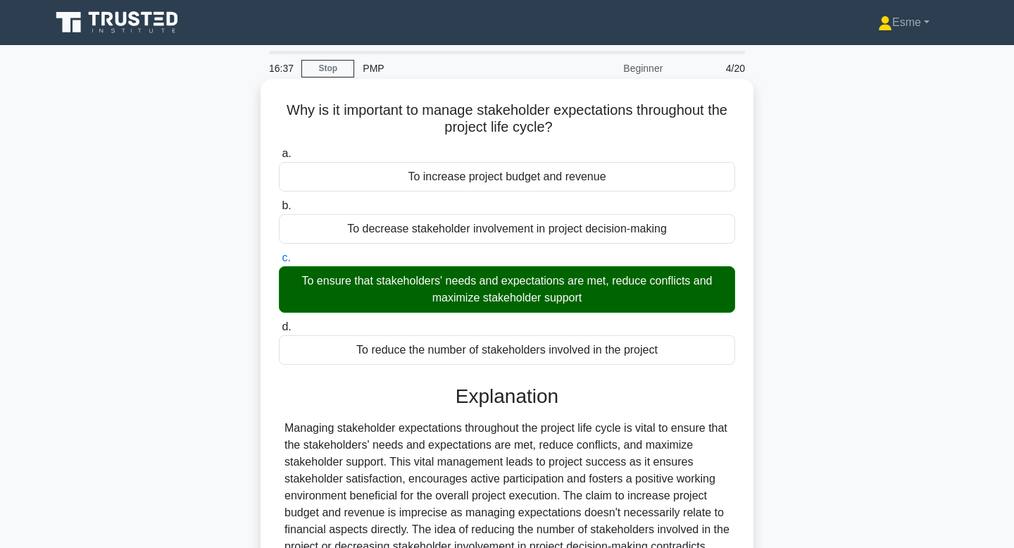
scroll to position [213, 0]
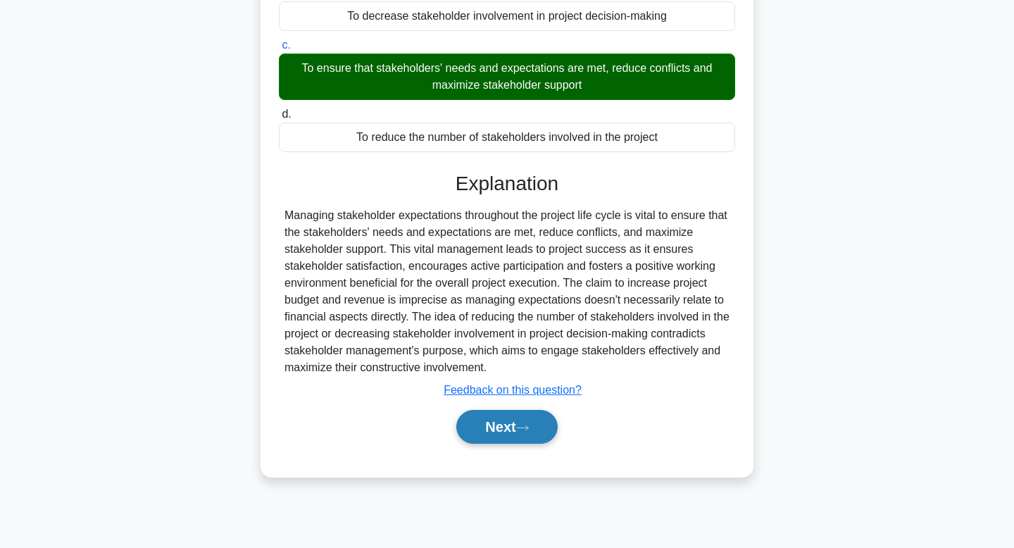
click at [485, 418] on button "Next" at bounding box center [506, 427] width 101 height 34
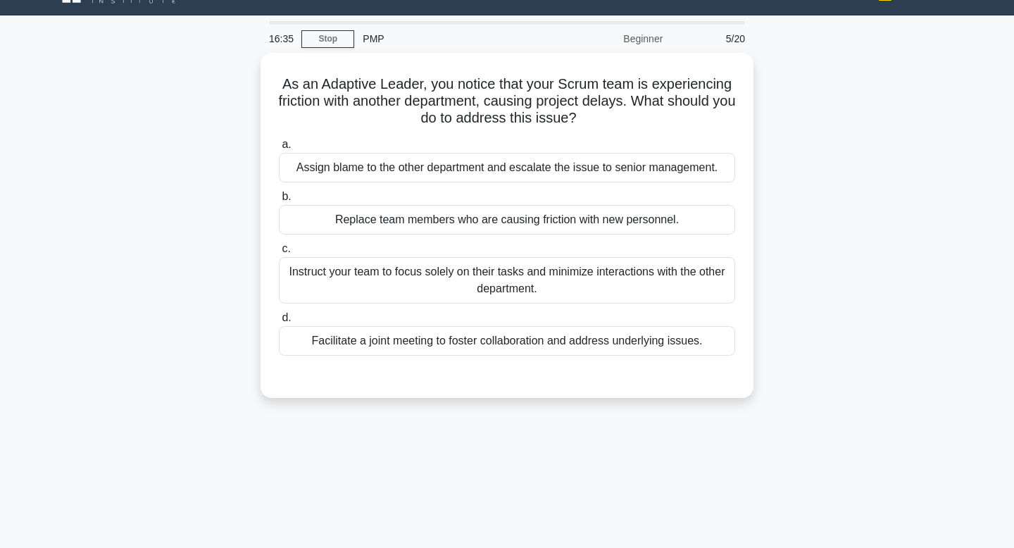
scroll to position [30, 0]
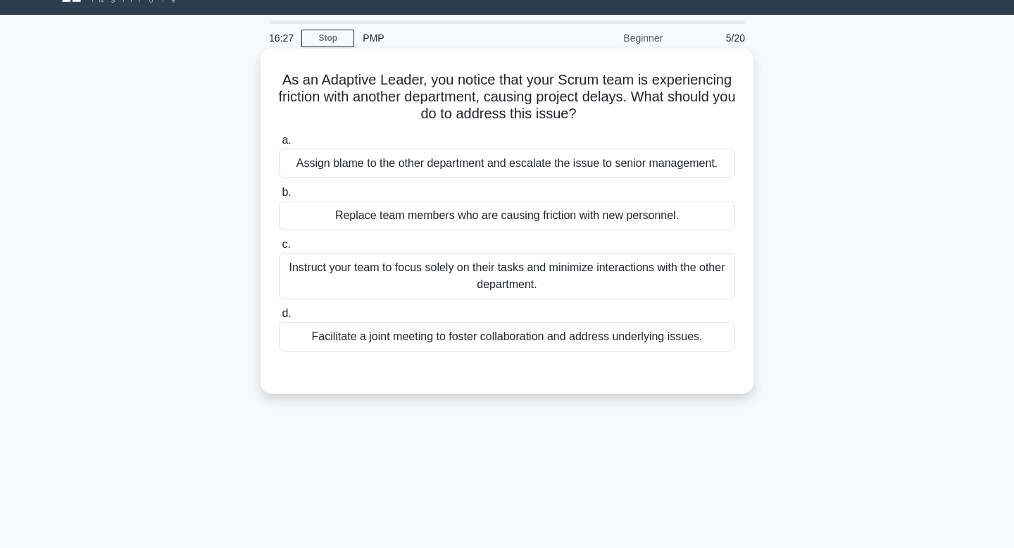
click at [478, 337] on div "Facilitate a joint meeting to foster collaboration and address underlying issue…" at bounding box center [507, 337] width 456 height 30
click at [279, 318] on input "d. Facilitate a joint meeting to foster collaboration and address underlying is…" at bounding box center [279, 313] width 0 height 9
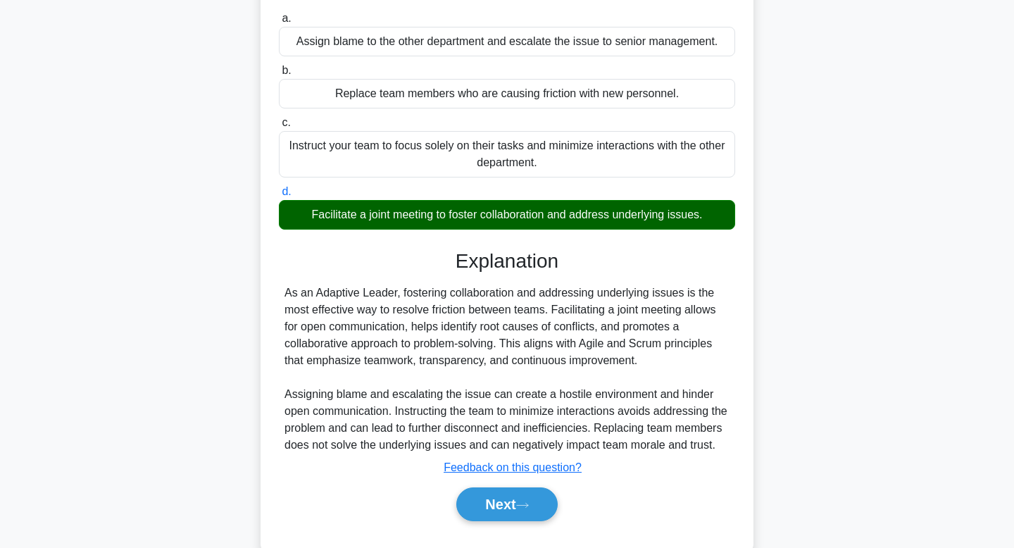
scroll to position [185, 0]
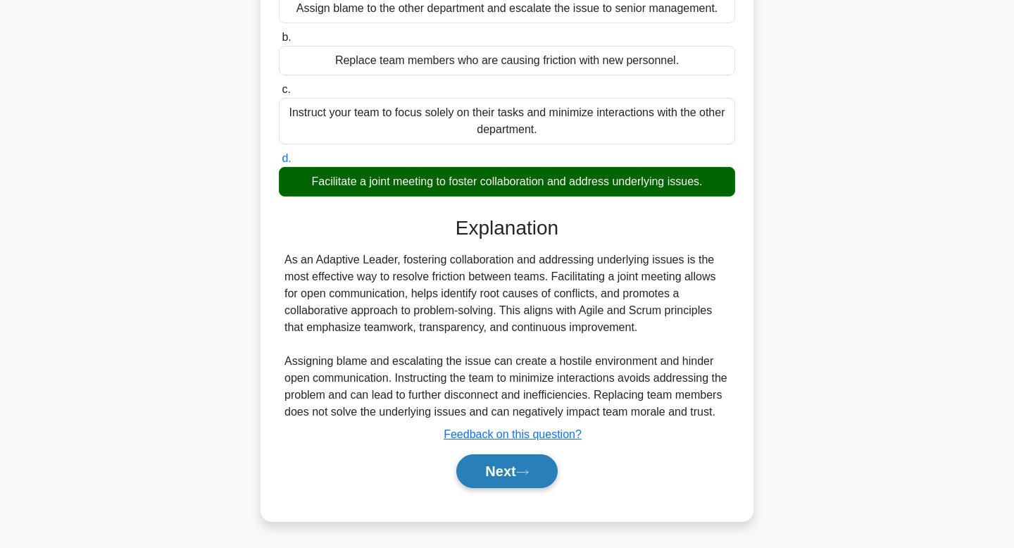
click at [510, 475] on button "Next" at bounding box center [506, 471] width 101 height 34
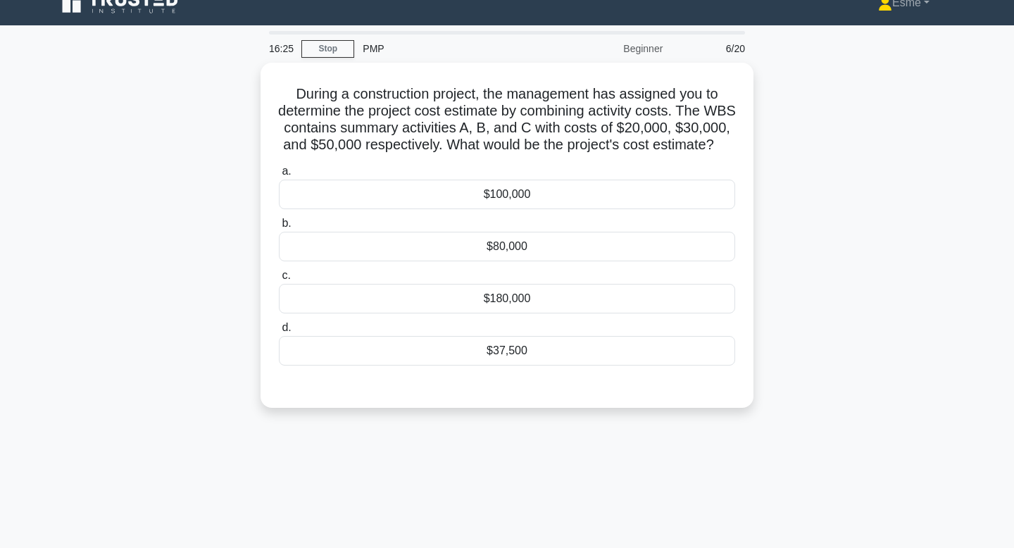
scroll to position [4, 0]
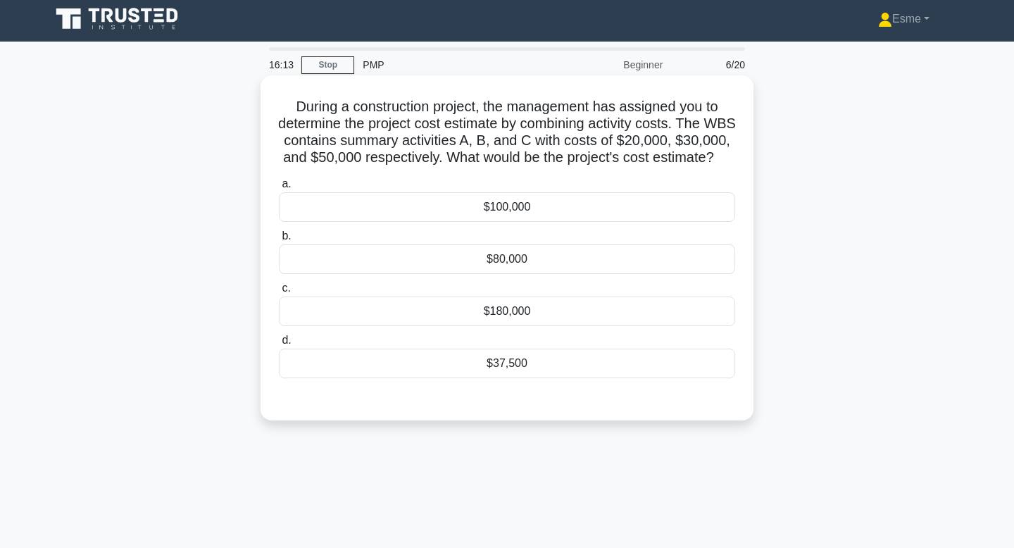
click at [542, 220] on div "$100,000" at bounding box center [507, 207] width 456 height 30
click at [279, 189] on input "a. $100,000" at bounding box center [279, 184] width 0 height 9
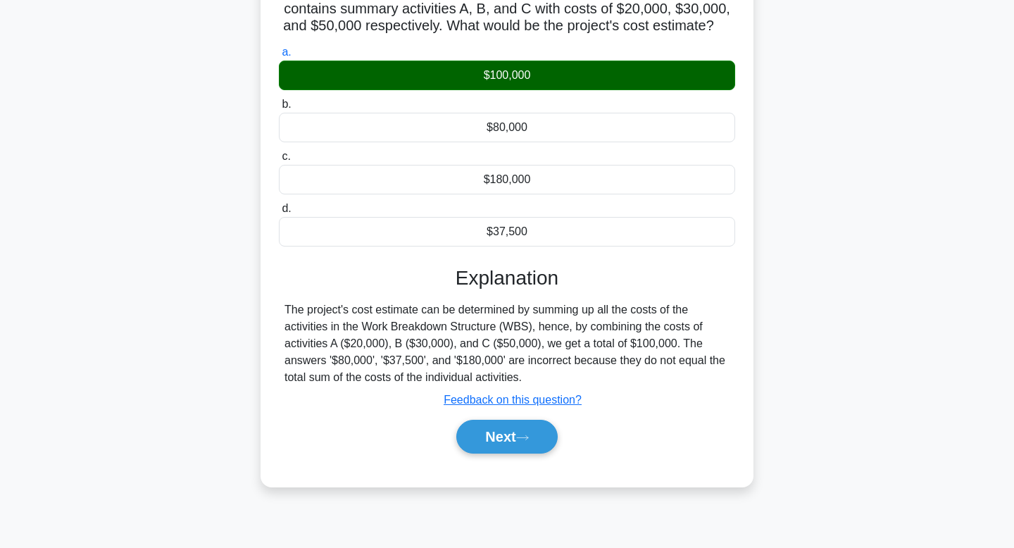
scroll to position [137, 0]
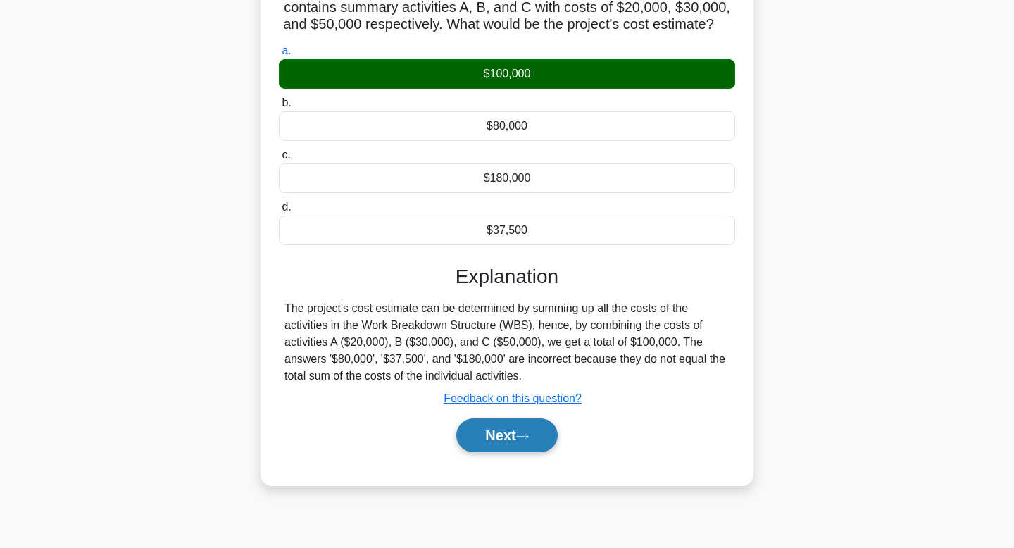
click at [518, 449] on button "Next" at bounding box center [506, 435] width 101 height 34
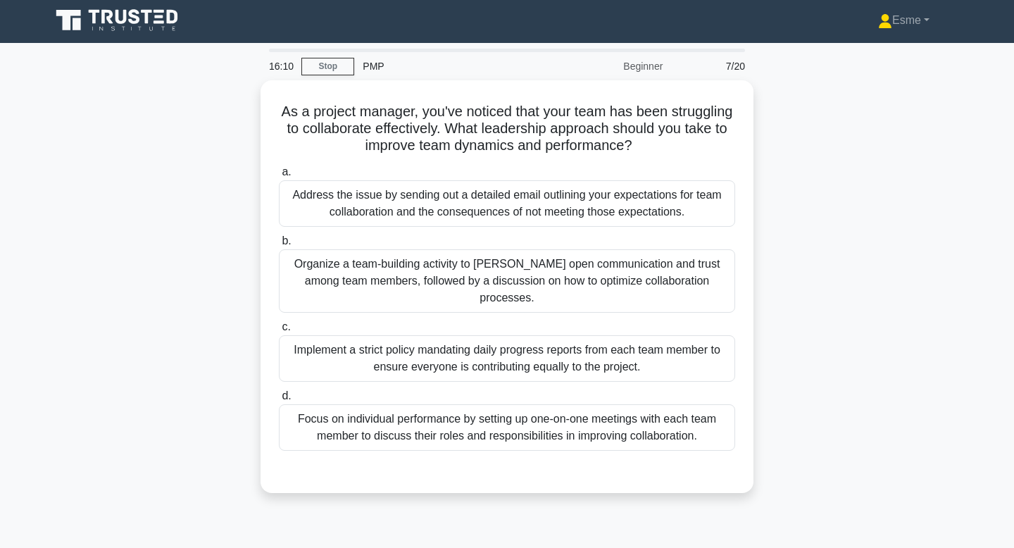
scroll to position [1, 0]
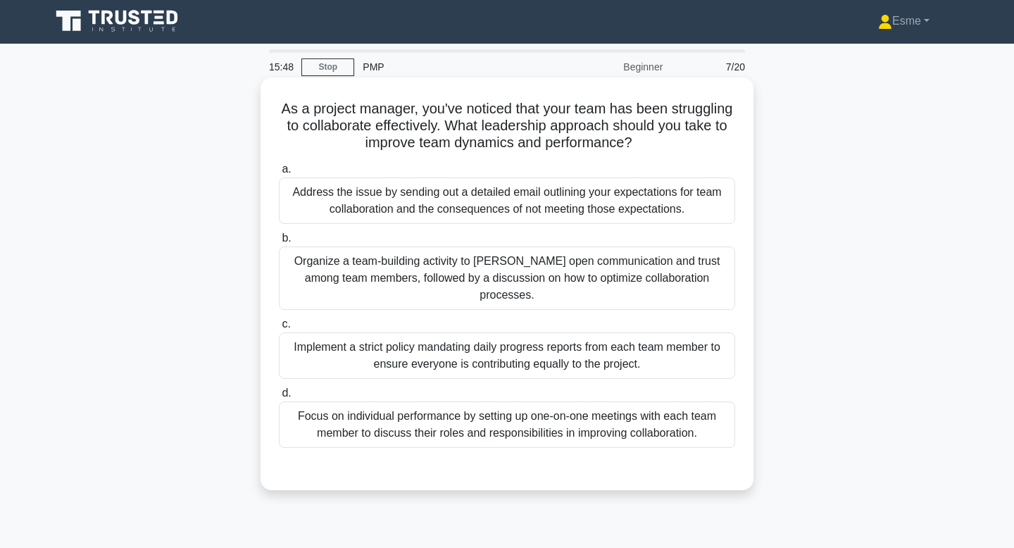
click at [461, 263] on div "Organize a team-building activity to foster open communication and trust among …" at bounding box center [507, 278] width 456 height 63
click at [279, 243] on input "b. Organize a team-building activity to foster open communication and trust amo…" at bounding box center [279, 238] width 0 height 9
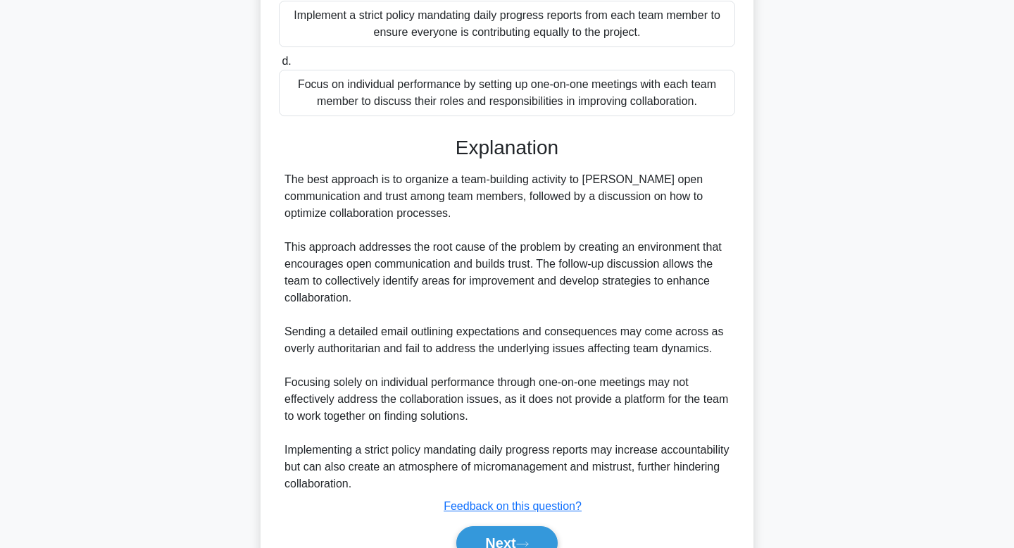
scroll to position [332, 0]
click at [485, 528] on button "Next" at bounding box center [506, 545] width 101 height 34
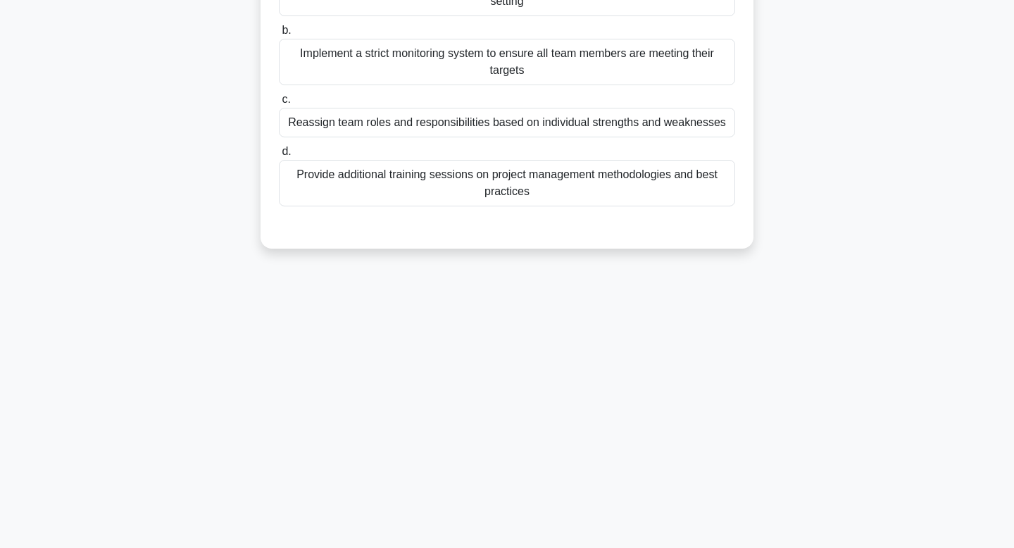
scroll to position [0, 0]
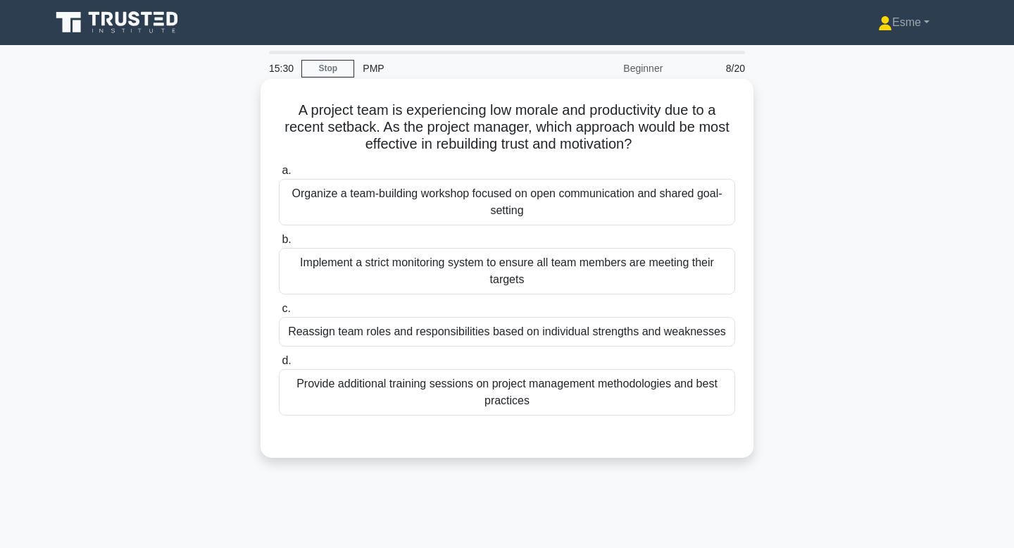
click at [494, 186] on div "Organize a team-building workshop focused on open communication and shared goal…" at bounding box center [507, 202] width 456 height 46
click at [279, 175] on input "a. Organize a team-building workshop focused on open communication and shared g…" at bounding box center [279, 170] width 0 height 9
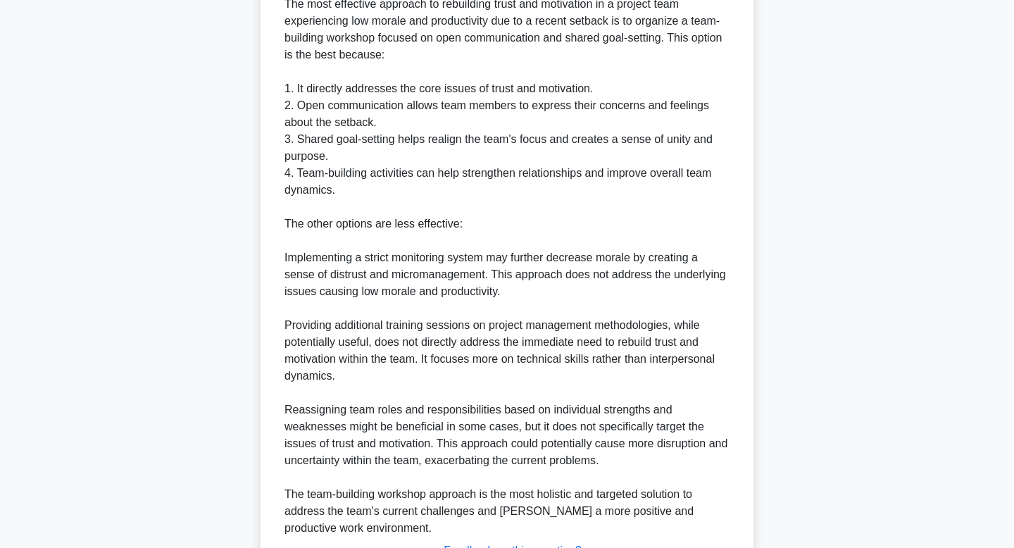
scroll to position [591, 0]
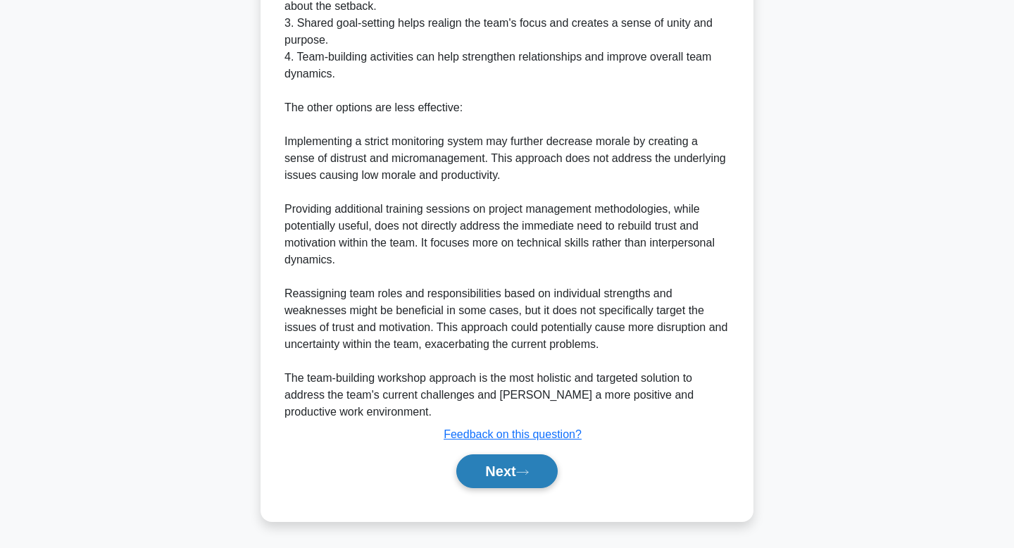
click at [502, 474] on button "Next" at bounding box center [506, 471] width 101 height 34
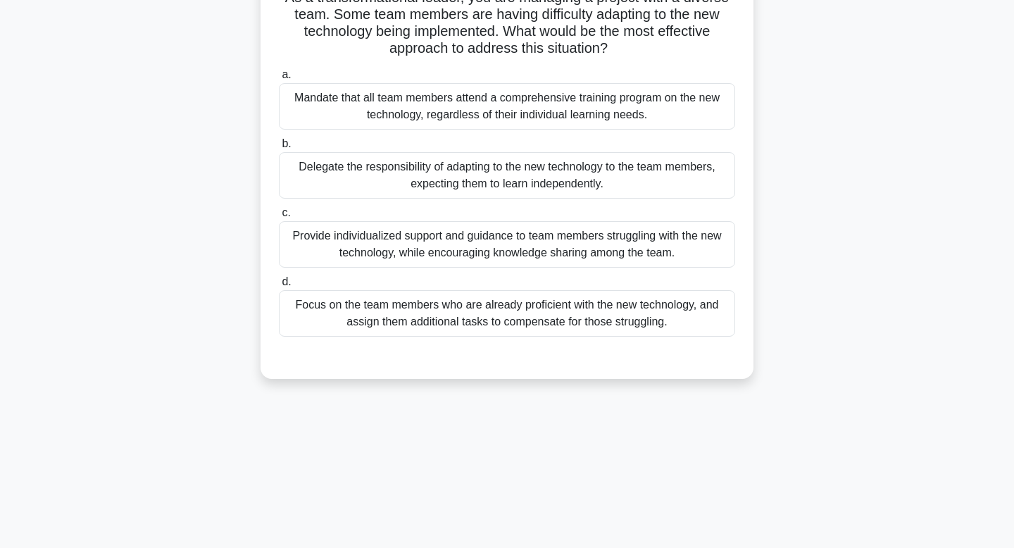
scroll to position [0, 0]
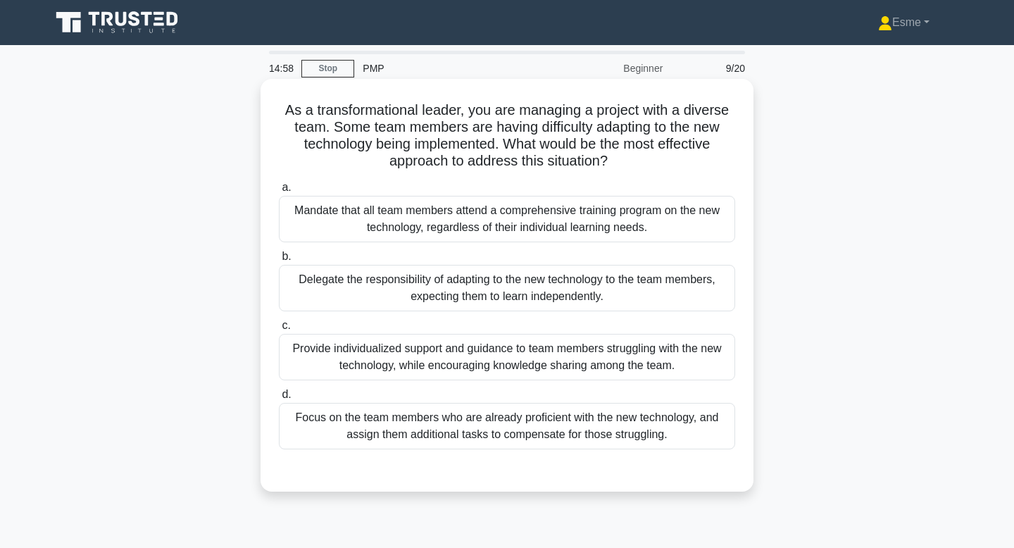
click at [492, 359] on div "Provide individualized support and guidance to team members struggling with the…" at bounding box center [507, 357] width 456 height 46
click at [279, 330] on input "c. Provide individualized support and guidance to team members struggling with …" at bounding box center [279, 325] width 0 height 9
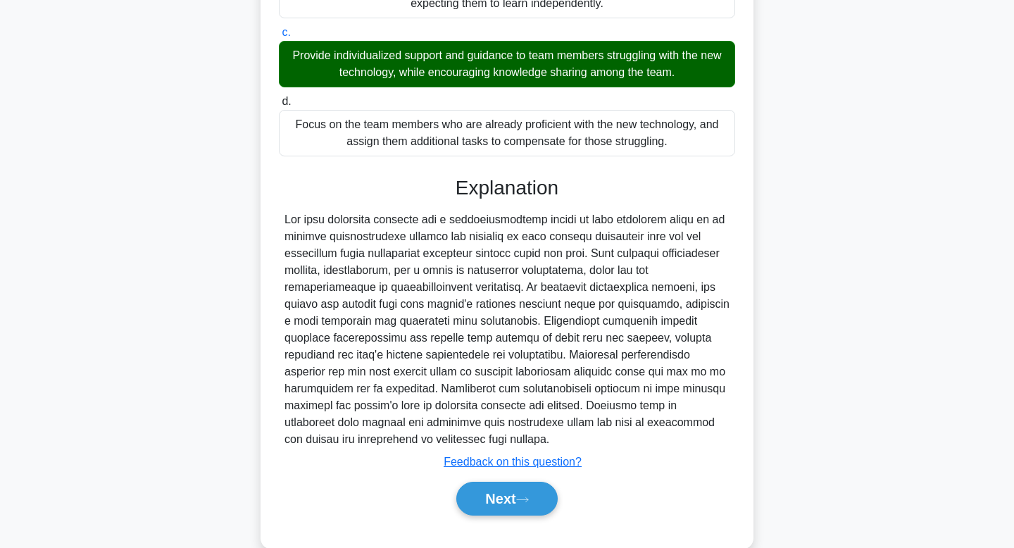
scroll to position [318, 0]
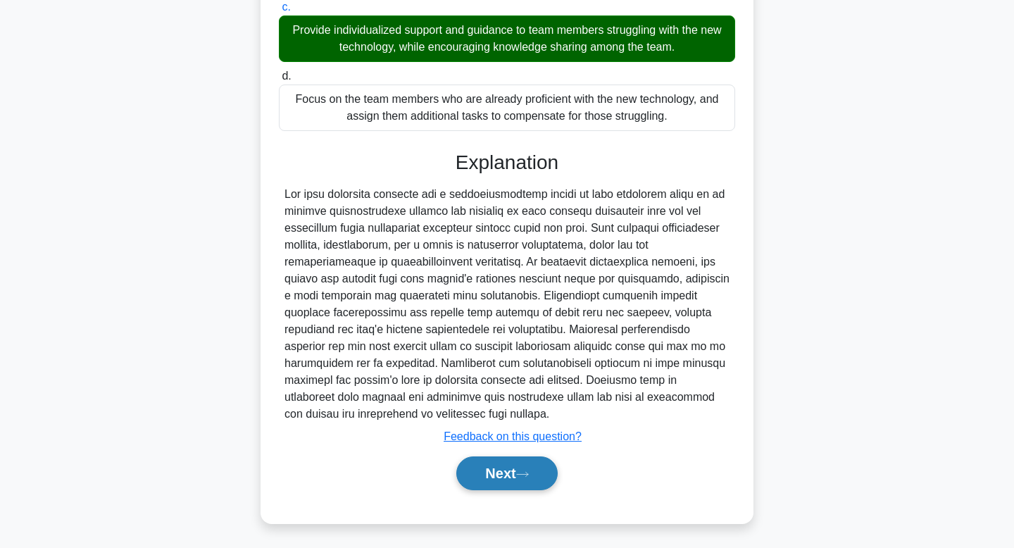
click at [478, 467] on button "Next" at bounding box center [506, 473] width 101 height 34
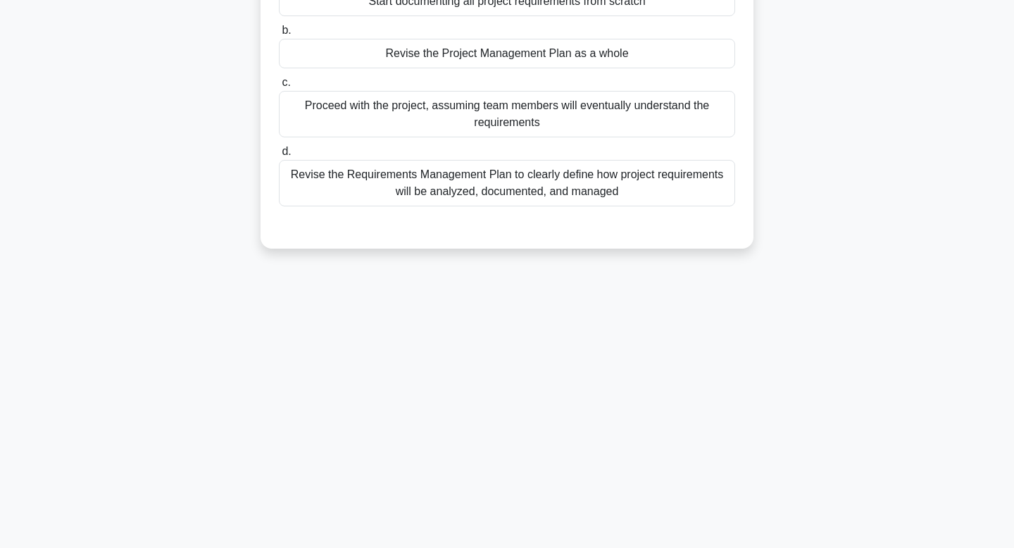
scroll to position [0, 0]
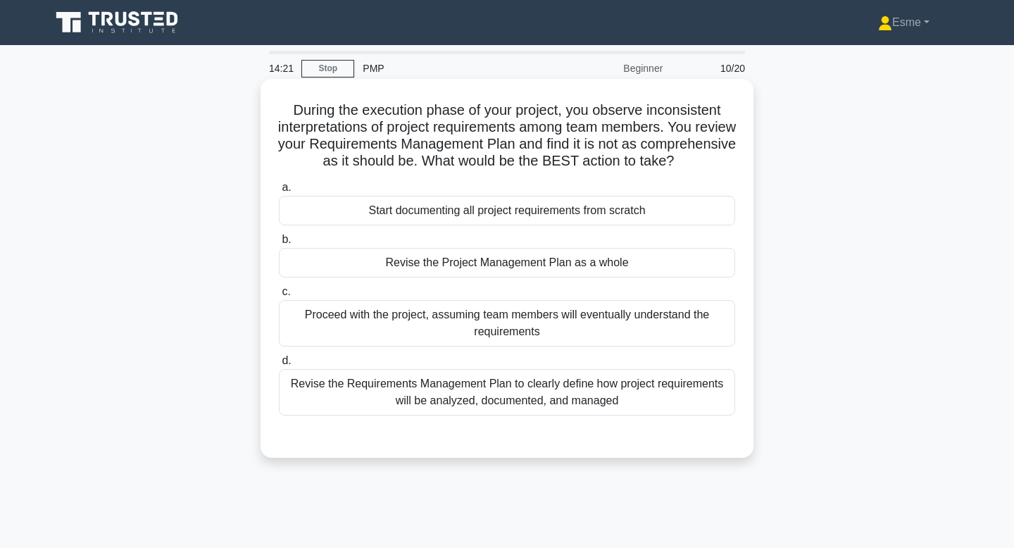
click at [483, 409] on div "Revise the Requirements Management Plan to clearly define how project requireme…" at bounding box center [507, 392] width 456 height 46
click at [442, 400] on div "Revise the Requirements Management Plan to clearly define how project requireme…" at bounding box center [507, 392] width 456 height 46
click at [279, 366] on input "d. Revise the Requirements Management Plan to clearly define how project requir…" at bounding box center [279, 360] width 0 height 9
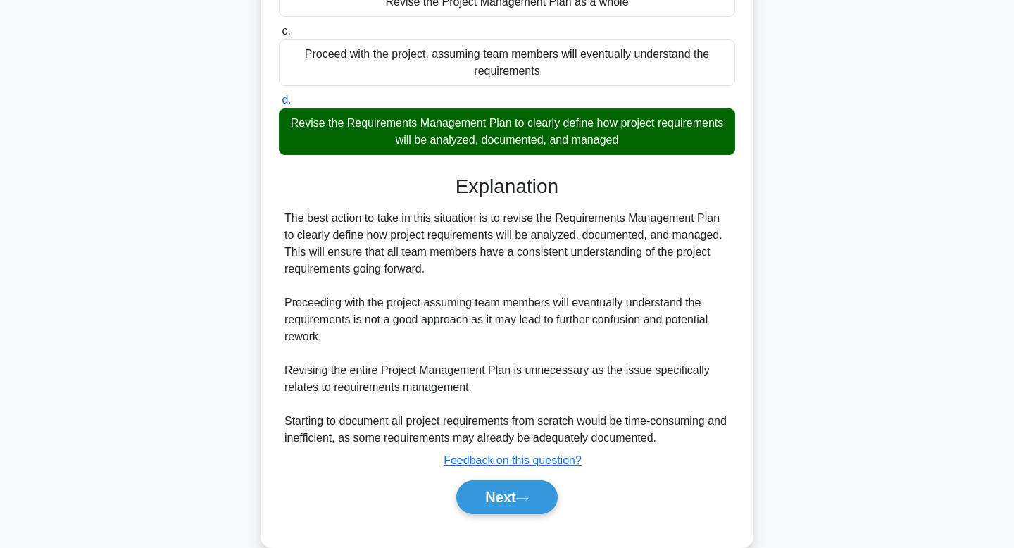
scroll to position [272, 0]
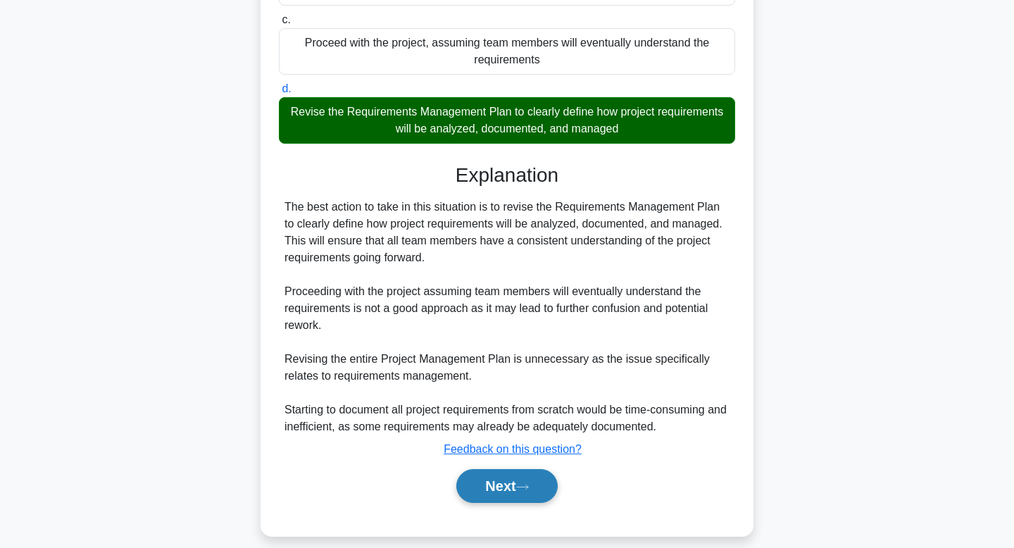
click at [504, 496] on button "Next" at bounding box center [506, 486] width 101 height 34
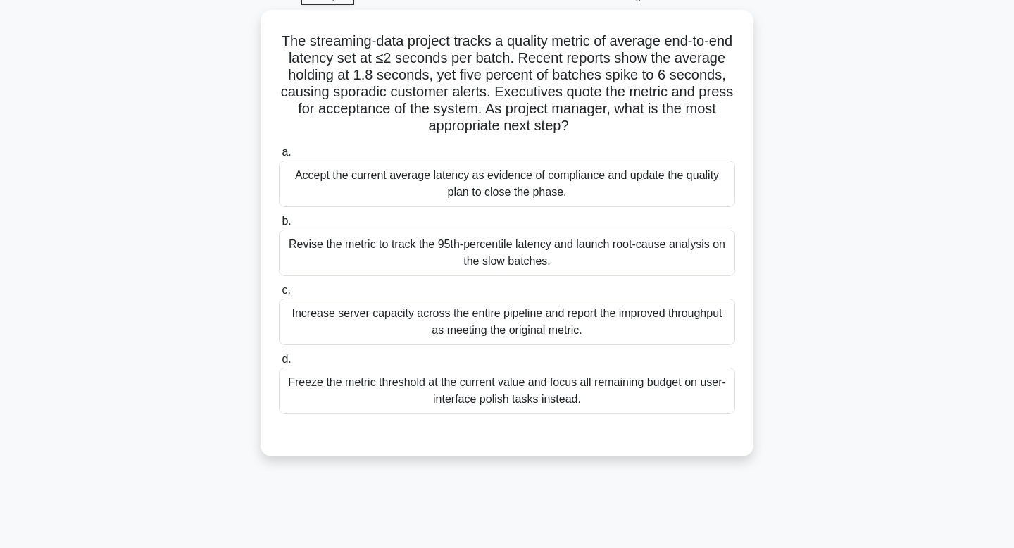
scroll to position [75, 0]
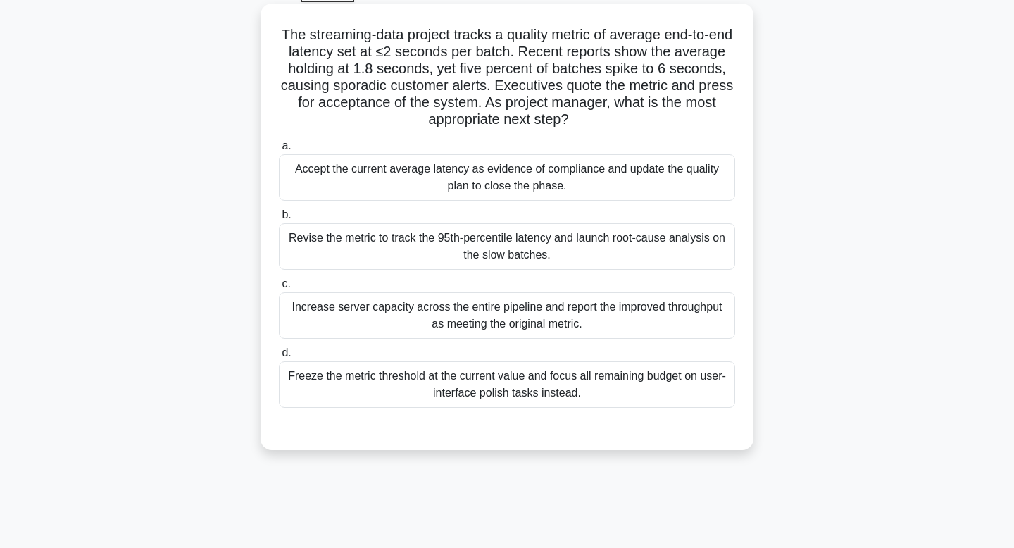
click at [553, 260] on div "Revise the metric to track the 95th-percentile latency and launch root-cause an…" at bounding box center [507, 246] width 456 height 46
click at [279, 220] on input "b. Revise the metric to track the 95th-percentile latency and launch root-cause…" at bounding box center [279, 215] width 0 height 9
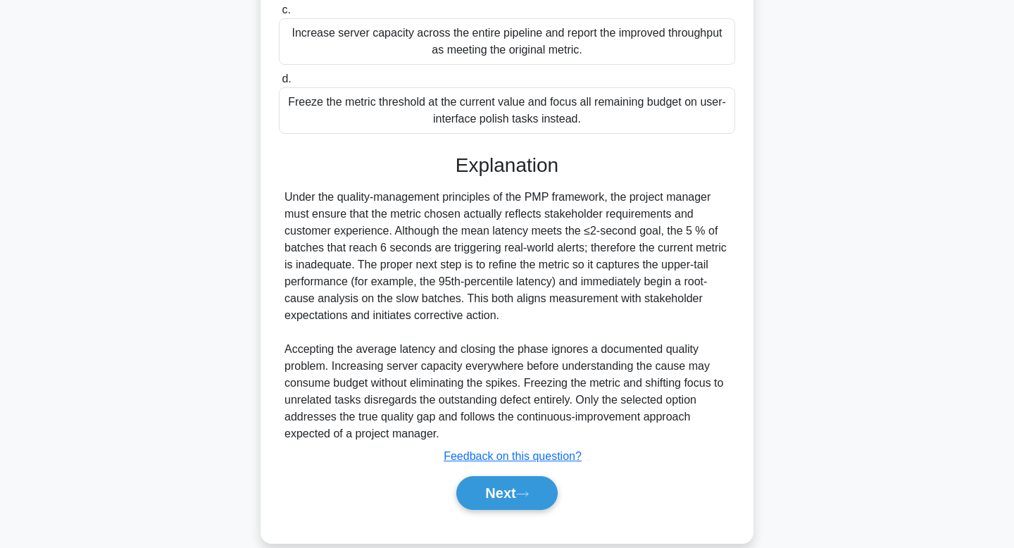
scroll to position [371, 0]
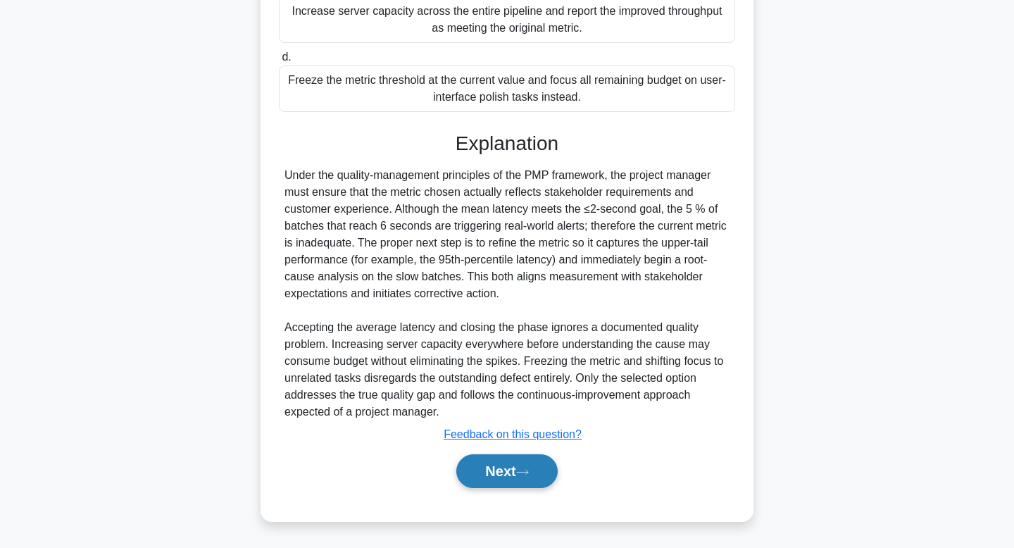
click at [502, 476] on button "Next" at bounding box center [506, 471] width 101 height 34
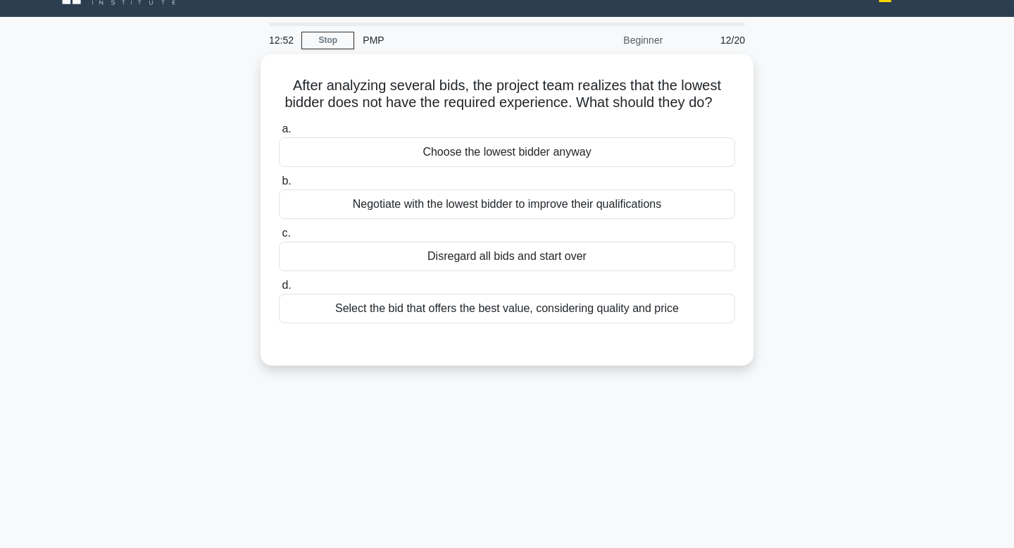
scroll to position [24, 0]
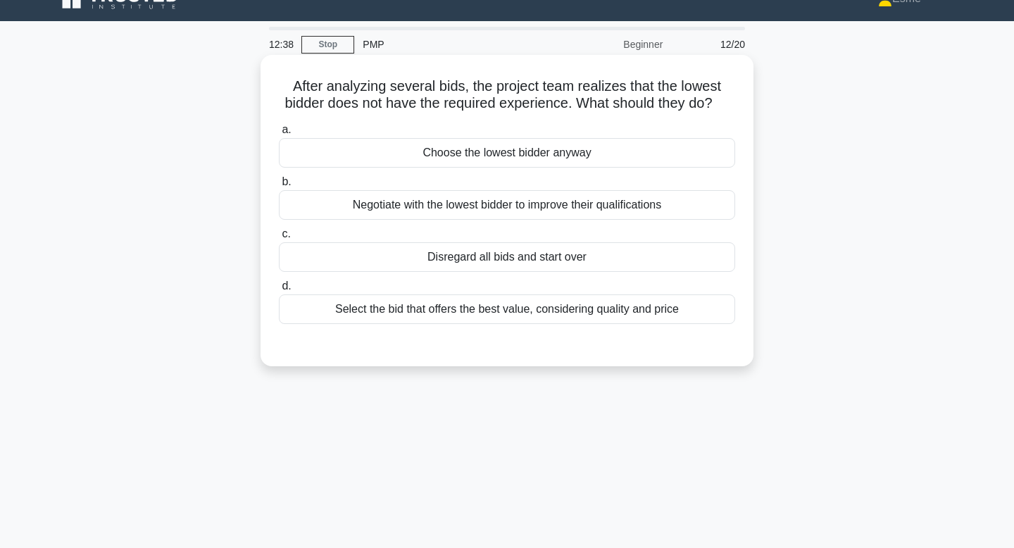
click at [438, 311] on div "Select the bid that offers the best value, considering quality and price" at bounding box center [507, 309] width 456 height 30
click at [279, 291] on input "d. Select the bid that offers the best value, considering quality and price" at bounding box center [279, 286] width 0 height 9
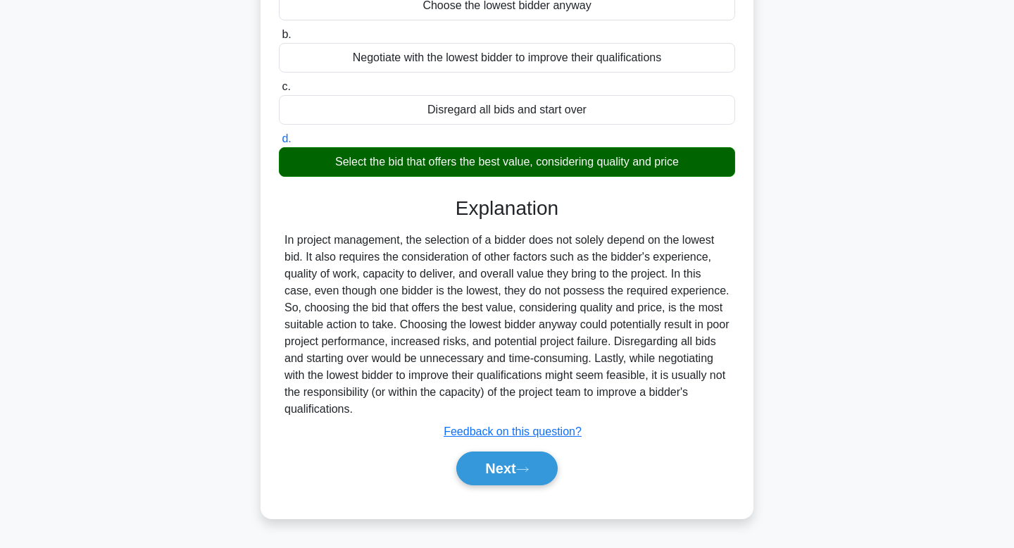
scroll to position [213, 0]
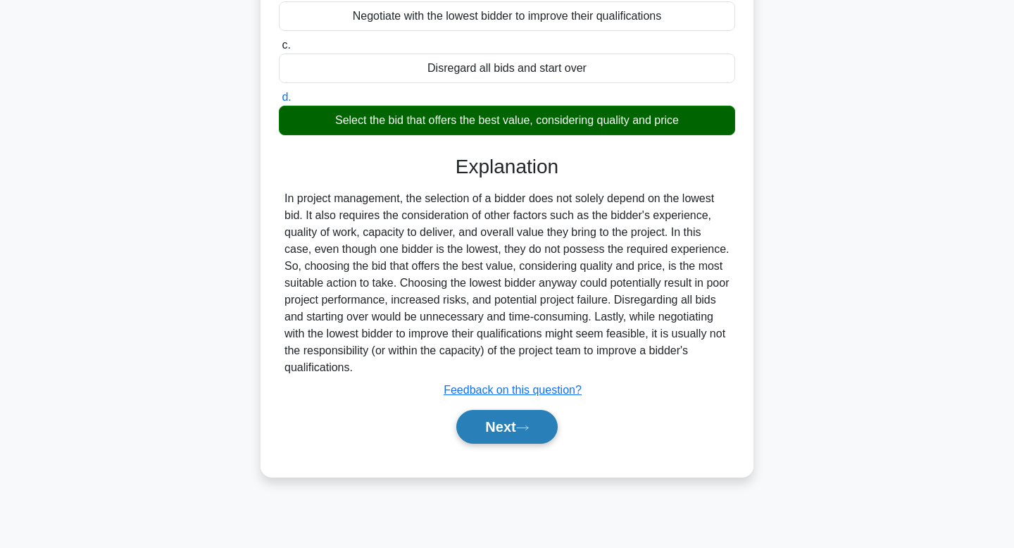
click at [471, 427] on button "Next" at bounding box center [506, 427] width 101 height 34
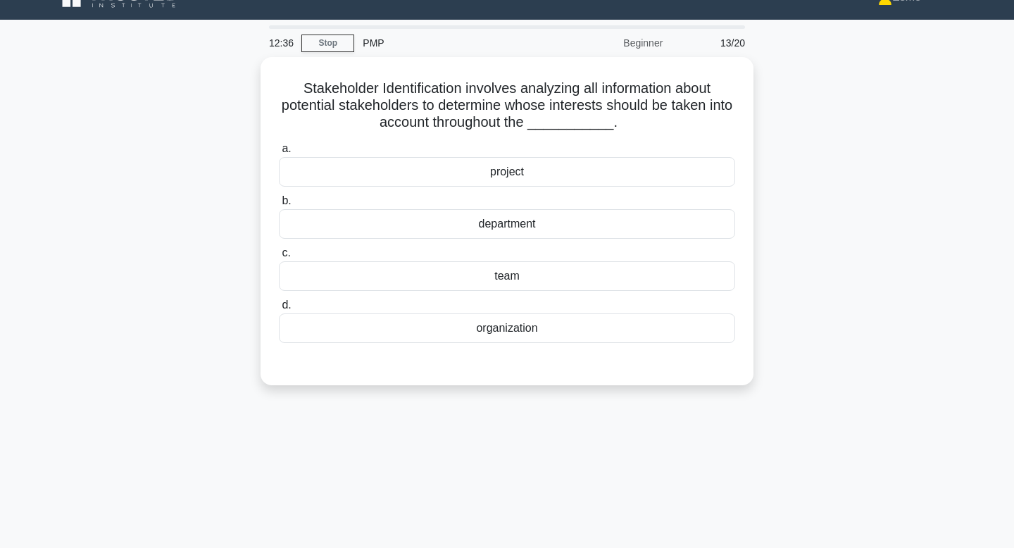
scroll to position [0, 0]
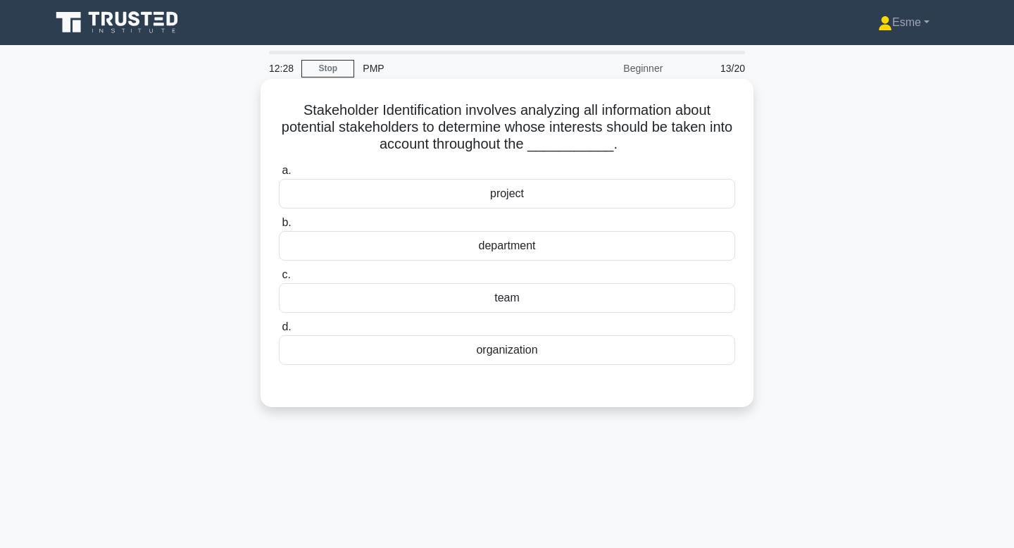
click at [514, 189] on div "project" at bounding box center [507, 194] width 456 height 30
click at [279, 175] on input "a. project" at bounding box center [279, 170] width 0 height 9
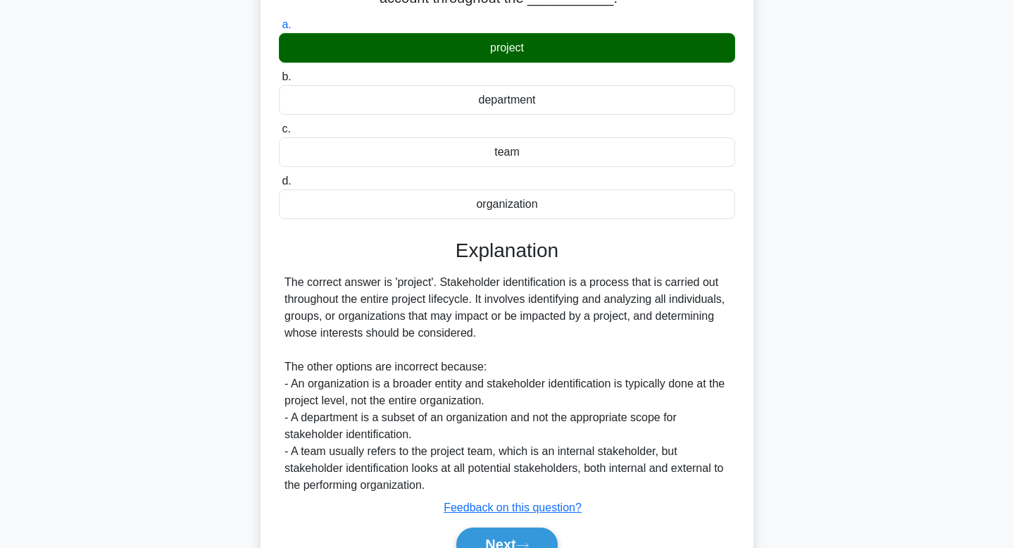
scroll to position [219, 0]
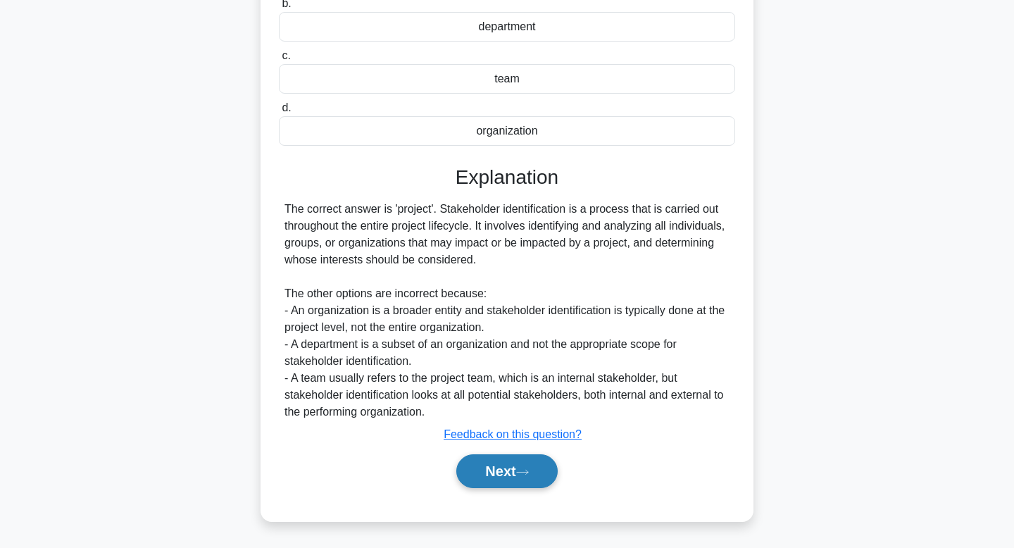
click at [485, 468] on button "Next" at bounding box center [506, 471] width 101 height 34
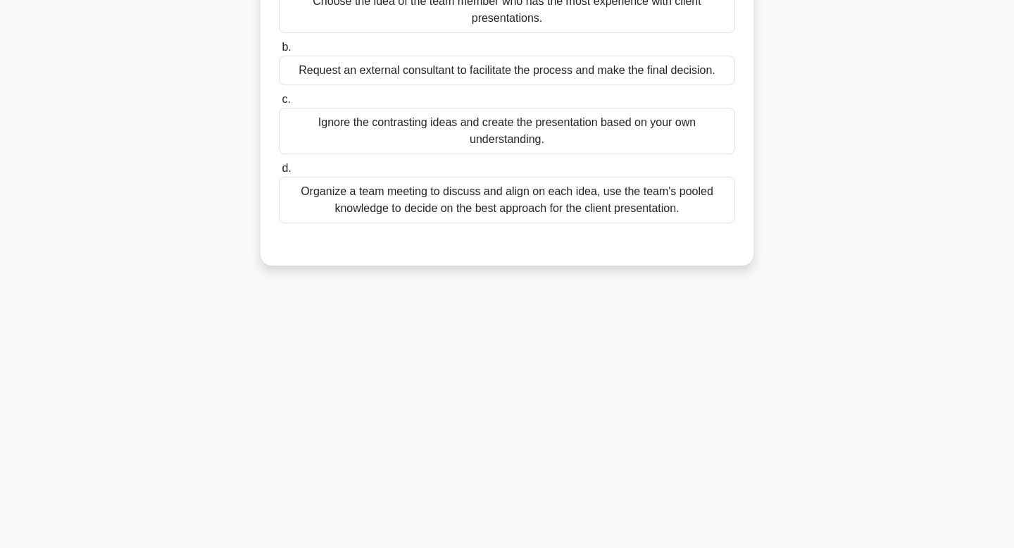
scroll to position [0, 0]
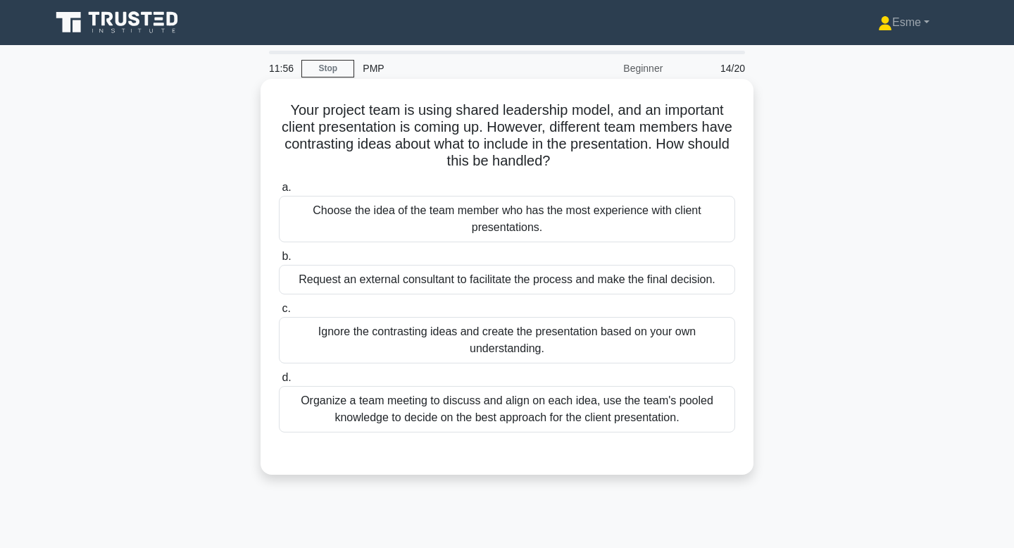
click at [380, 409] on div "Organize a team meeting to discuss and align on each idea, use the team's poole…" at bounding box center [507, 409] width 456 height 46
click at [279, 382] on input "d. Organize a team meeting to discuss and align on each idea, use the team's po…" at bounding box center [279, 377] width 0 height 9
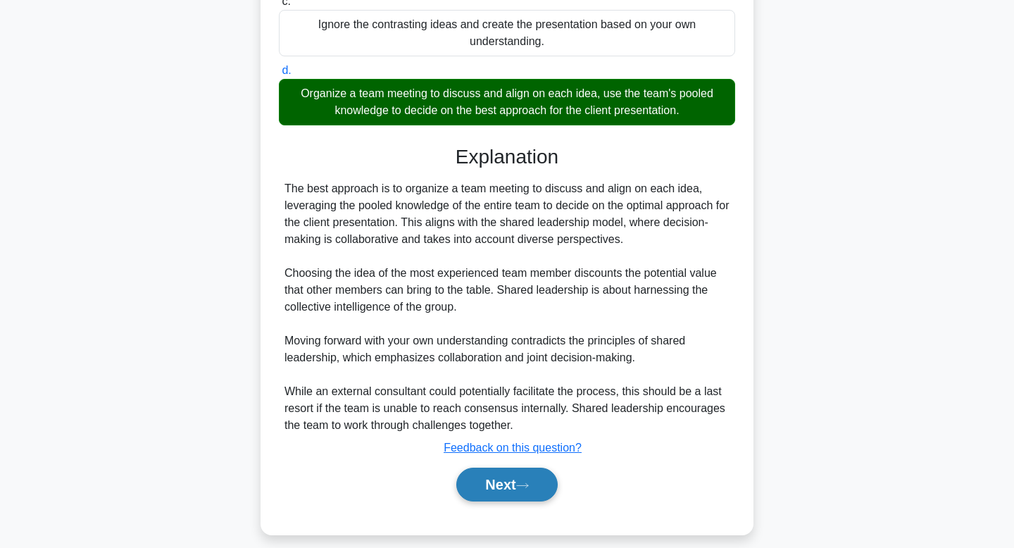
click at [480, 490] on button "Next" at bounding box center [506, 485] width 101 height 34
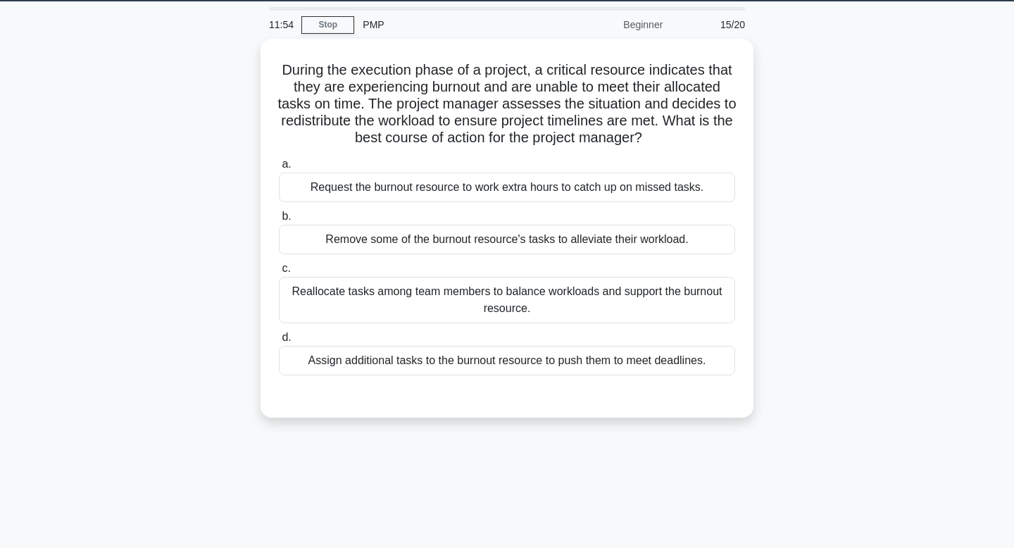
scroll to position [41, 0]
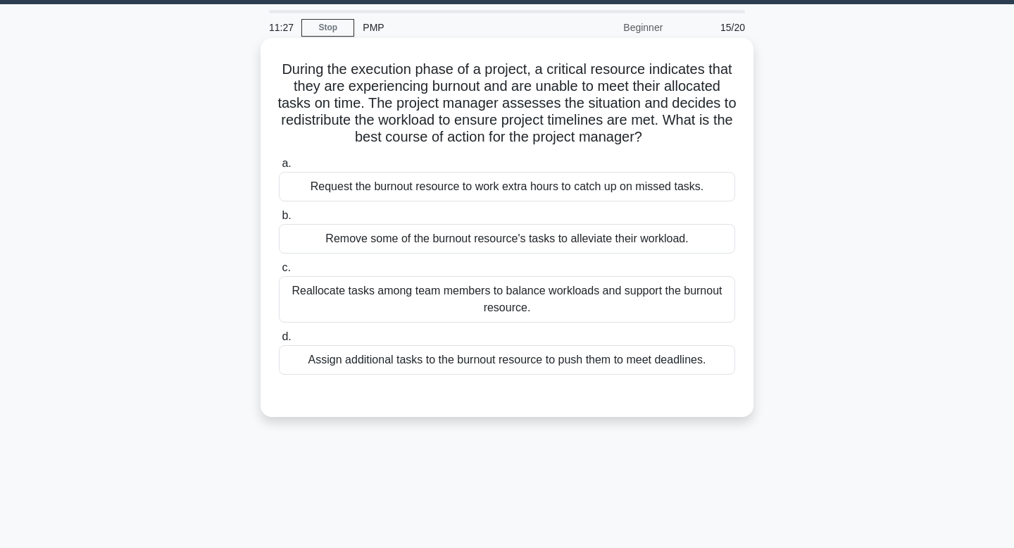
click at [444, 287] on div "Reallocate tasks among team members to balance workloads and support the burnou…" at bounding box center [507, 299] width 456 height 46
click at [279, 273] on input "c. Reallocate tasks among team members to balance workloads and support the bur…" at bounding box center [279, 267] width 0 height 9
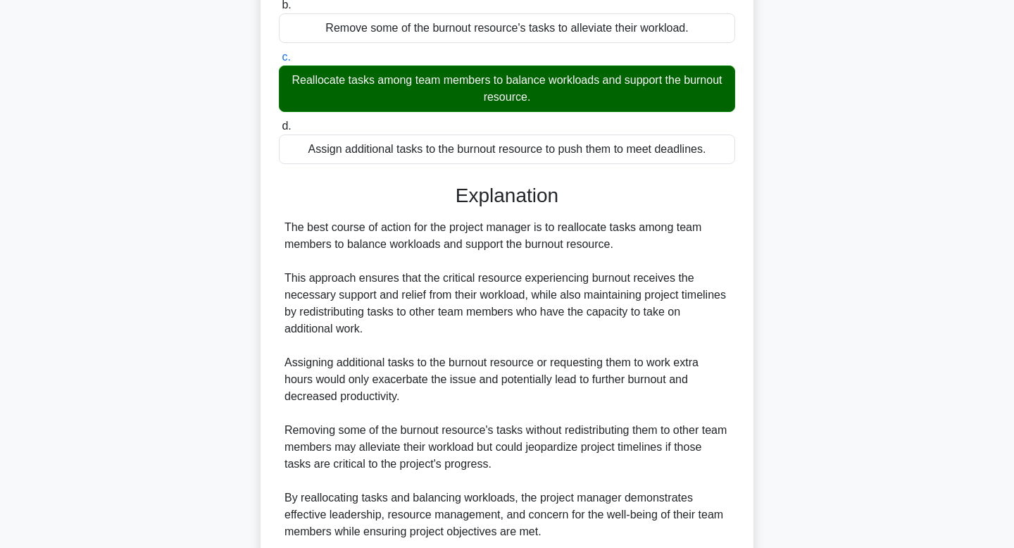
scroll to position [371, 0]
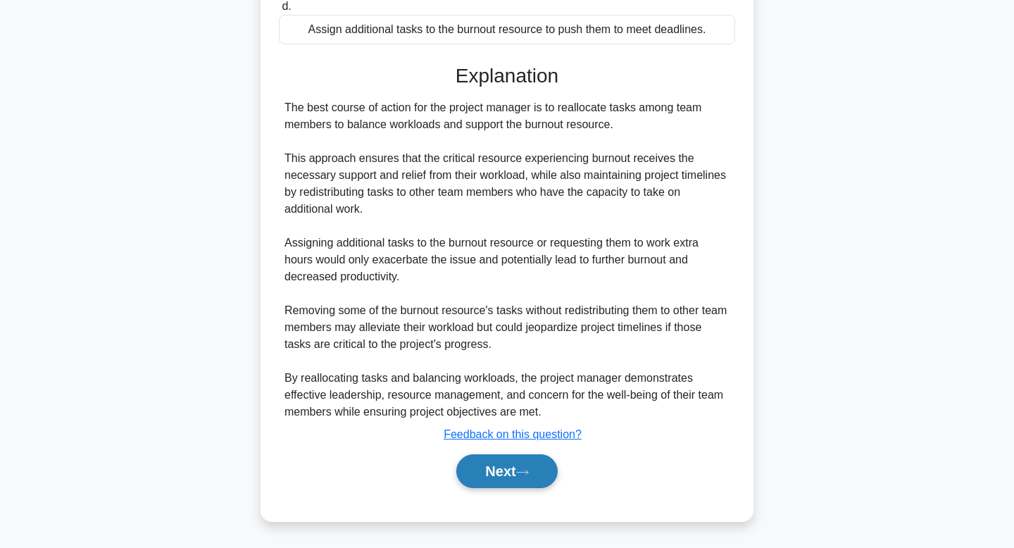
click at [504, 479] on button "Next" at bounding box center [506, 471] width 101 height 34
click at [497, 469] on button "Next" at bounding box center [506, 471] width 101 height 34
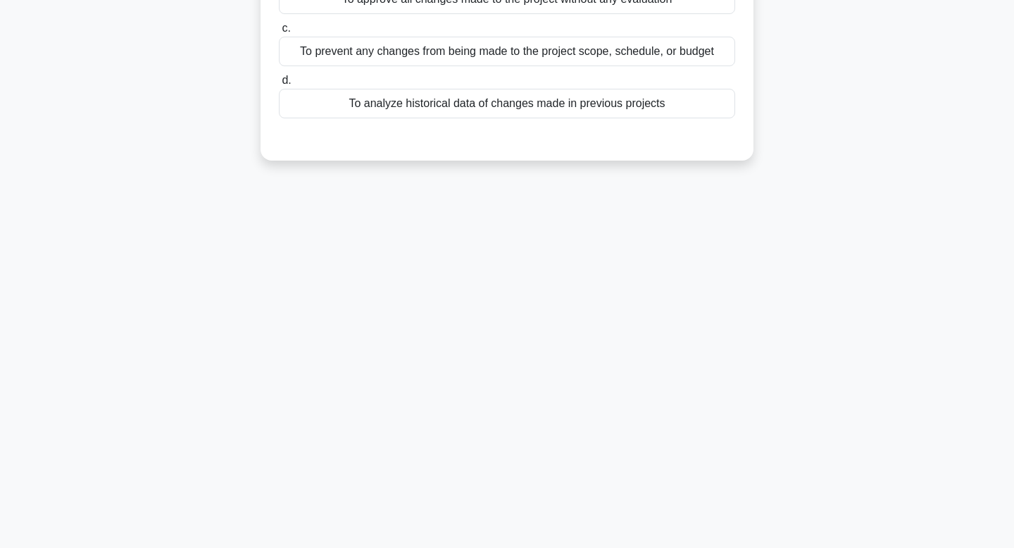
scroll to position [0, 0]
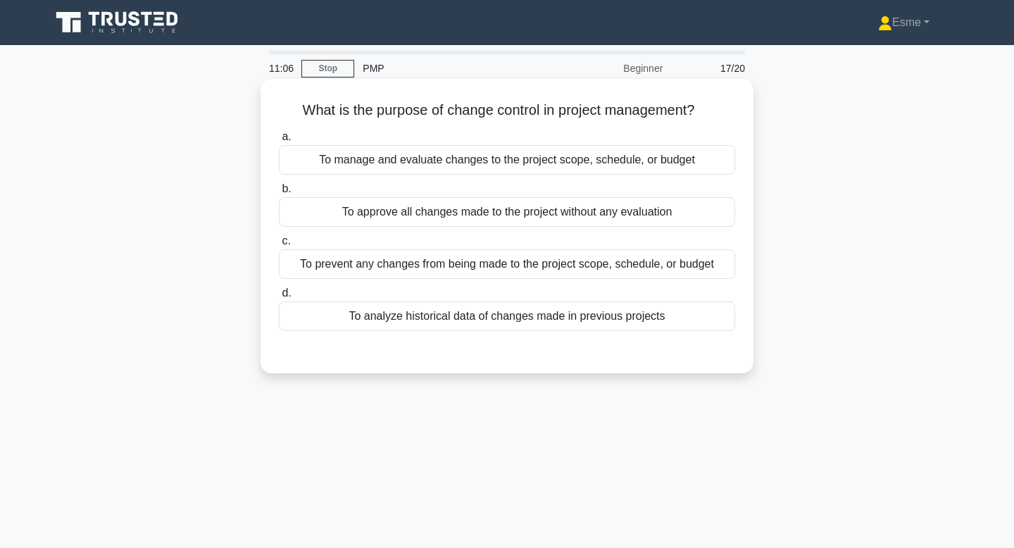
click at [578, 160] on div "To manage and evaluate changes to the project scope, schedule, or budget" at bounding box center [507, 160] width 456 height 30
click at [279, 142] on input "a. To manage and evaluate changes to the project scope, schedule, or budget" at bounding box center [279, 136] width 0 height 9
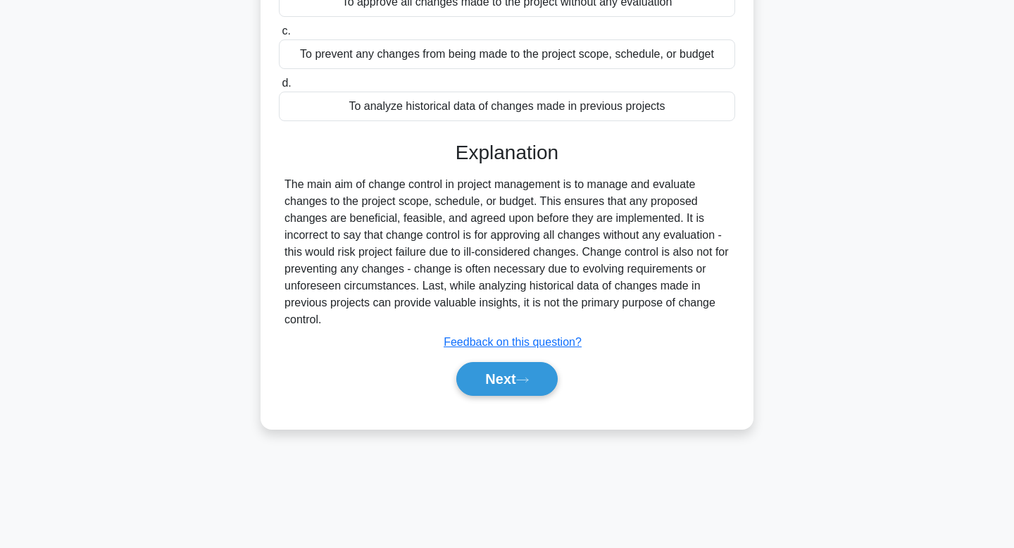
scroll to position [211, 0]
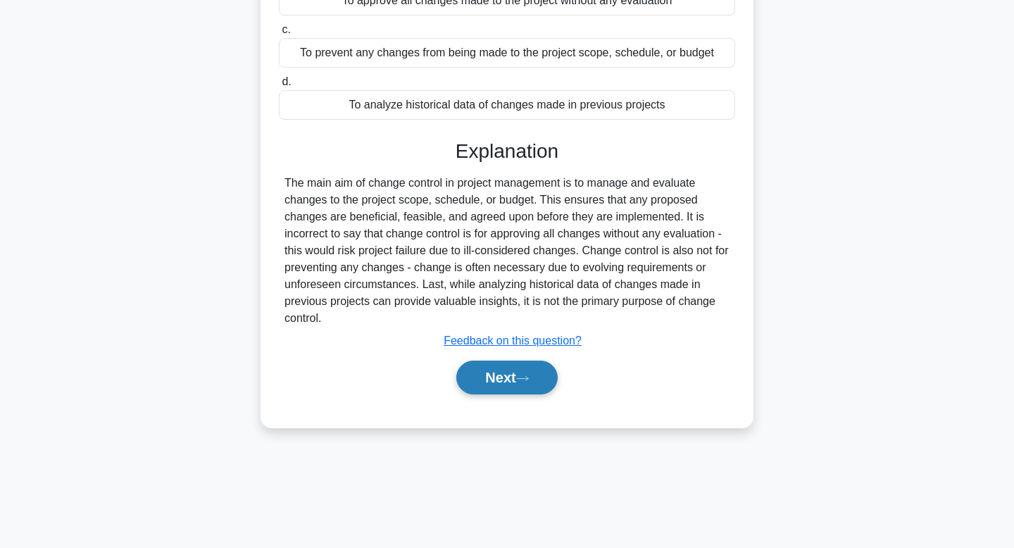
click at [512, 388] on button "Next" at bounding box center [506, 378] width 101 height 34
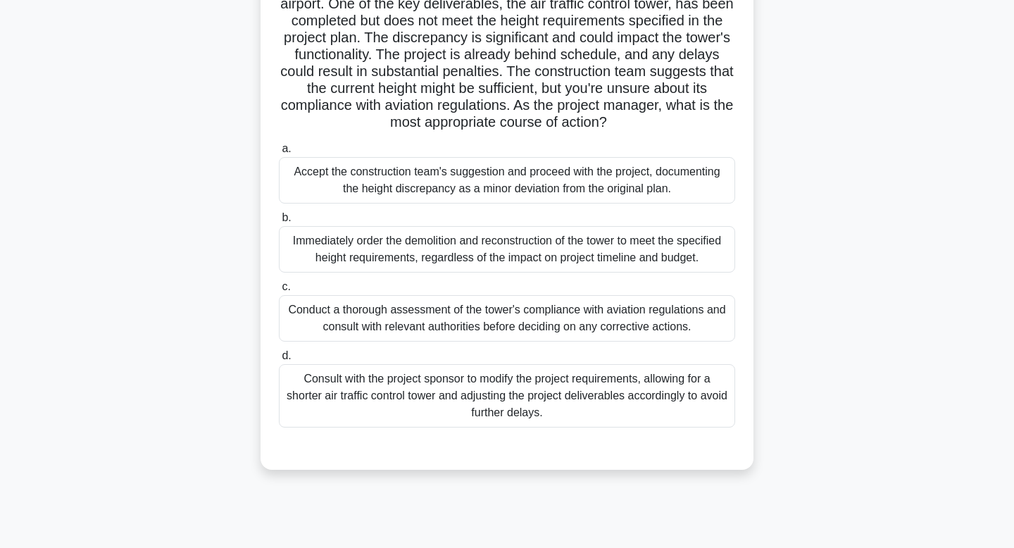
scroll to position [213, 0]
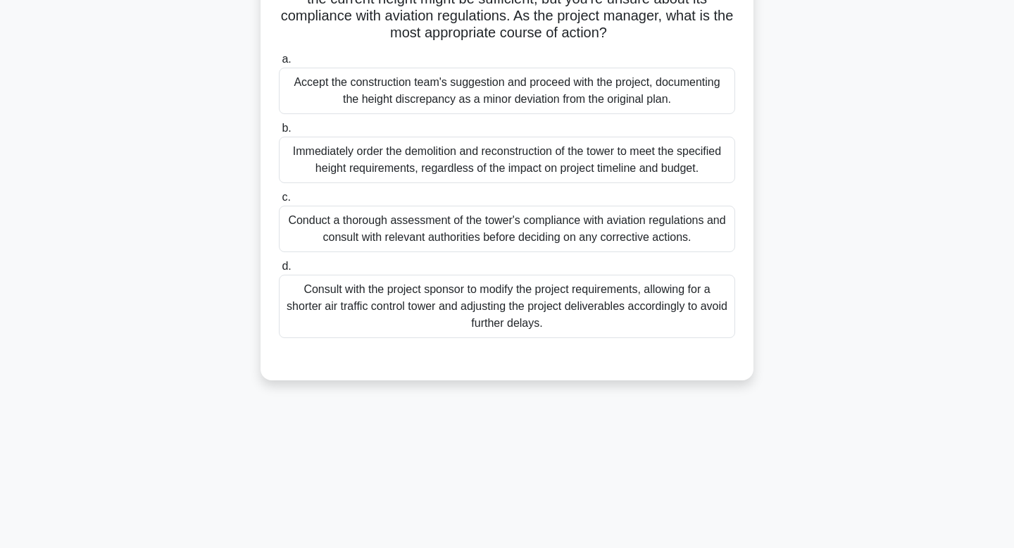
click at [545, 220] on div "Conduct a thorough assessment of the tower's compliance with aviation regulatio…" at bounding box center [507, 229] width 456 height 46
click at [279, 202] on input "c. Conduct a thorough assessment of the tower's compliance with aviation regula…" at bounding box center [279, 197] width 0 height 9
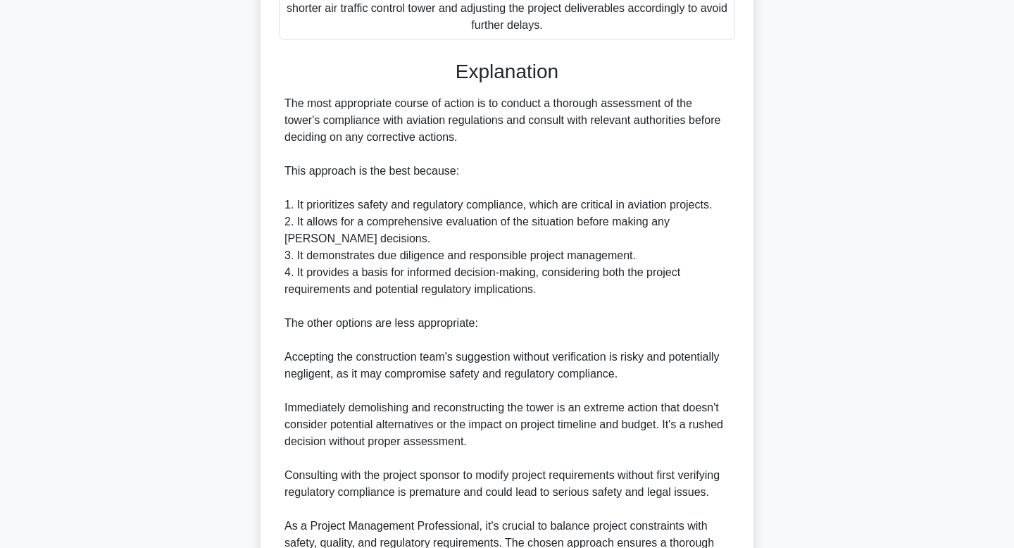
scroll to position [676, 0]
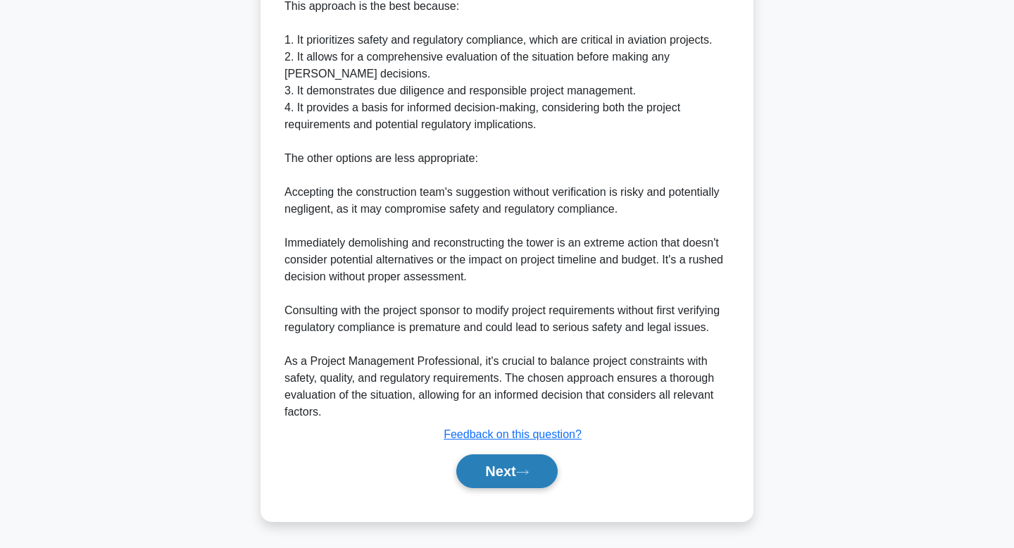
click at [492, 468] on button "Next" at bounding box center [506, 471] width 101 height 34
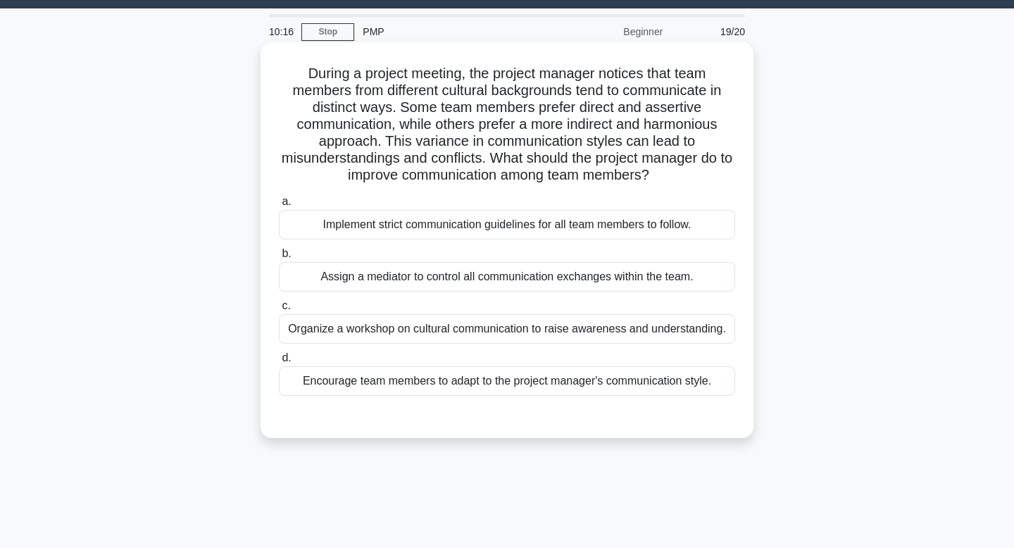
scroll to position [36, 0]
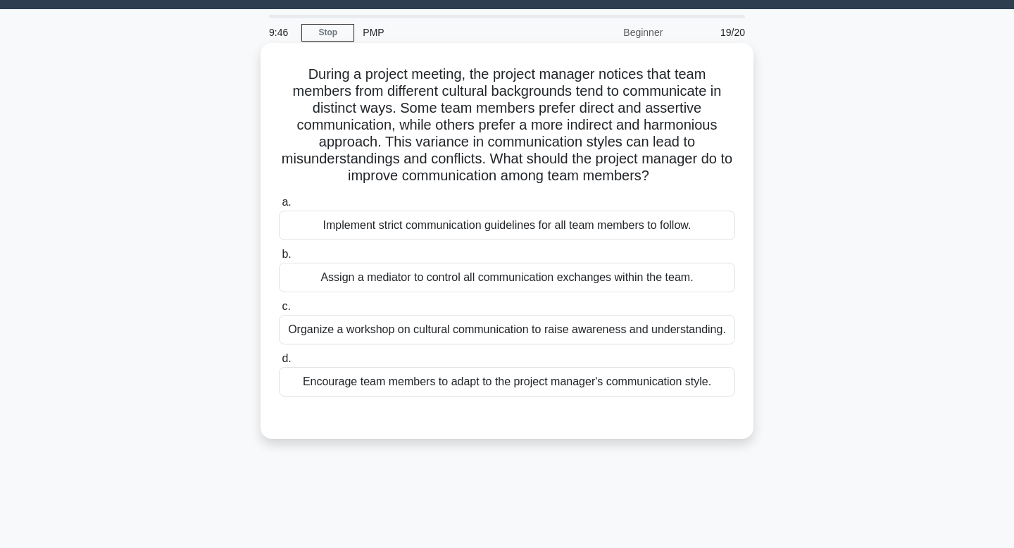
click at [480, 322] on div "Organize a workshop on cultural communication to raise awareness and understand…" at bounding box center [507, 330] width 456 height 30
click at [279, 311] on input "c. Organize a workshop on cultural communication to raise awareness and underst…" at bounding box center [279, 306] width 0 height 9
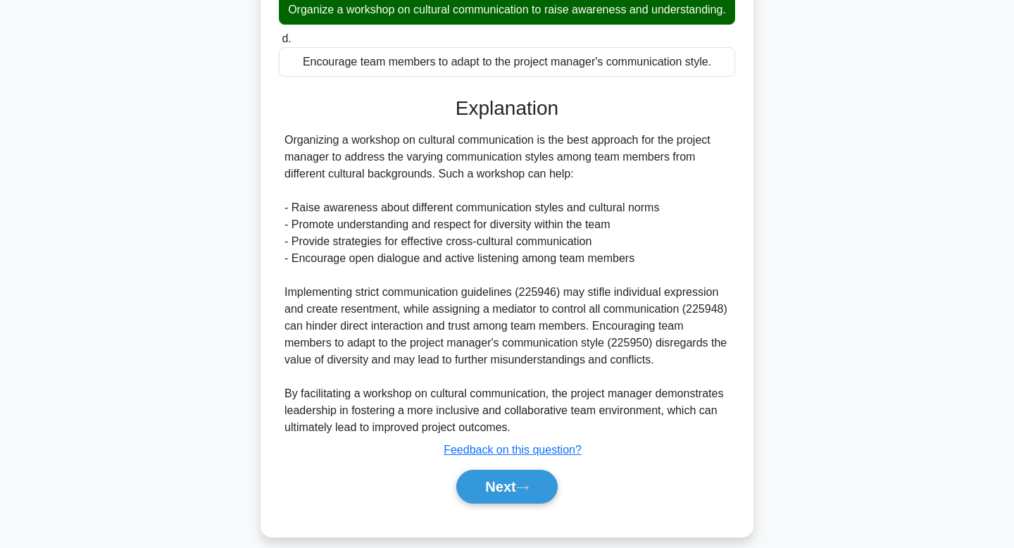
scroll to position [388, 0]
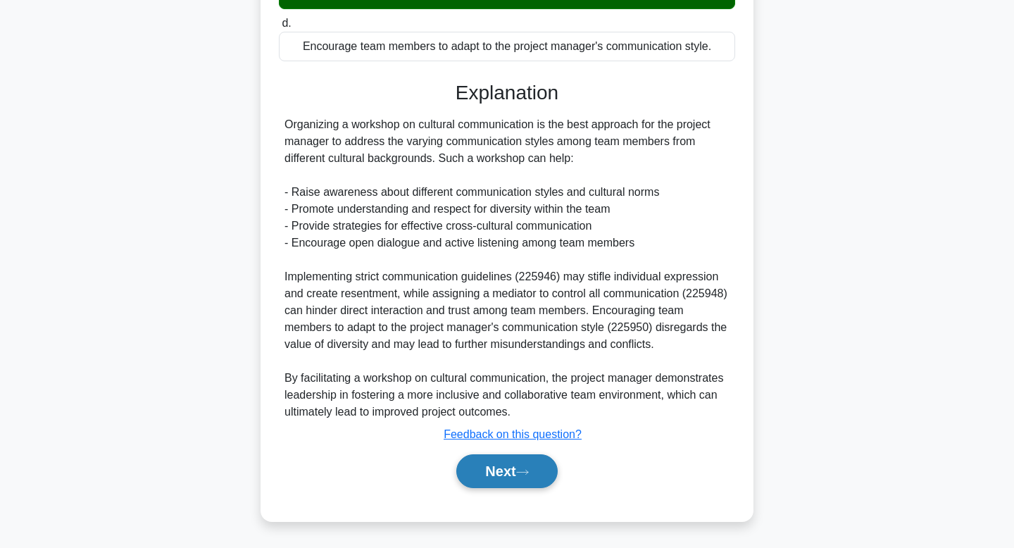
click at [474, 468] on button "Next" at bounding box center [506, 471] width 101 height 34
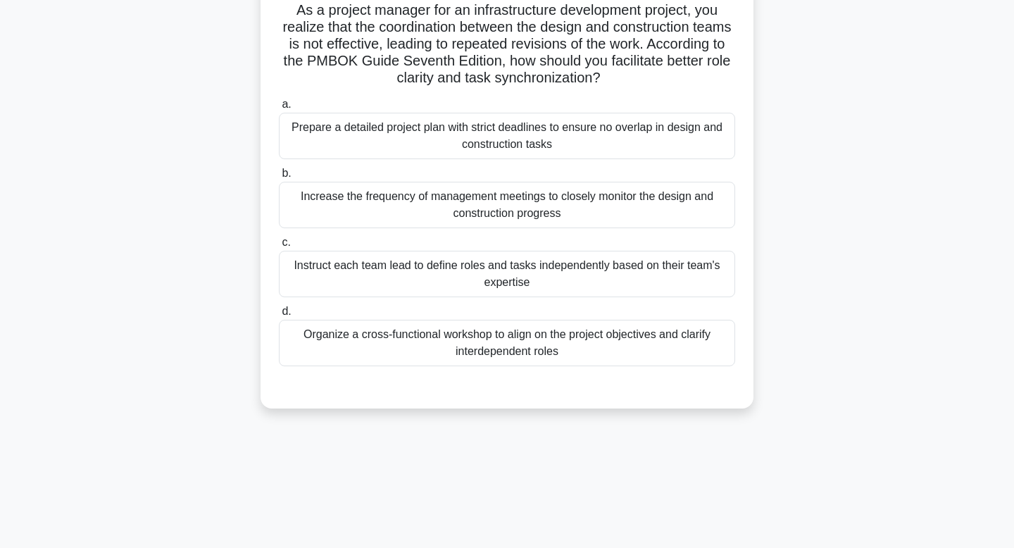
scroll to position [0, 0]
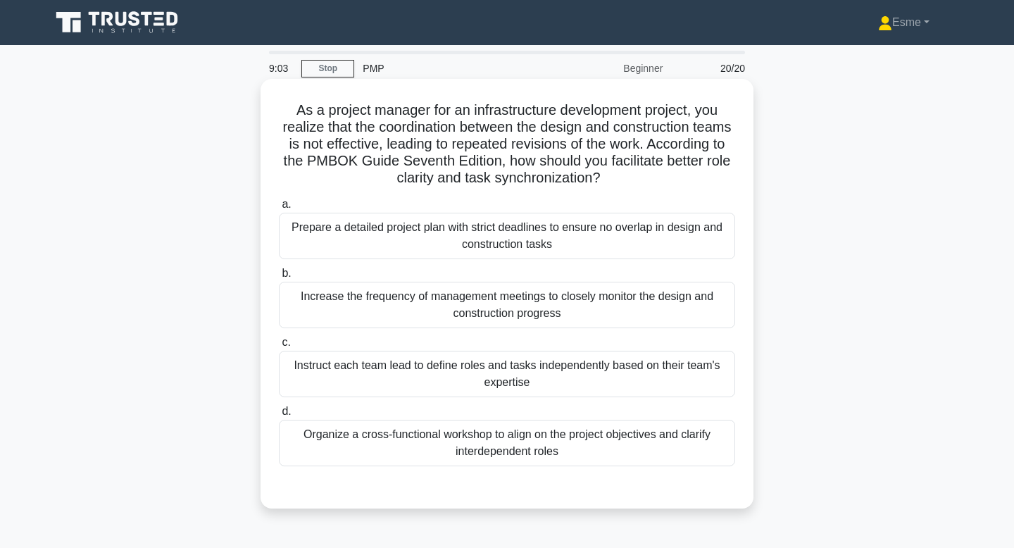
click at [494, 444] on div "Organize a cross-functional workshop to align on the project objectives and cla…" at bounding box center [507, 443] width 456 height 46
click at [279, 416] on input "d. Organize a cross-functional workshop to align on the project objectives and …" at bounding box center [279, 411] width 0 height 9
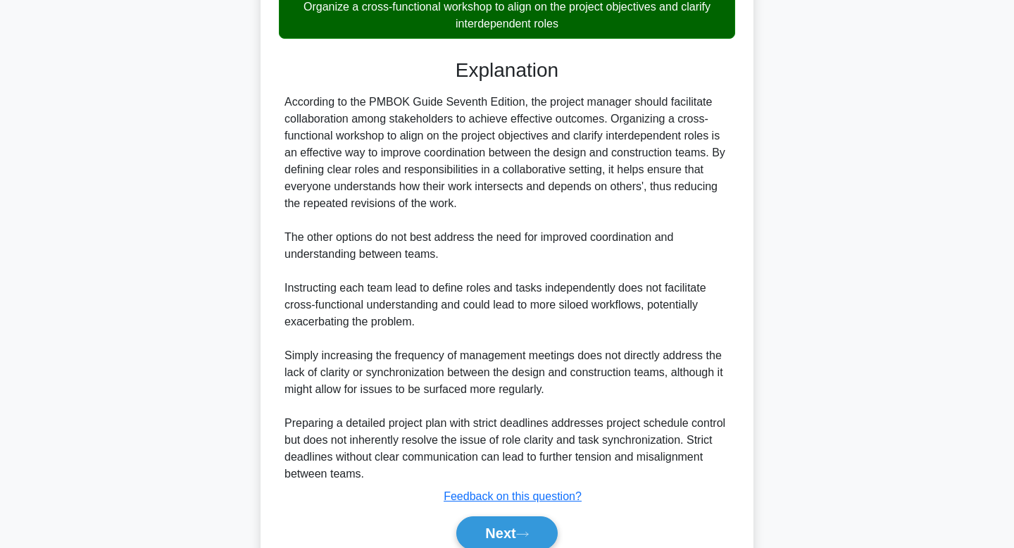
scroll to position [490, 0]
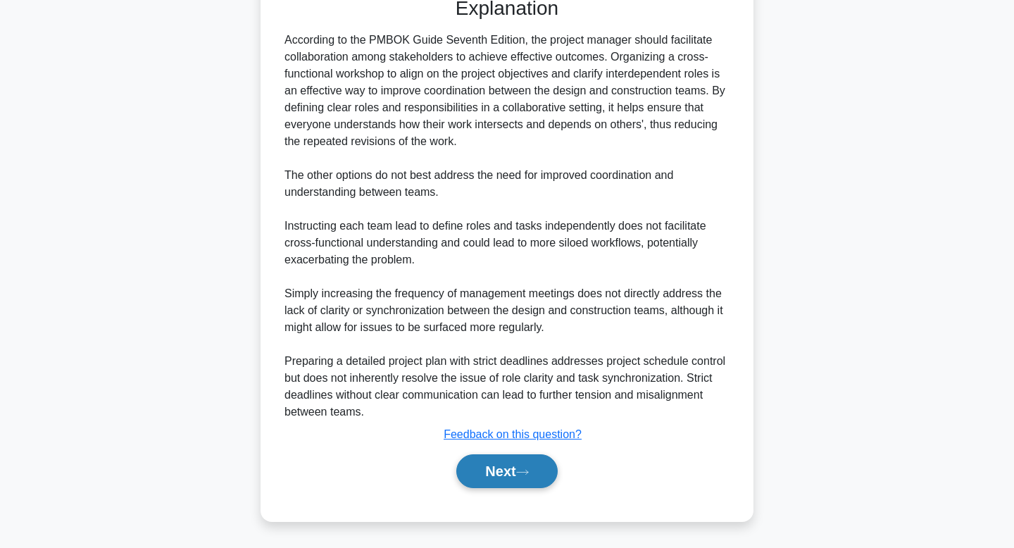
click at [502, 475] on button "Next" at bounding box center [506, 471] width 101 height 34
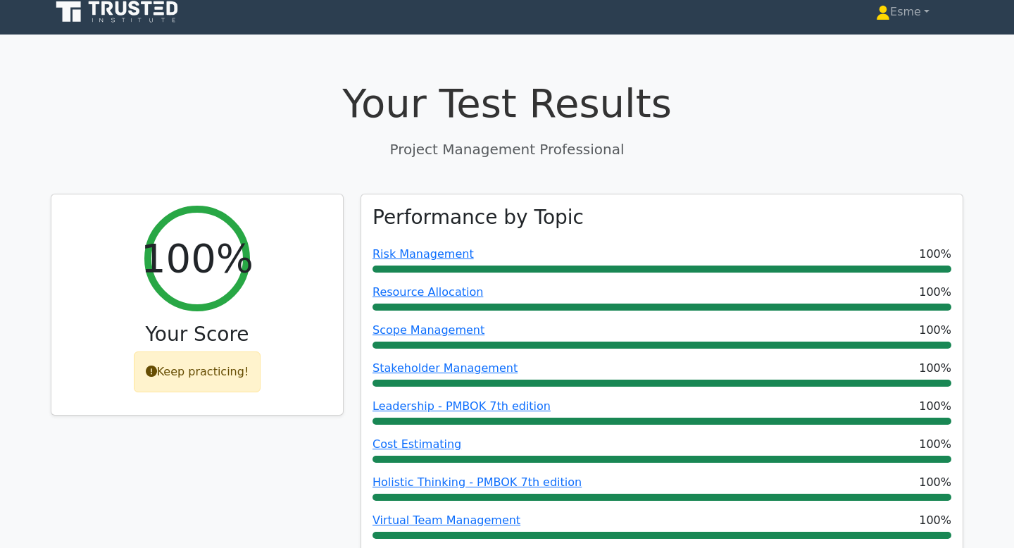
scroll to position [116, 0]
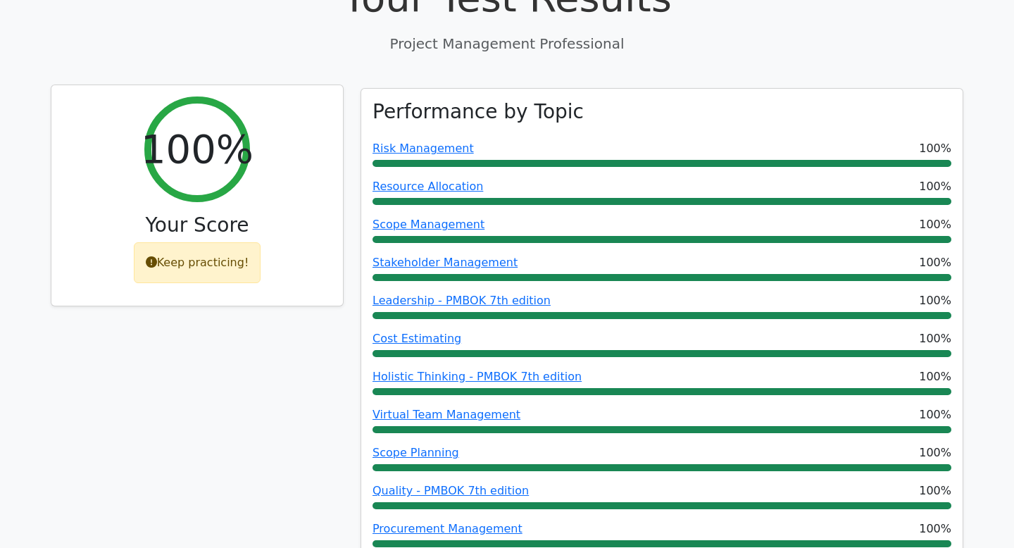
click at [227, 267] on div "Keep practicing!" at bounding box center [197, 262] width 127 height 41
drag, startPoint x: 149, startPoint y: 260, endPoint x: 208, endPoint y: 260, distance: 59.2
click at [209, 261] on div "Keep practicing!" at bounding box center [197, 262] width 127 height 41
click at [219, 256] on div "Keep practicing!" at bounding box center [197, 262] width 127 height 41
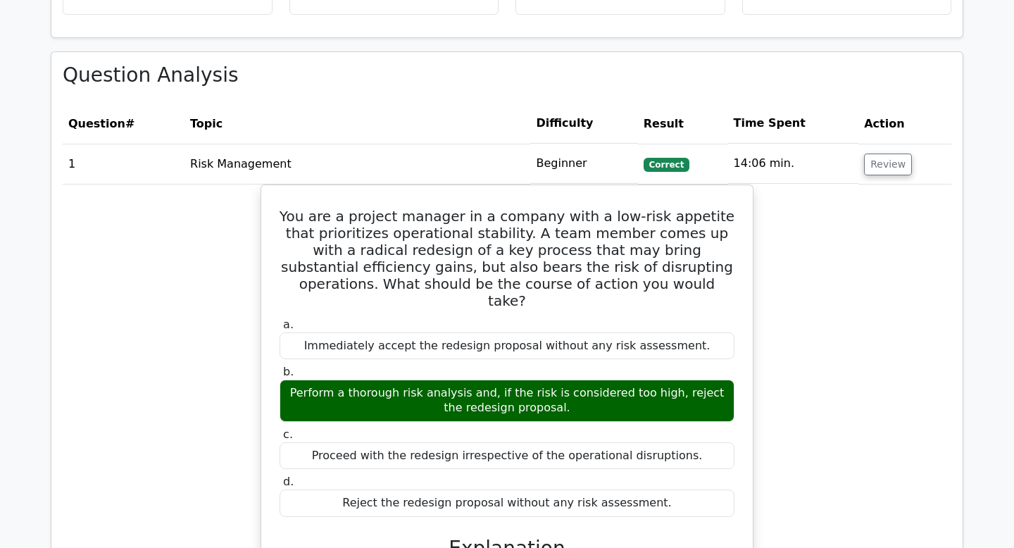
scroll to position [915, 0]
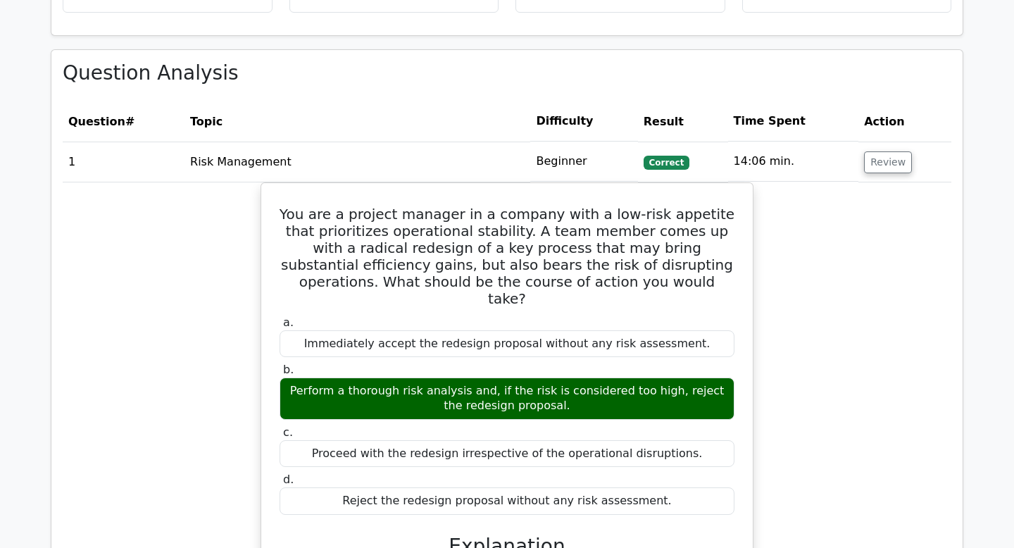
click at [882, 174] on td "Review" at bounding box center [905, 162] width 93 height 40
click at [882, 168] on button "Review" at bounding box center [888, 162] width 48 height 22
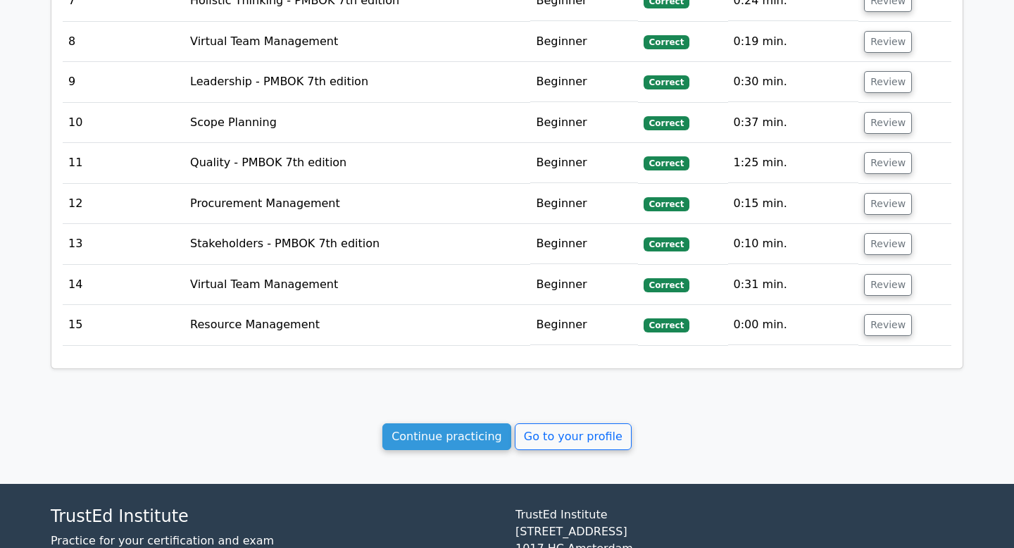
scroll to position [1332, 0]
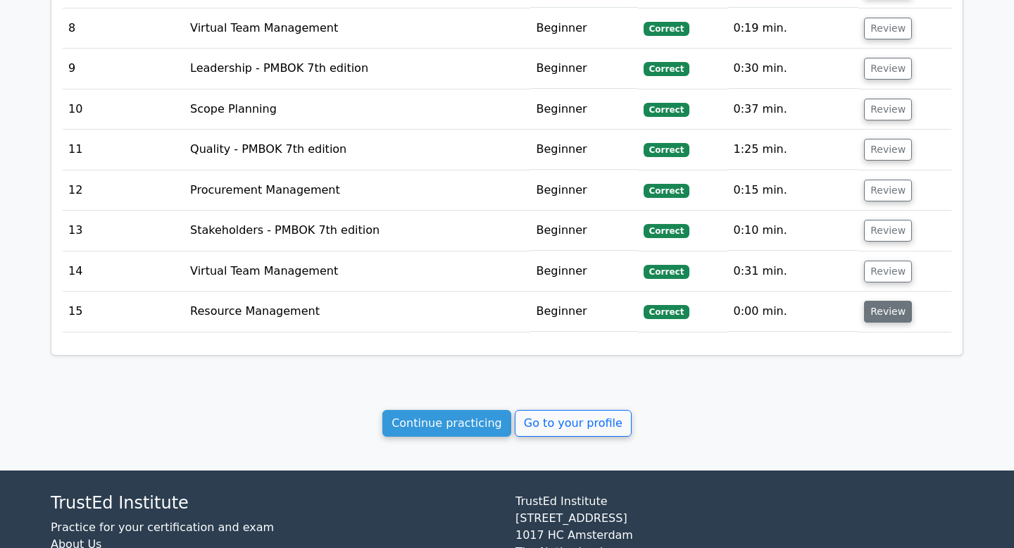
click at [889, 316] on button "Review" at bounding box center [888, 312] width 48 height 22
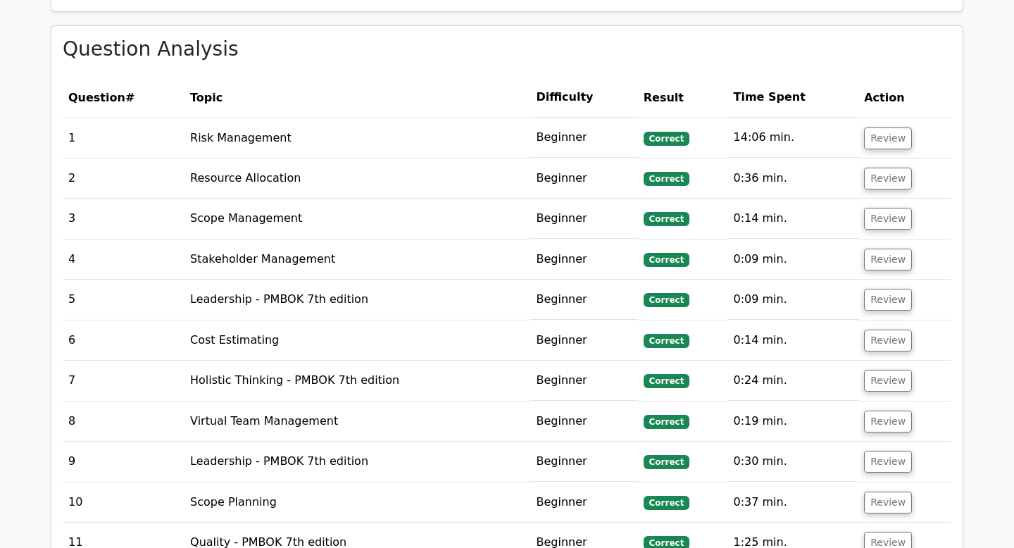
scroll to position [930, 0]
